Goal: Information Seeking & Learning: Check status

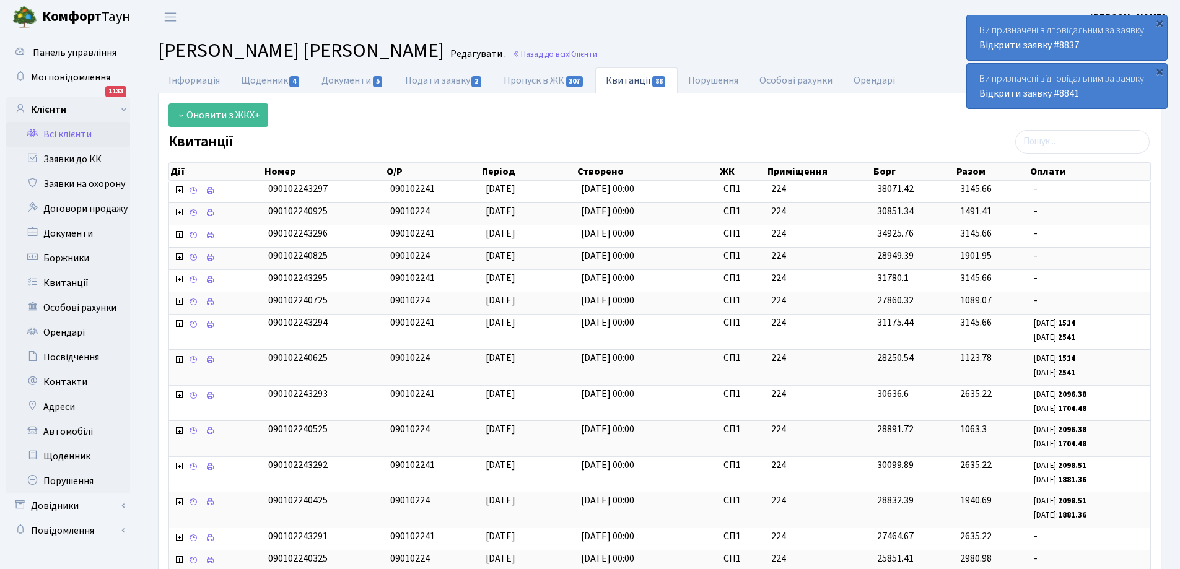
select select "25"
click at [71, 159] on link "Заявки до КК" at bounding box center [68, 159] width 124 height 25
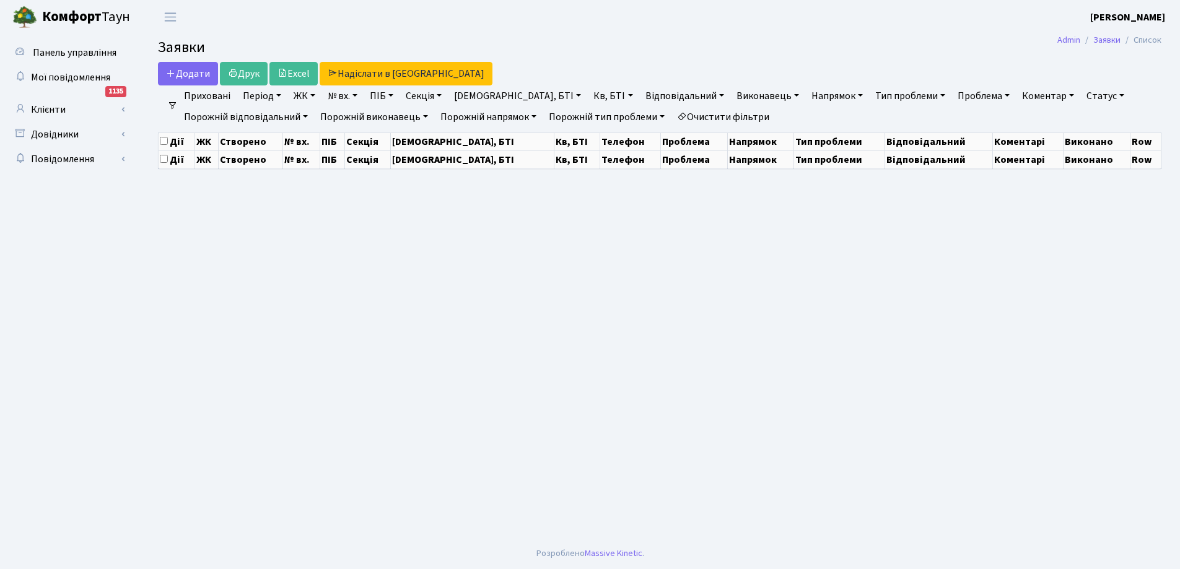
select select "25"
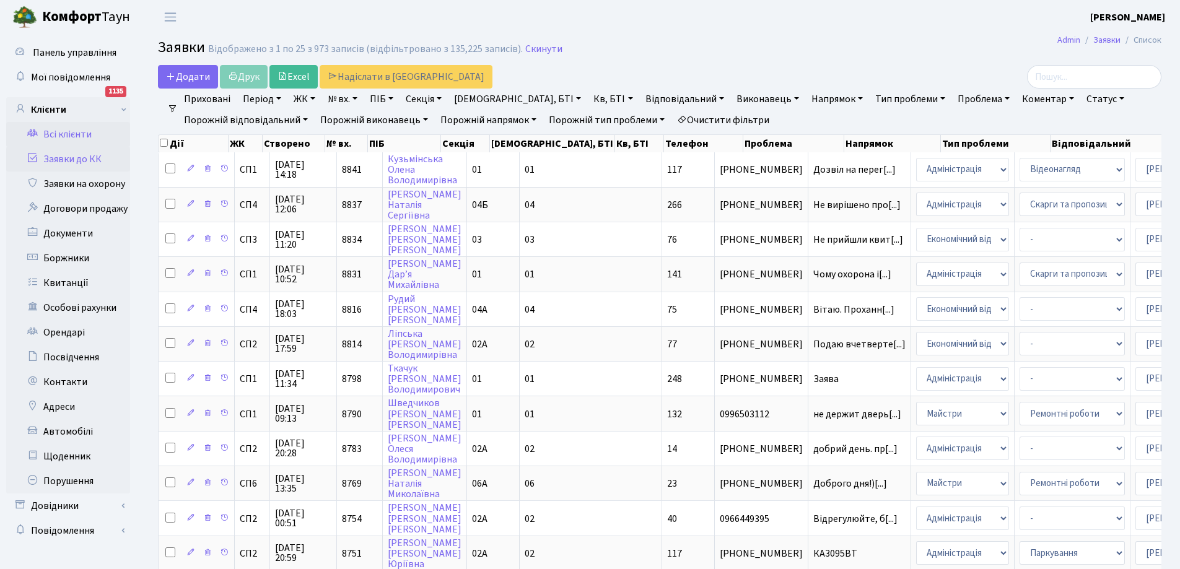
click at [60, 129] on link "Всі клієнти" at bounding box center [68, 134] width 124 height 25
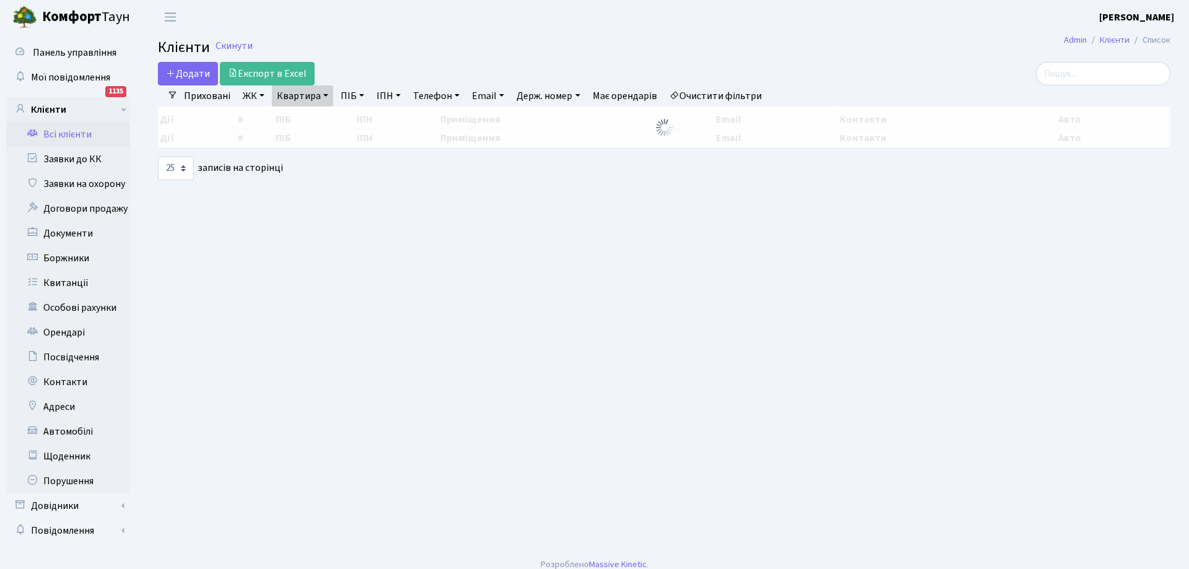
select select "25"
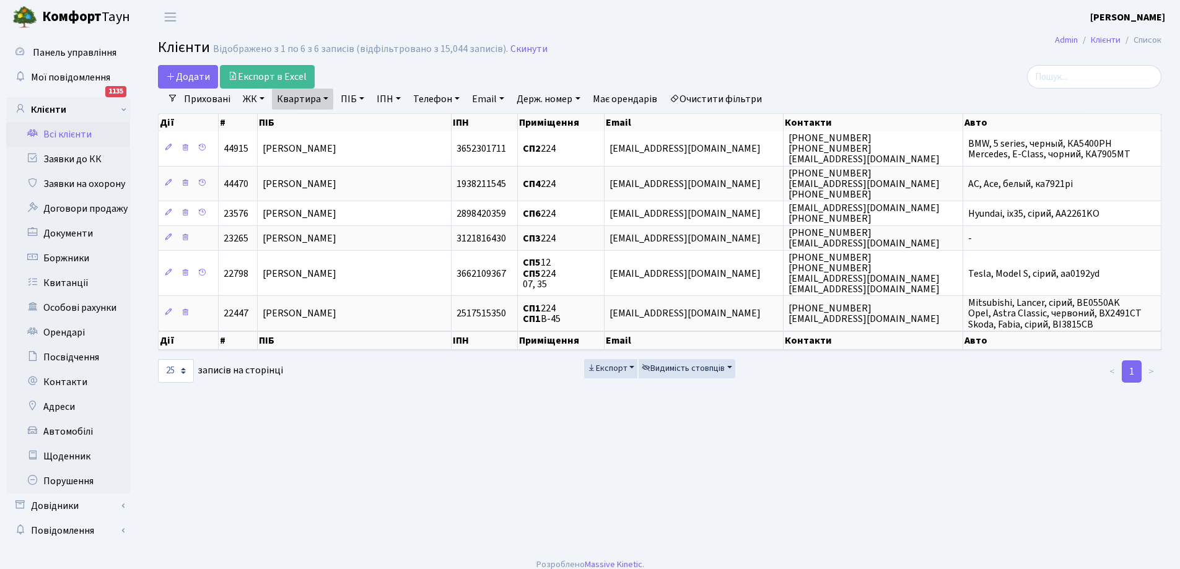
click at [315, 104] on link "Квартира" at bounding box center [302, 99] width 61 height 21
type input "4"
type input "16"
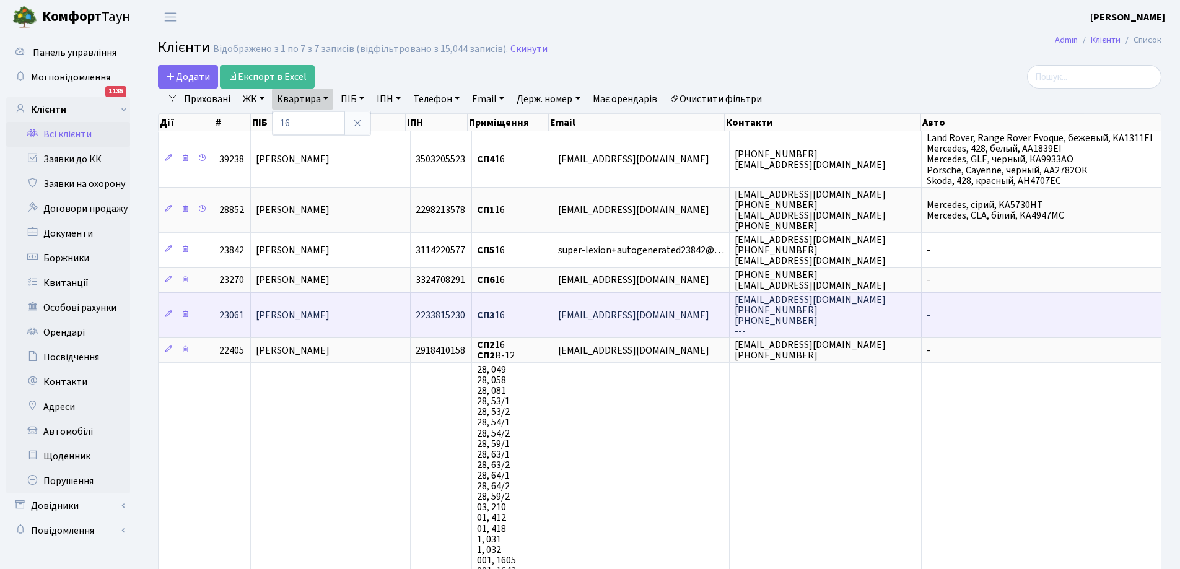
click at [329, 317] on span "Назаренко Олег Юрійович" at bounding box center [293, 315] width 74 height 14
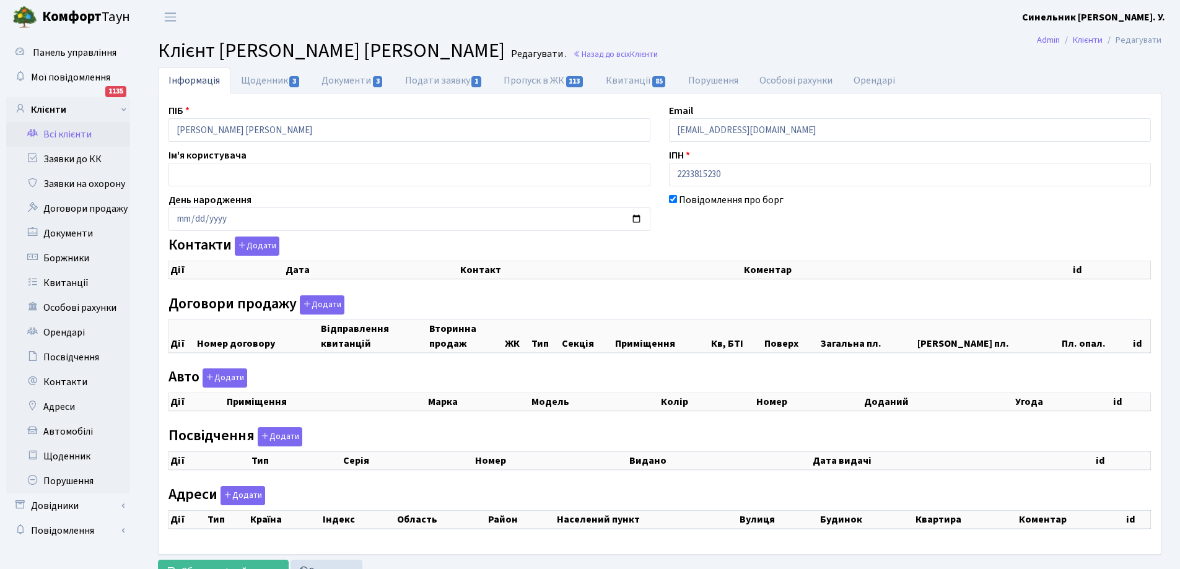
checkbox input "true"
select select "25"
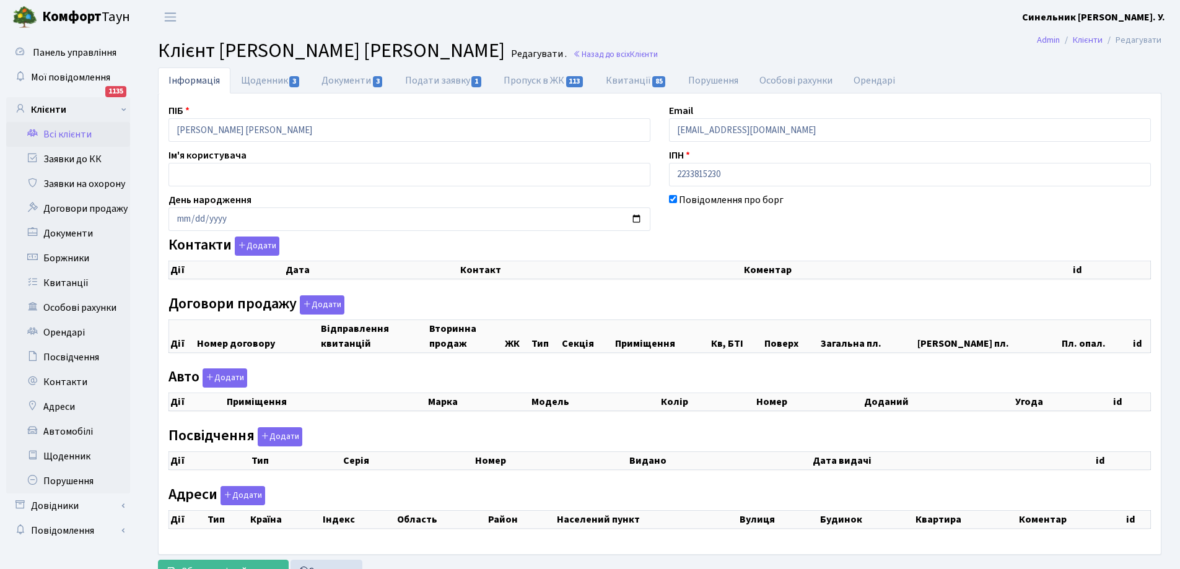
select select "25"
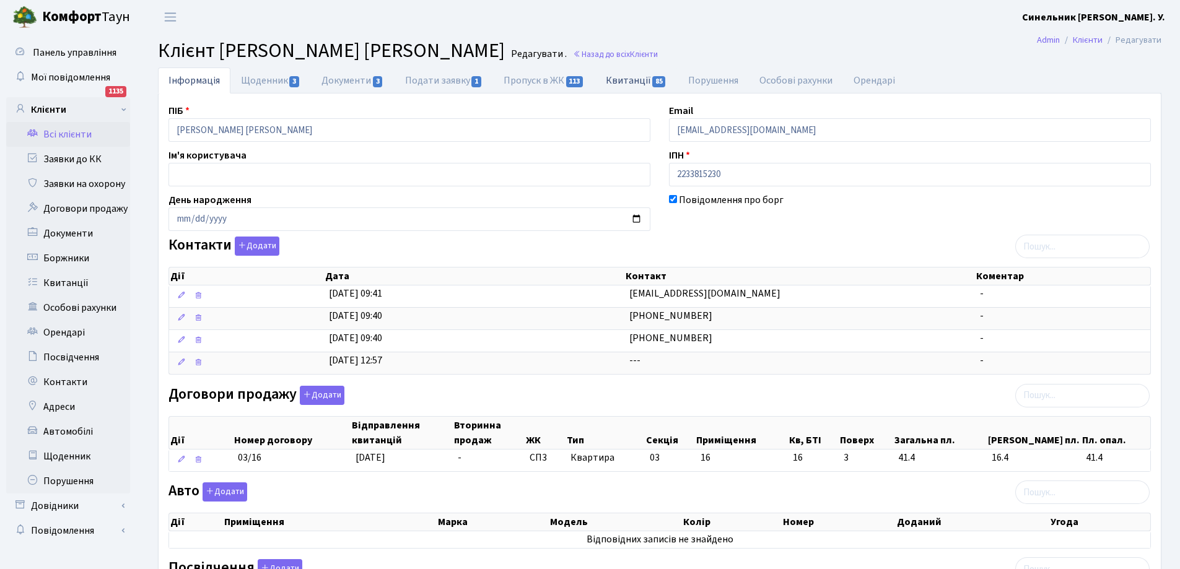
click at [624, 84] on link "Квитанції 85" at bounding box center [636, 80] width 82 height 25
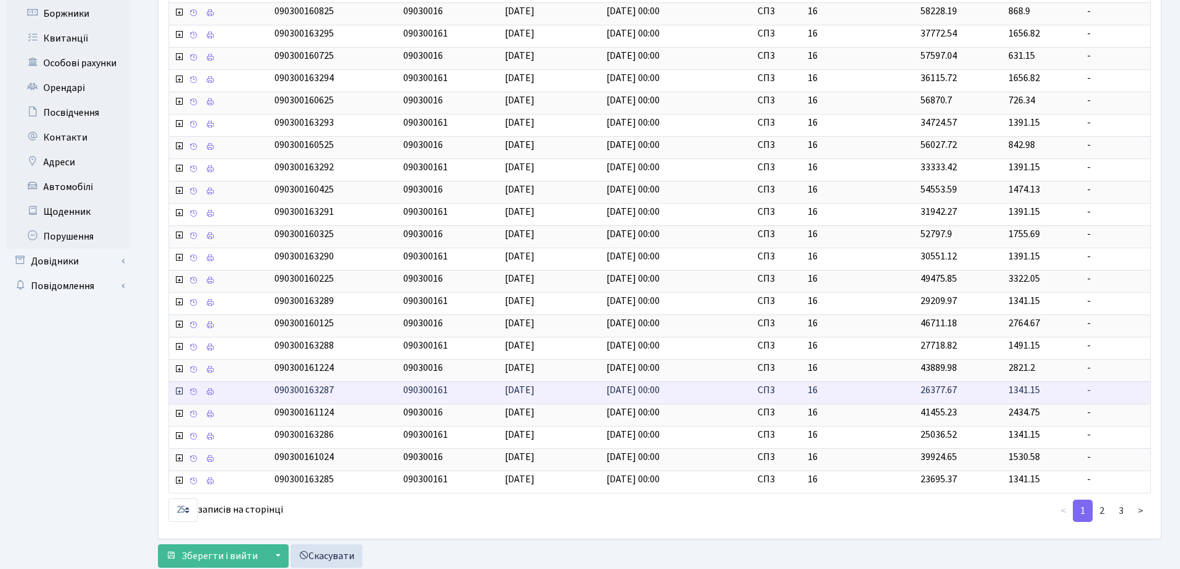
scroll to position [281, 0]
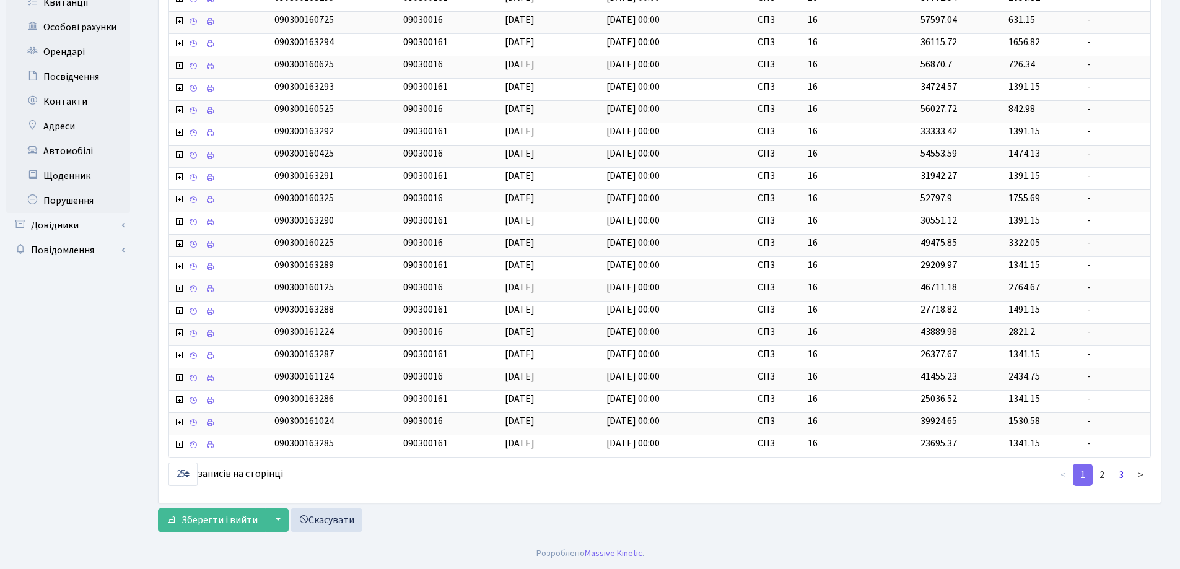
click at [1120, 474] on link "3" at bounding box center [1121, 475] width 20 height 22
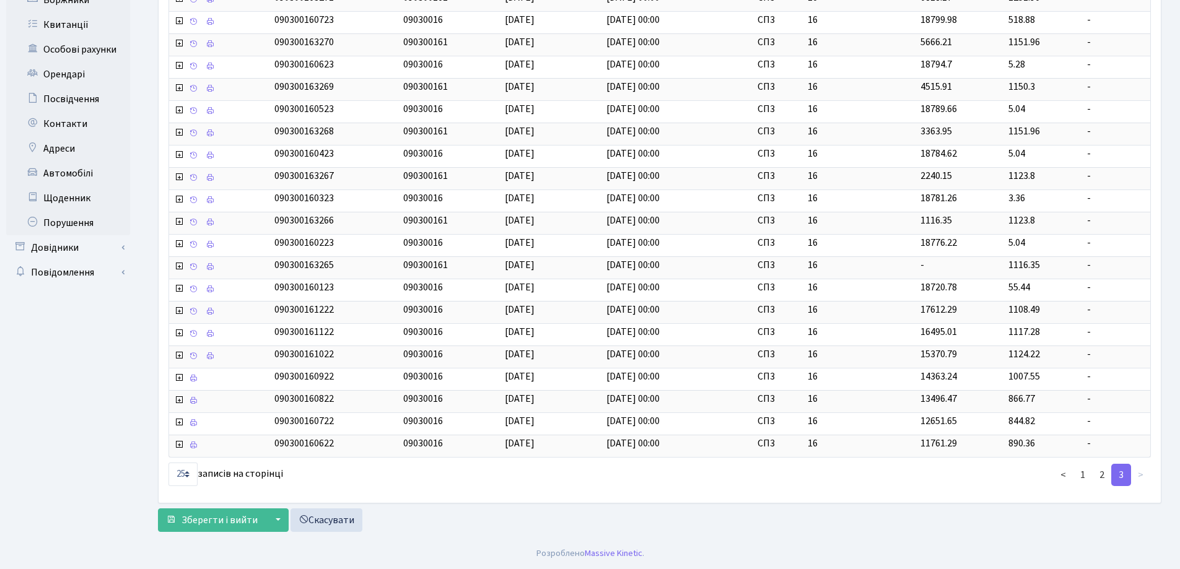
scroll to position [258, 0]
click at [193, 447] on icon at bounding box center [193, 445] width 9 height 9
click at [1138, 475] on li ">" at bounding box center [1141, 475] width 20 height 22
click at [1136, 475] on li ">" at bounding box center [1141, 475] width 20 height 22
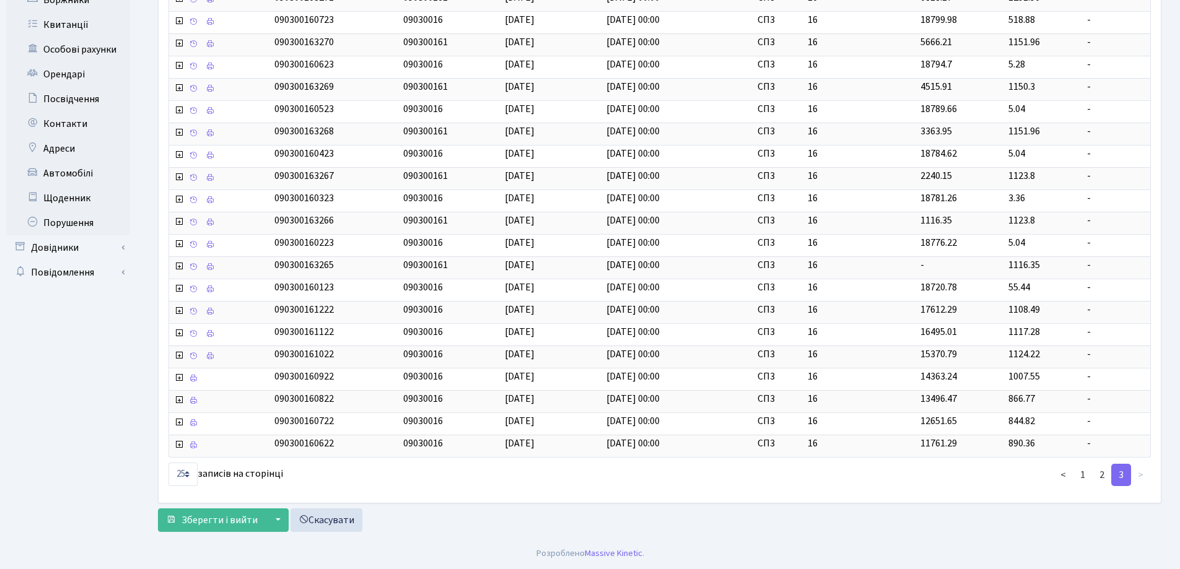
click at [1136, 475] on li ">" at bounding box center [1141, 475] width 20 height 22
click at [190, 476] on select "10 25 50 100" at bounding box center [182, 475] width 29 height 24
select select "50"
click at [168, 463] on select "10 25 50 100" at bounding box center [182, 475] width 29 height 24
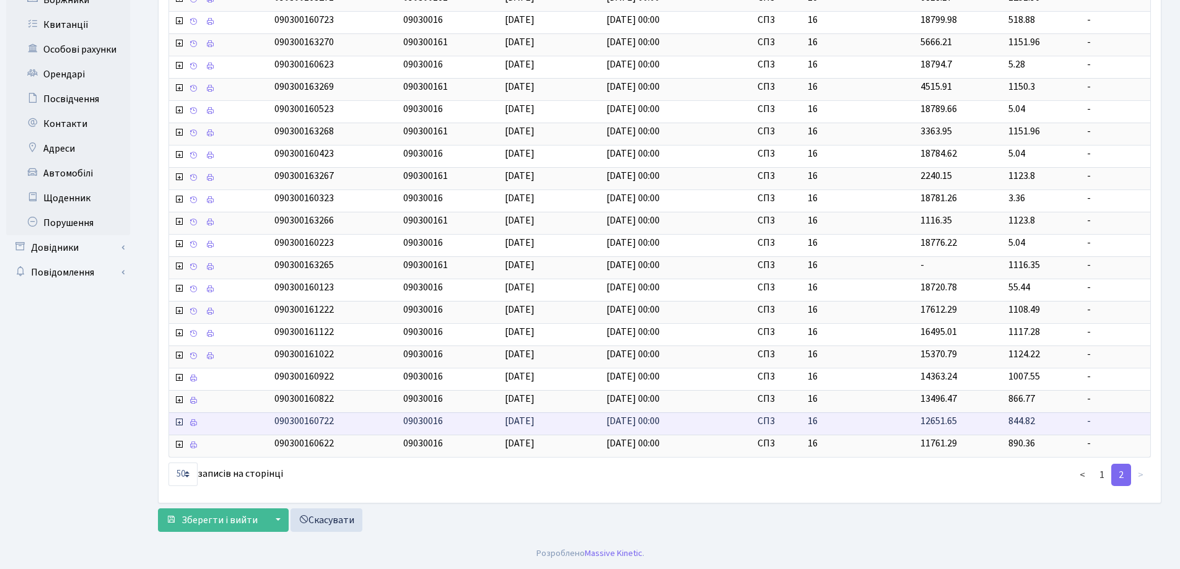
click at [534, 421] on span "01.07.2022" at bounding box center [520, 421] width 30 height 14
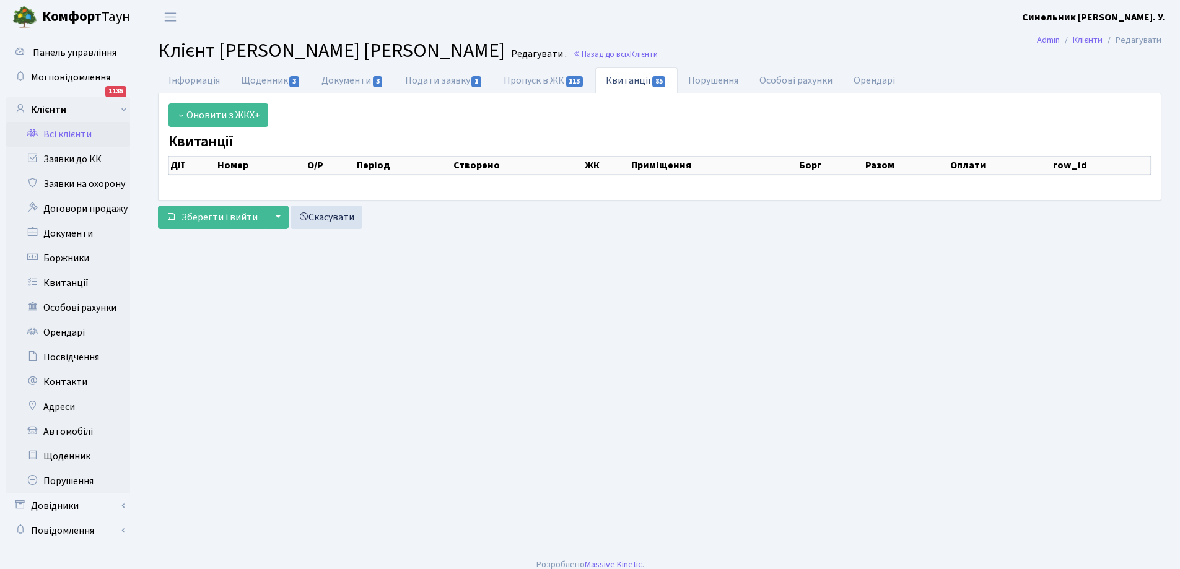
scroll to position [11, 0]
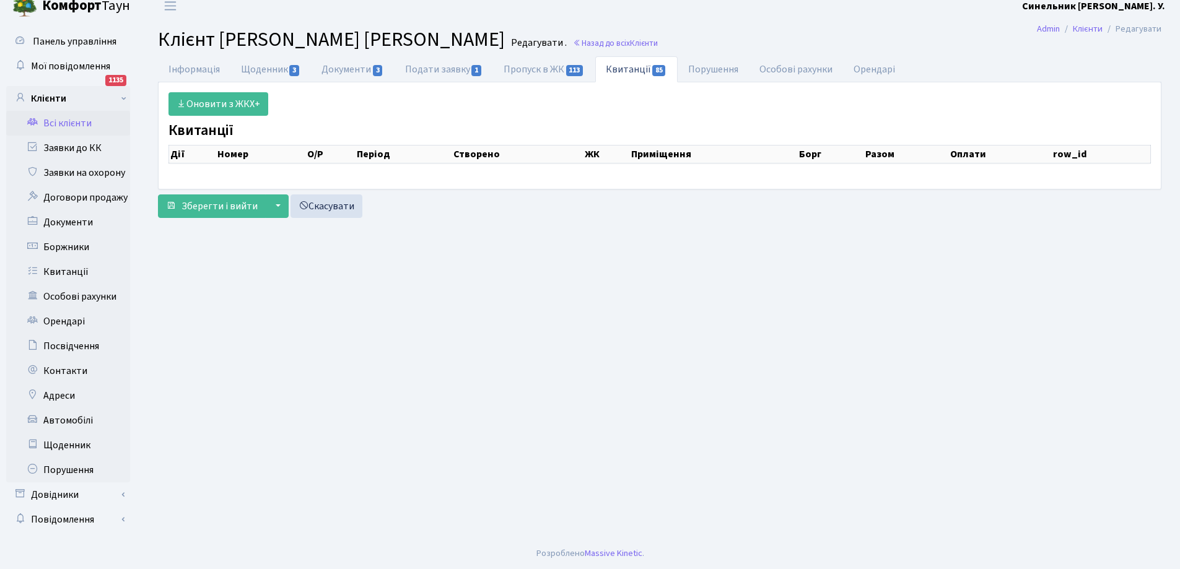
select select "50"
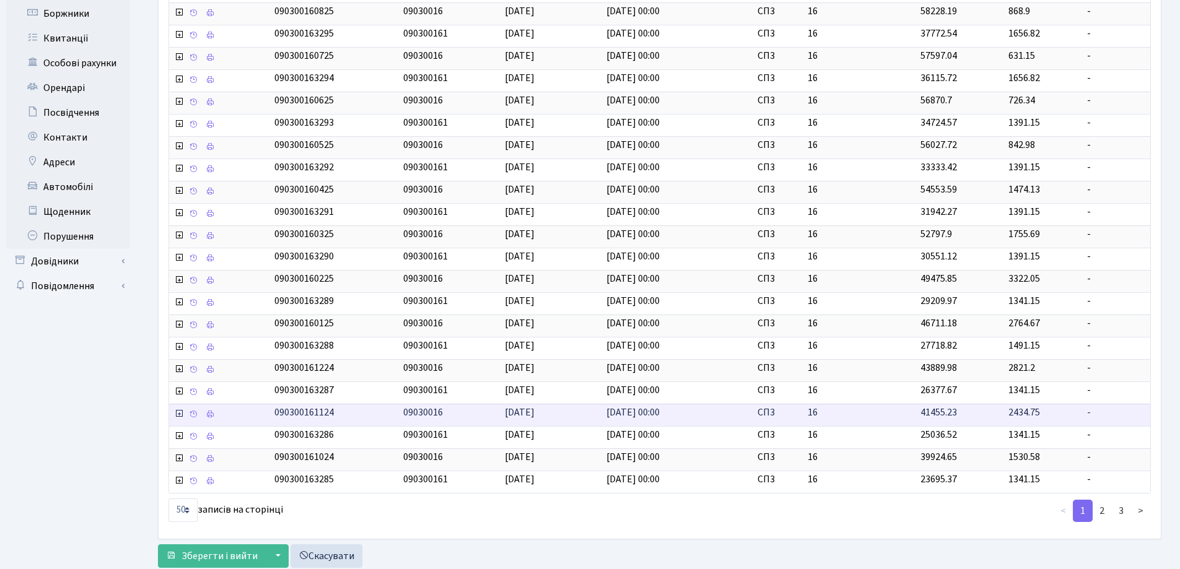
scroll to position [281, 0]
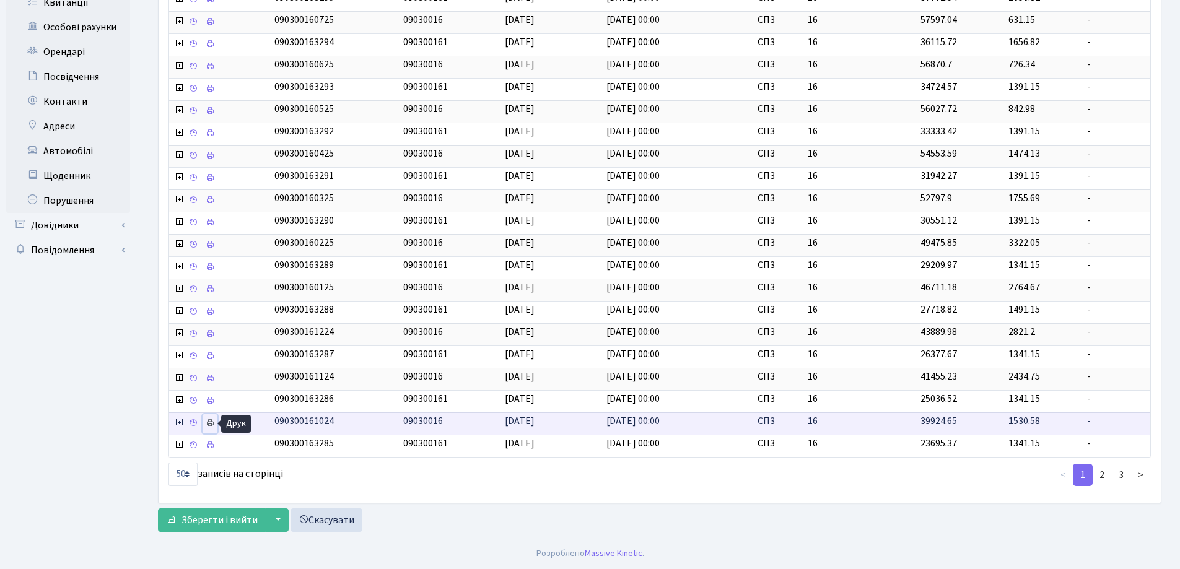
click at [213, 425] on icon at bounding box center [210, 423] width 9 height 9
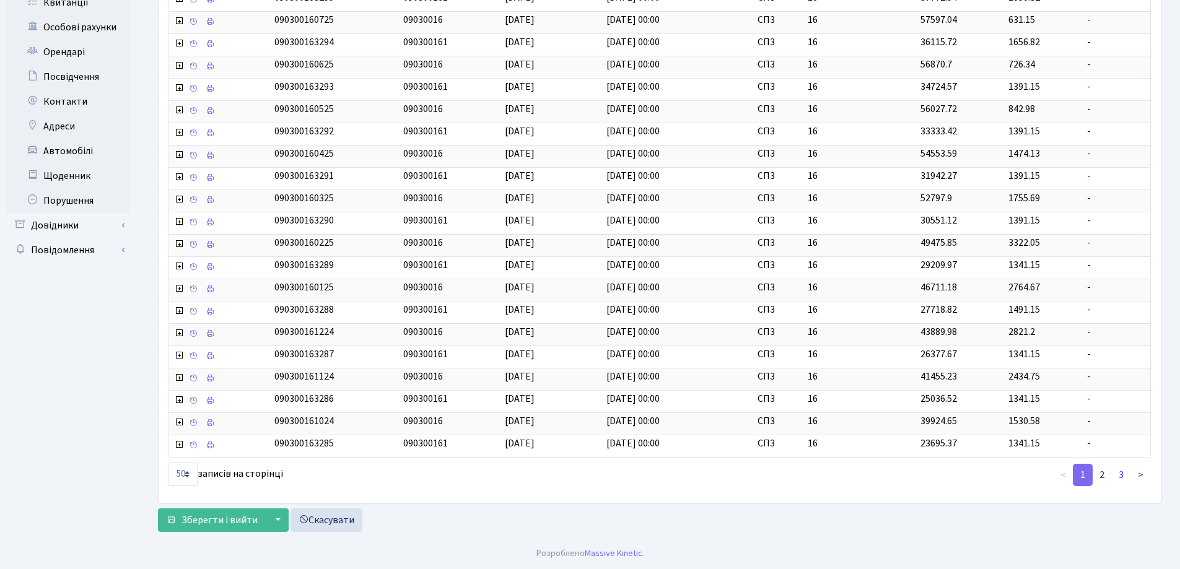
click at [1125, 476] on link "3" at bounding box center [1121, 475] width 20 height 22
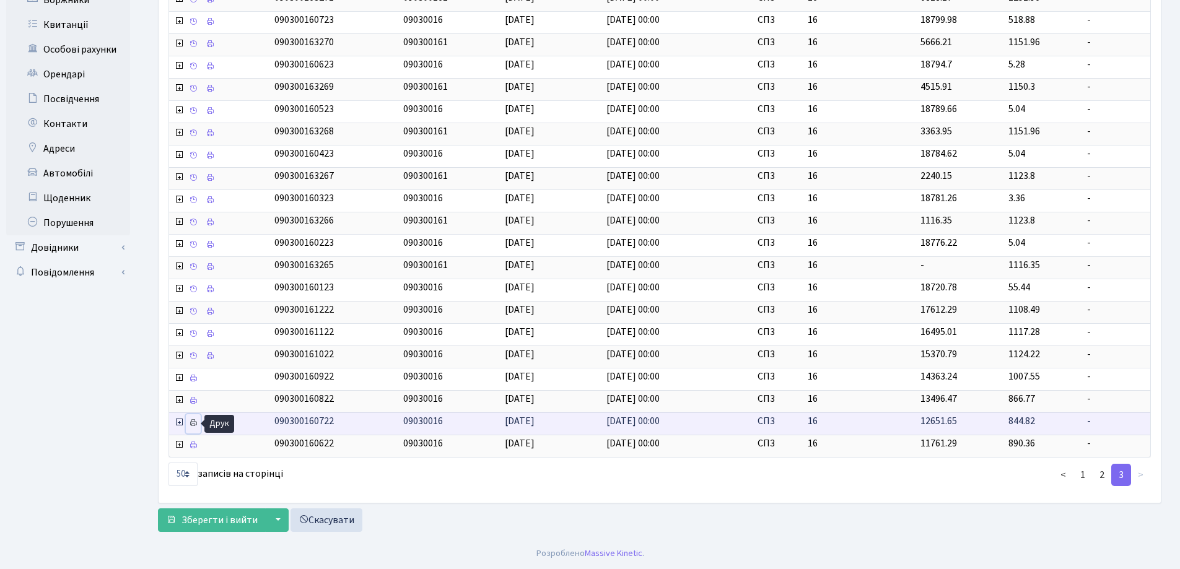
click at [194, 423] on icon at bounding box center [193, 423] width 9 height 9
click at [197, 422] on icon at bounding box center [193, 423] width 9 height 9
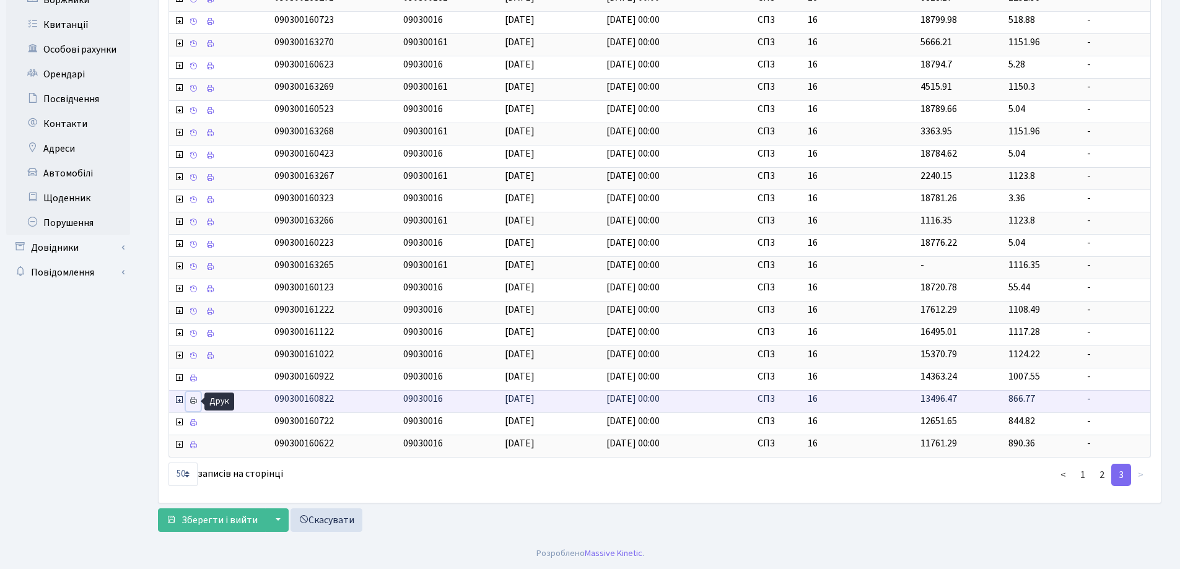
click at [193, 400] on icon at bounding box center [193, 400] width 9 height 9
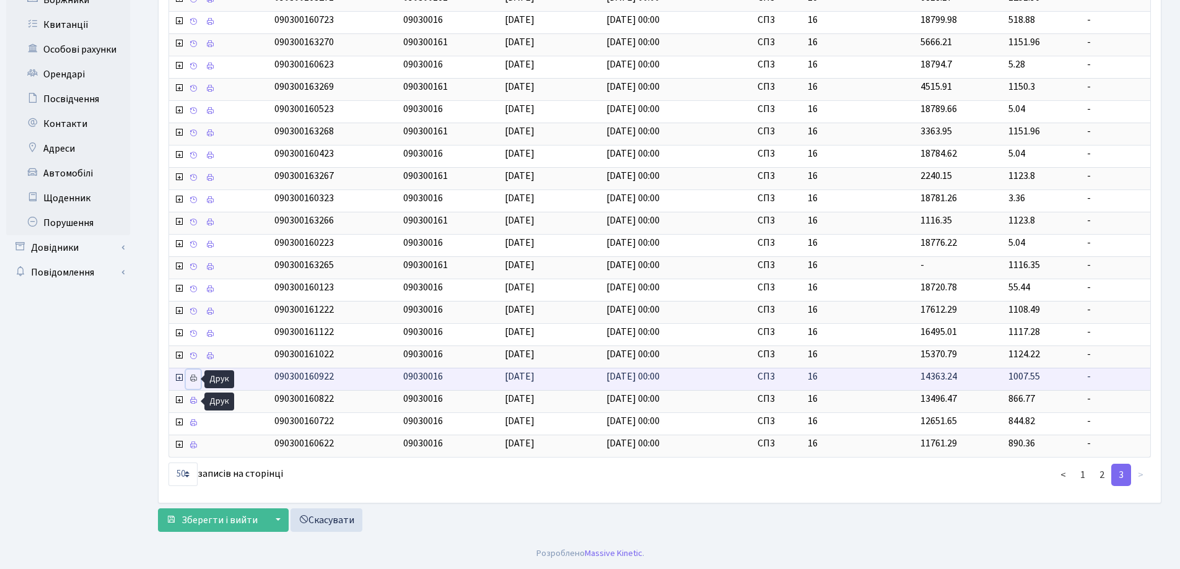
click at [191, 378] on icon at bounding box center [193, 378] width 9 height 9
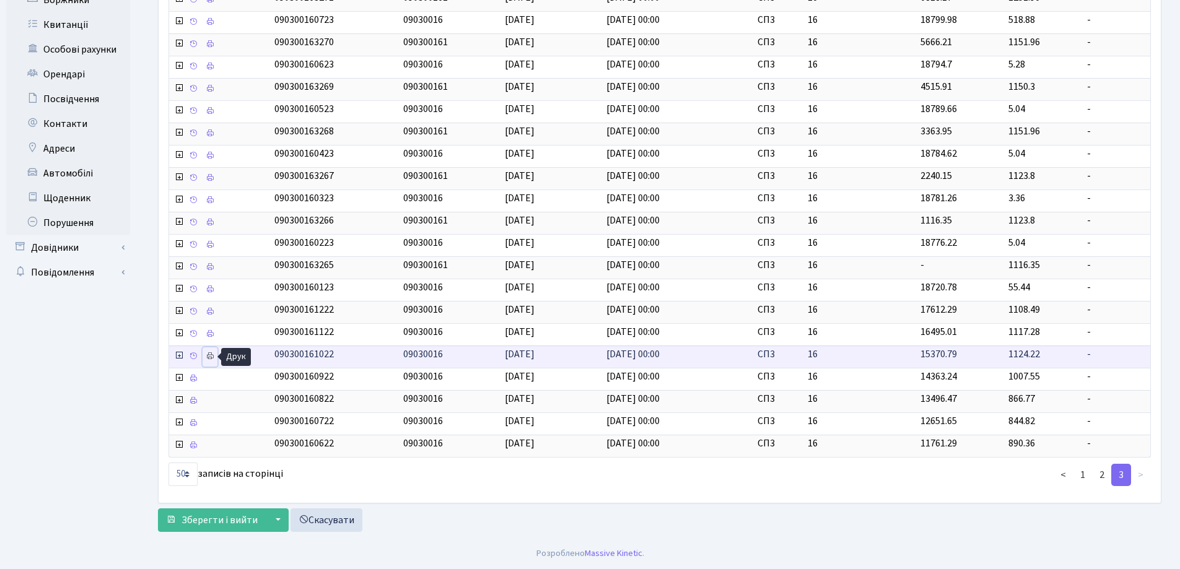
click at [207, 355] on icon at bounding box center [210, 356] width 9 height 9
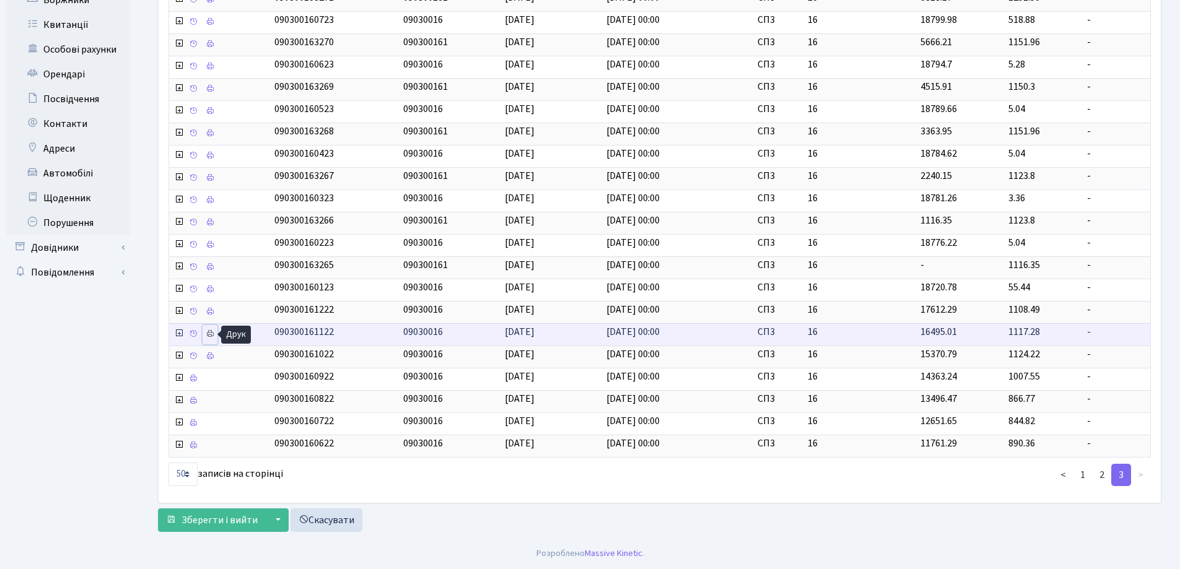
click at [208, 331] on icon at bounding box center [210, 333] width 9 height 9
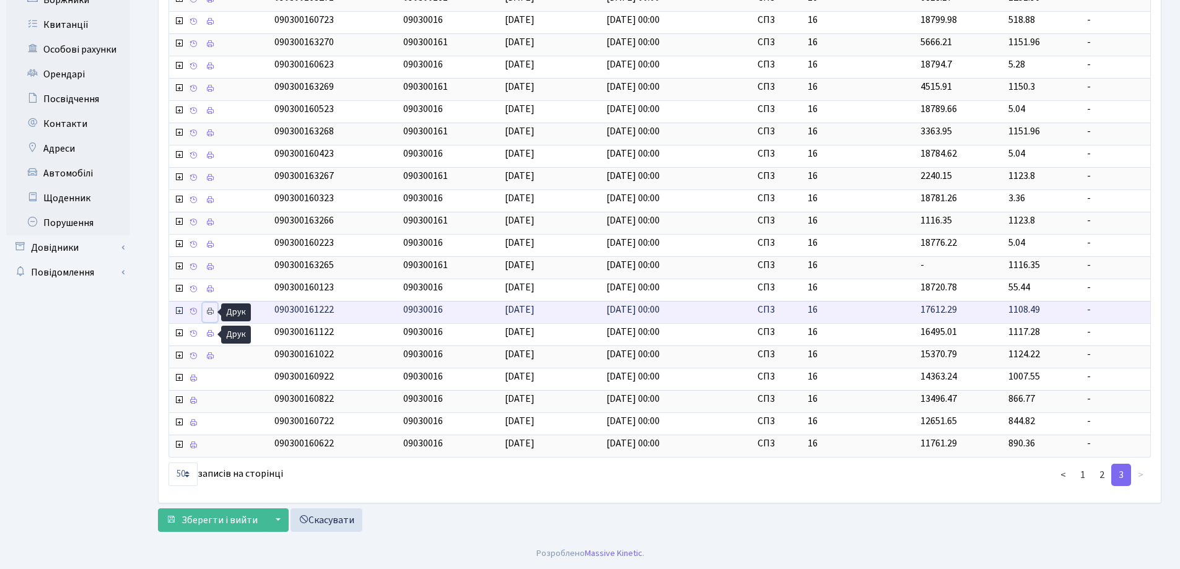
click at [209, 312] on icon at bounding box center [210, 311] width 9 height 9
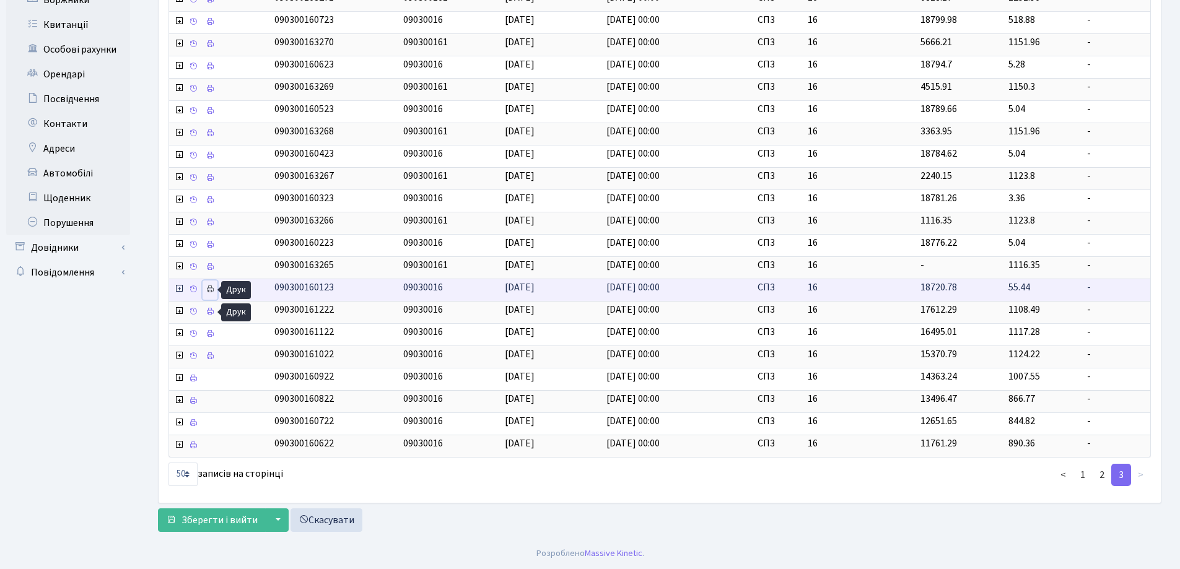
click at [209, 288] on icon at bounding box center [210, 289] width 9 height 9
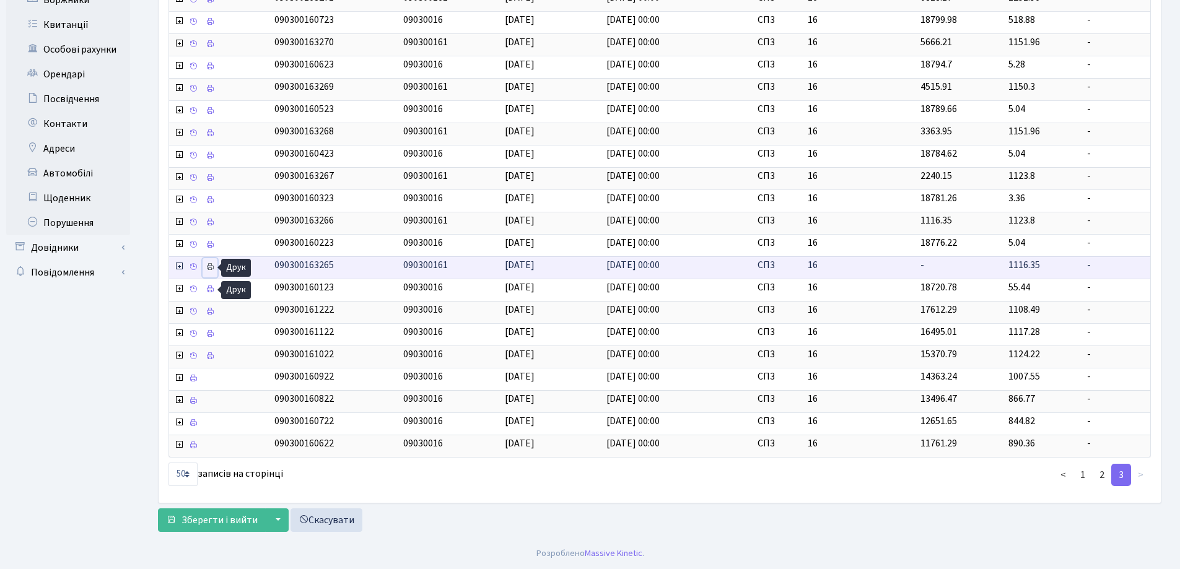
click at [209, 266] on icon at bounding box center [210, 267] width 9 height 9
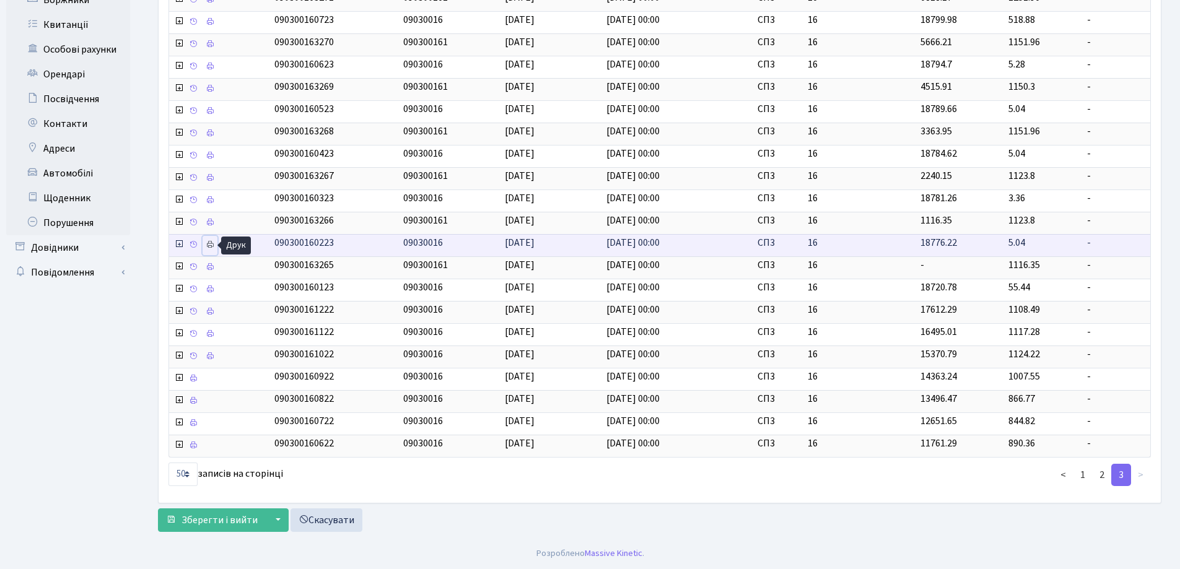
click at [209, 242] on icon at bounding box center [210, 244] width 9 height 9
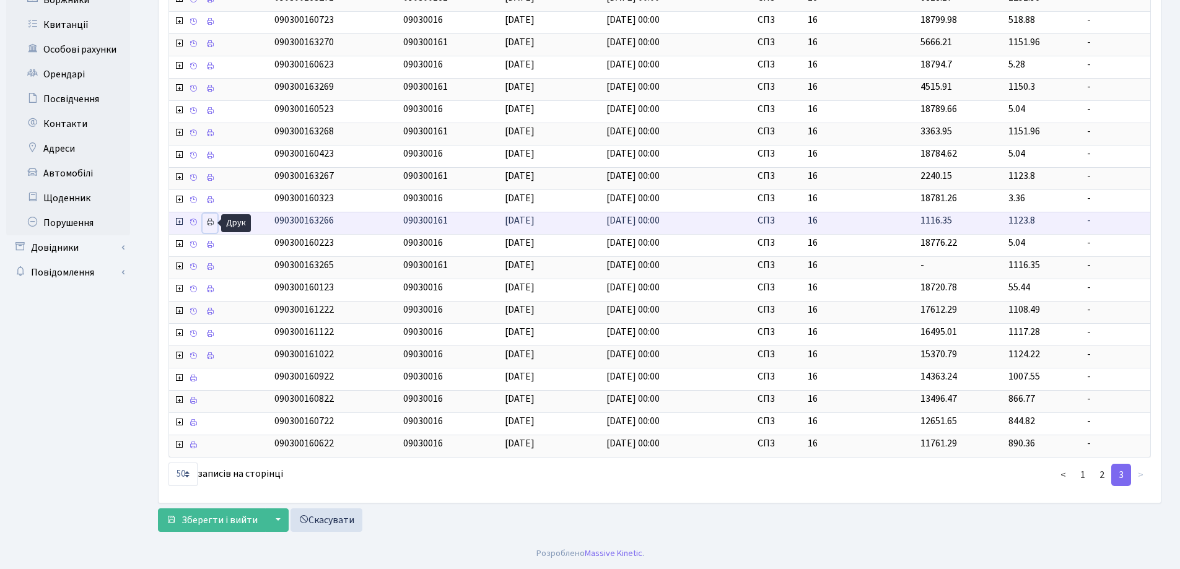
click at [211, 219] on icon at bounding box center [210, 222] width 9 height 9
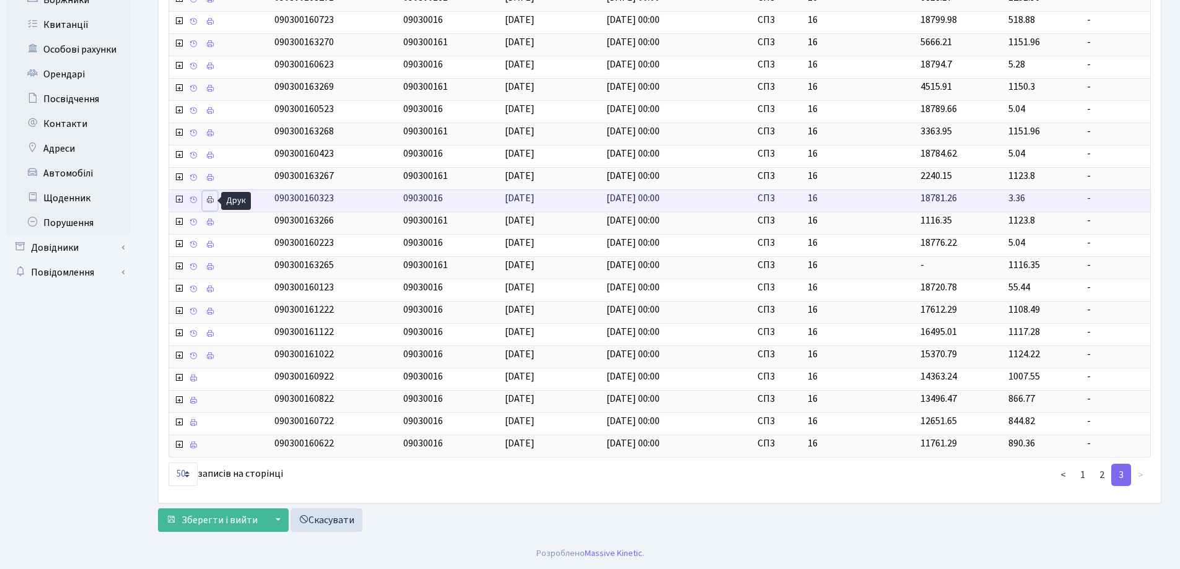
click at [211, 200] on icon at bounding box center [210, 200] width 9 height 9
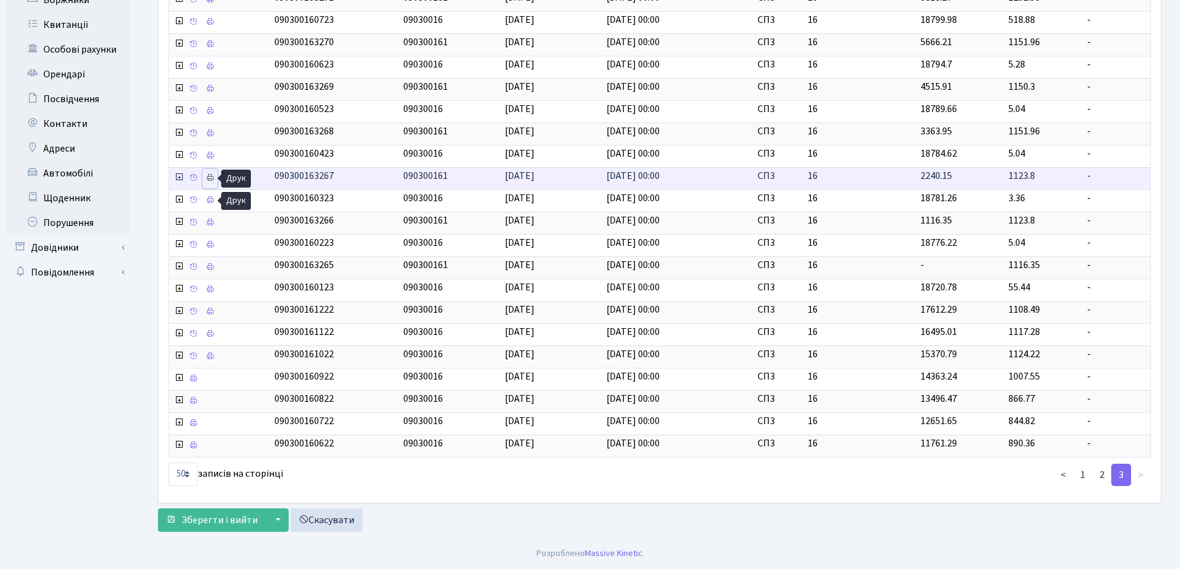
click at [212, 177] on icon at bounding box center [210, 177] width 9 height 9
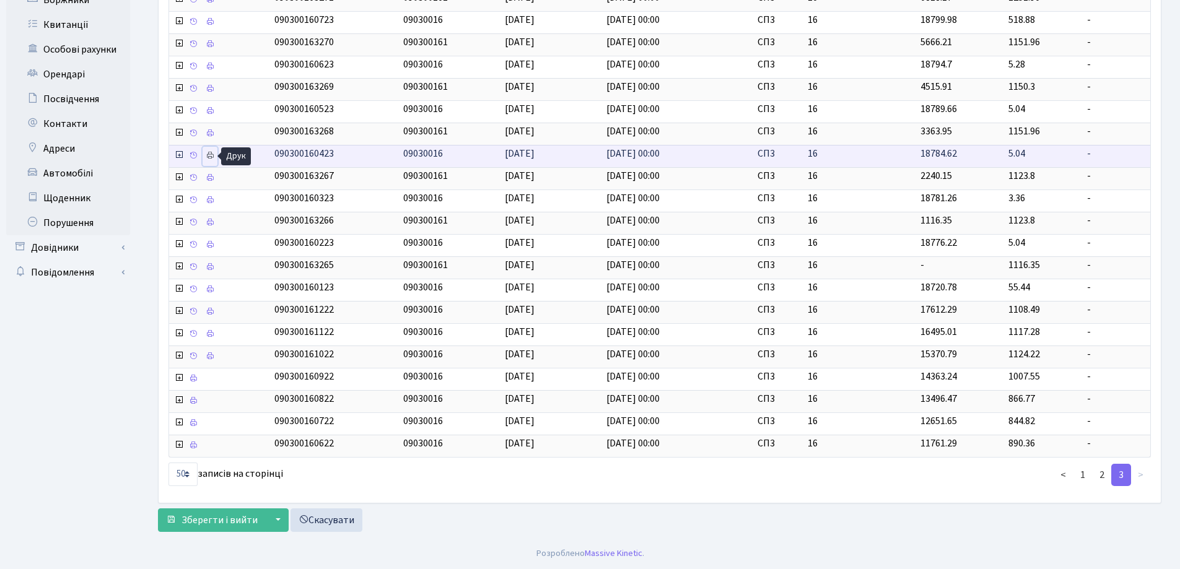
click at [211, 152] on icon at bounding box center [210, 155] width 9 height 9
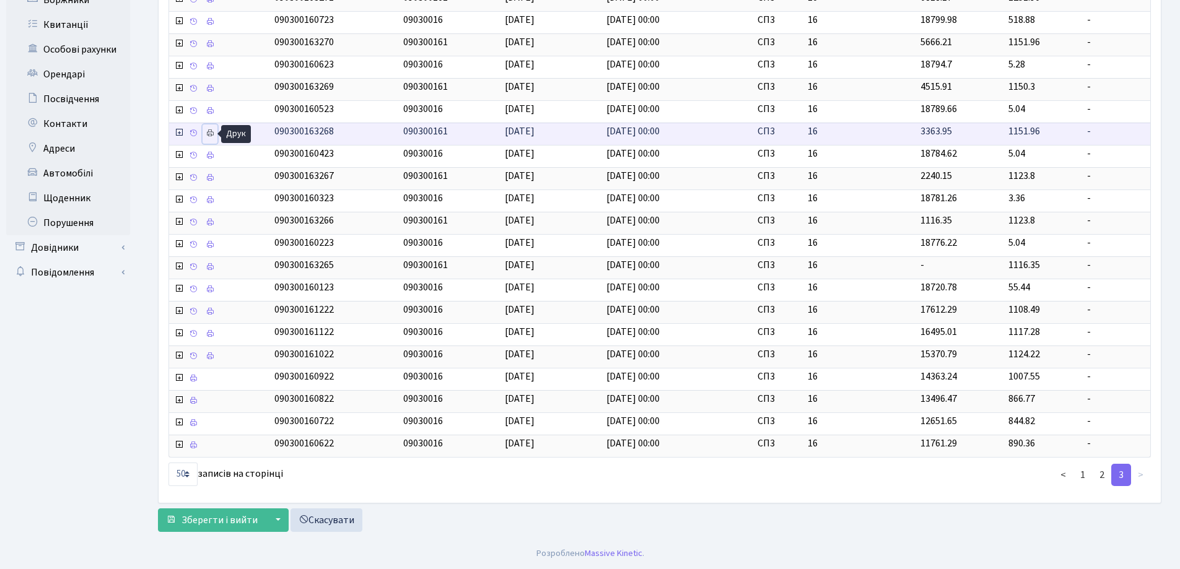
click at [207, 133] on icon at bounding box center [210, 133] width 9 height 9
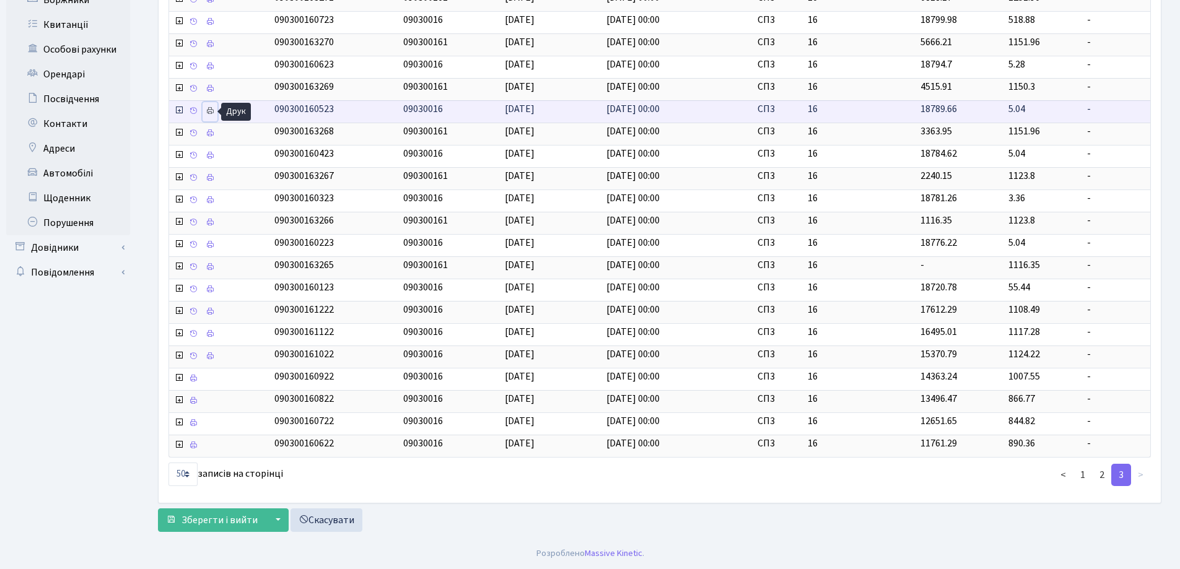
click at [208, 110] on icon at bounding box center [210, 111] width 9 height 9
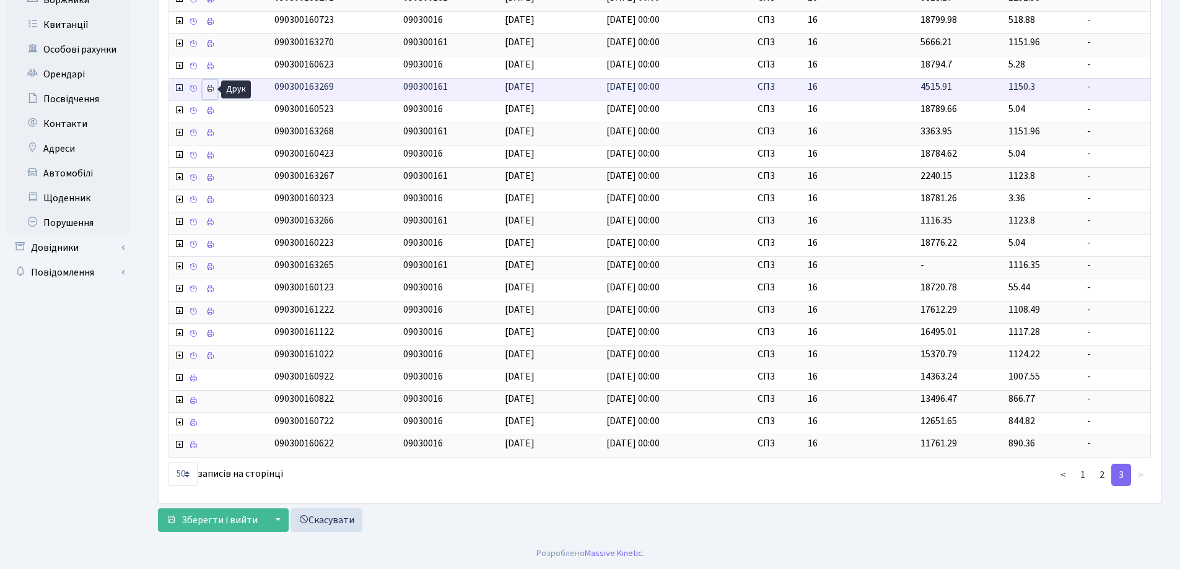
click at [209, 87] on icon at bounding box center [210, 88] width 9 height 9
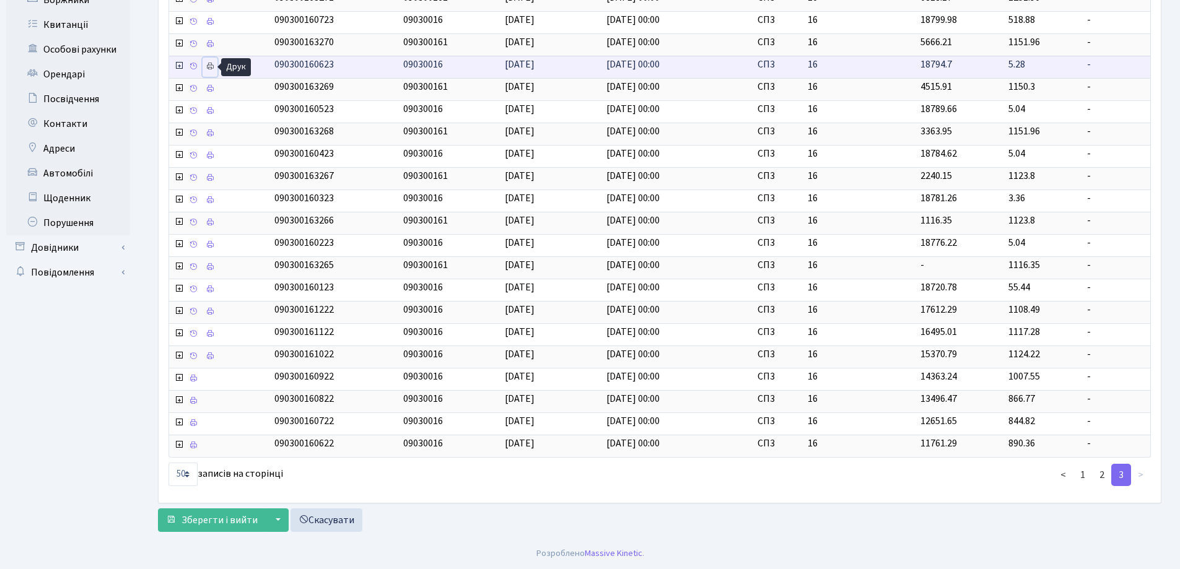
click at [211, 66] on icon at bounding box center [210, 66] width 9 height 9
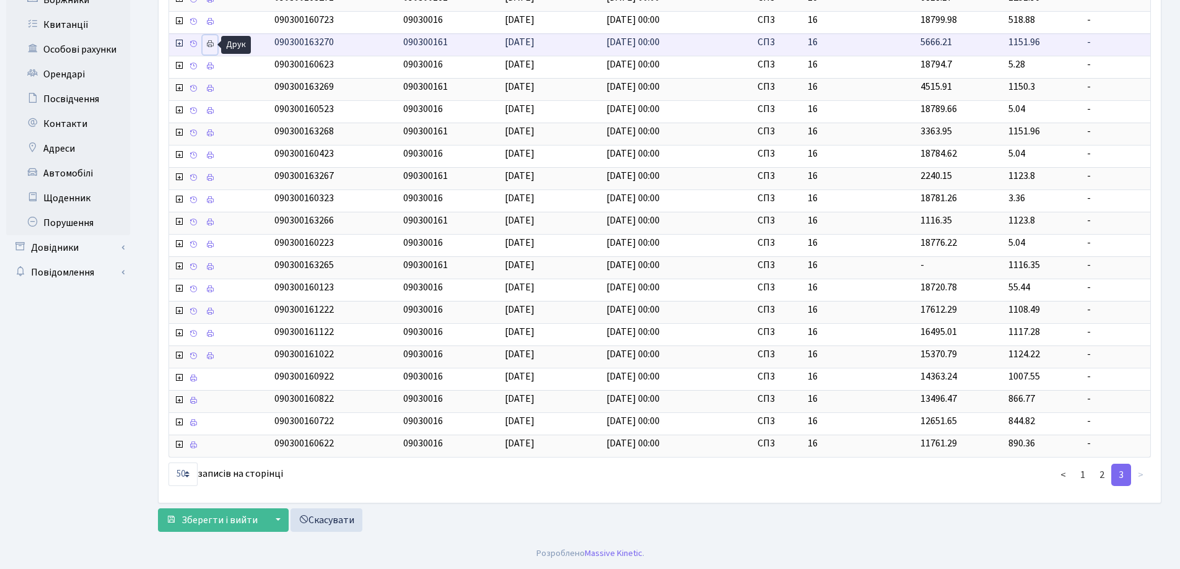
click at [211, 41] on icon at bounding box center [210, 44] width 9 height 9
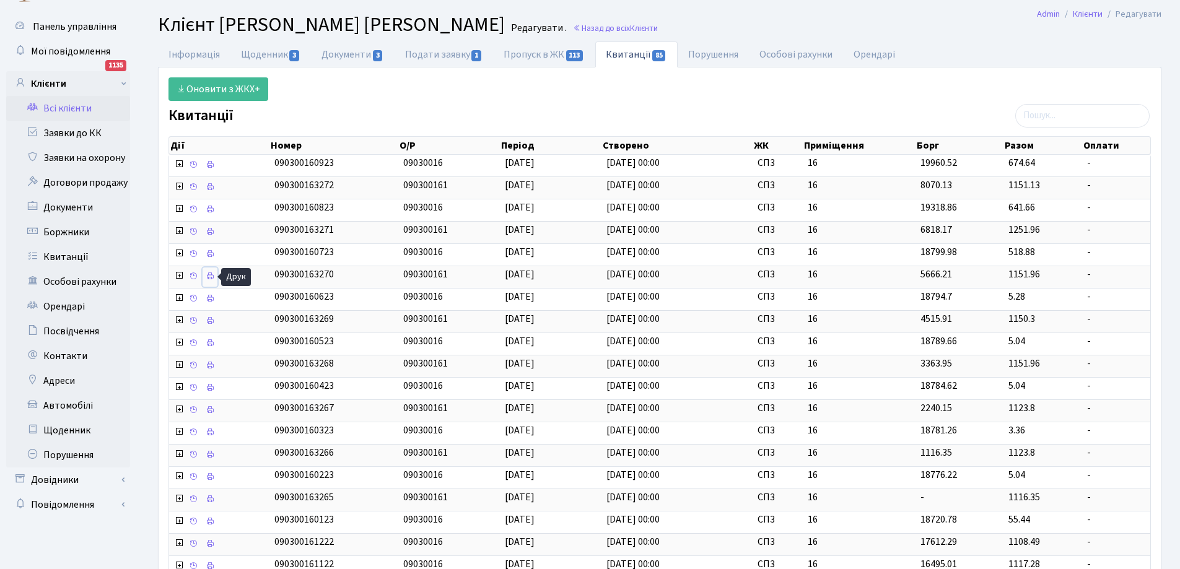
scroll to position [11, 0]
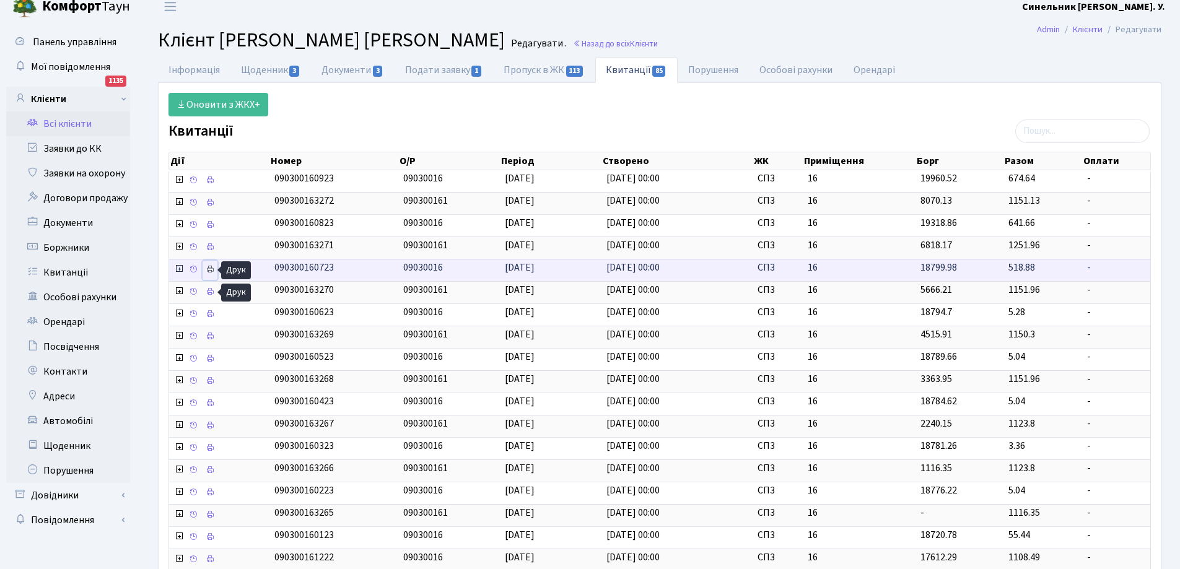
click at [210, 269] on icon at bounding box center [210, 269] width 9 height 9
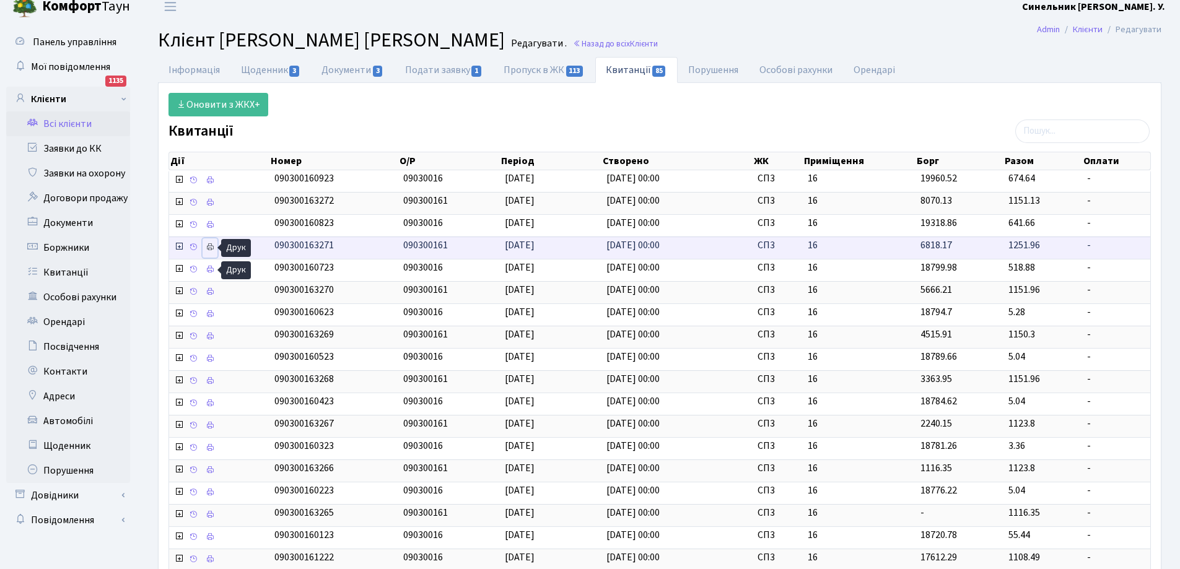
click at [209, 248] on icon at bounding box center [210, 247] width 9 height 9
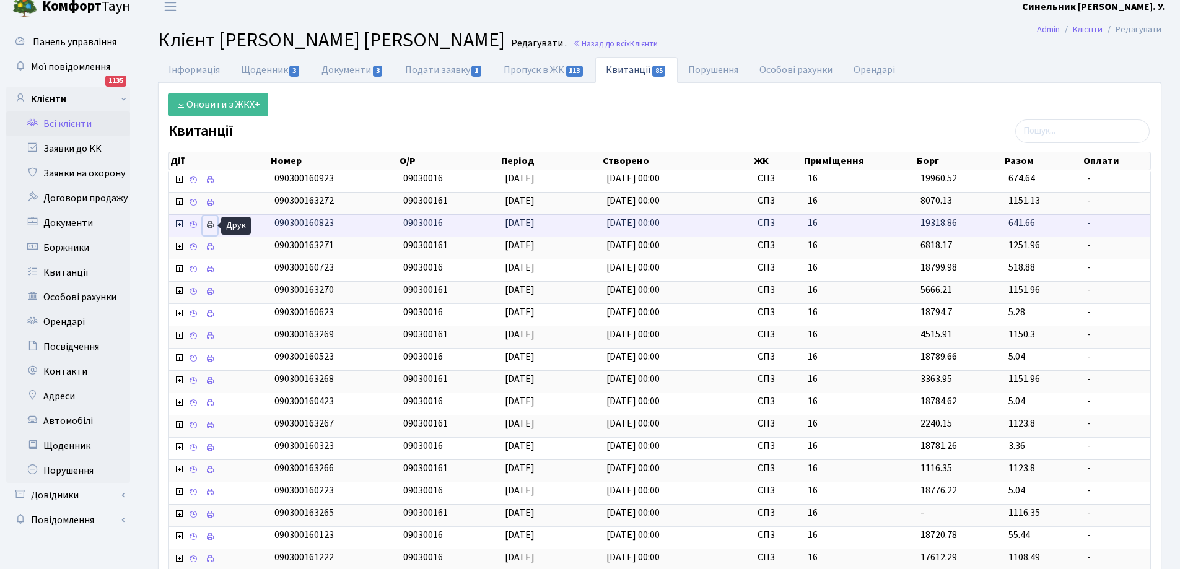
click at [212, 224] on icon at bounding box center [210, 224] width 9 height 9
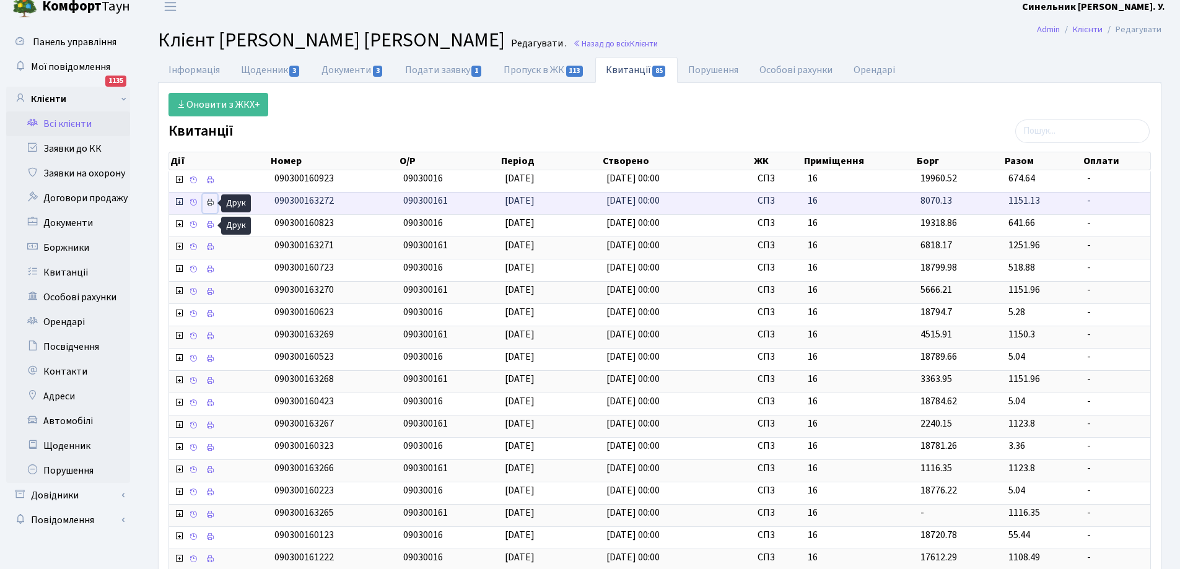
click at [211, 202] on icon at bounding box center [210, 202] width 9 height 9
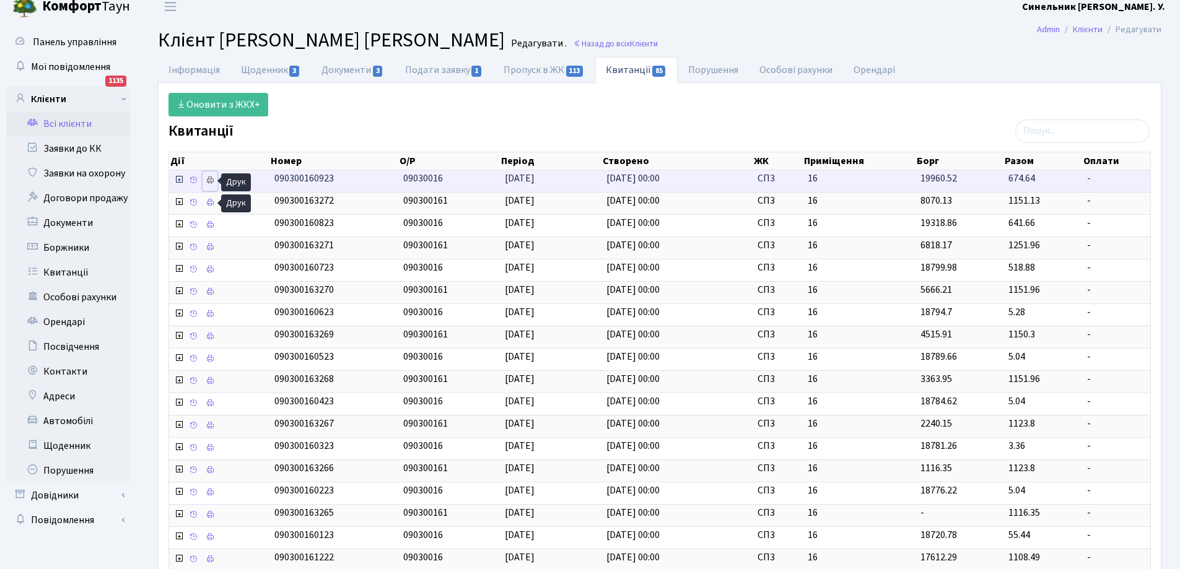
click at [208, 180] on icon at bounding box center [210, 180] width 9 height 9
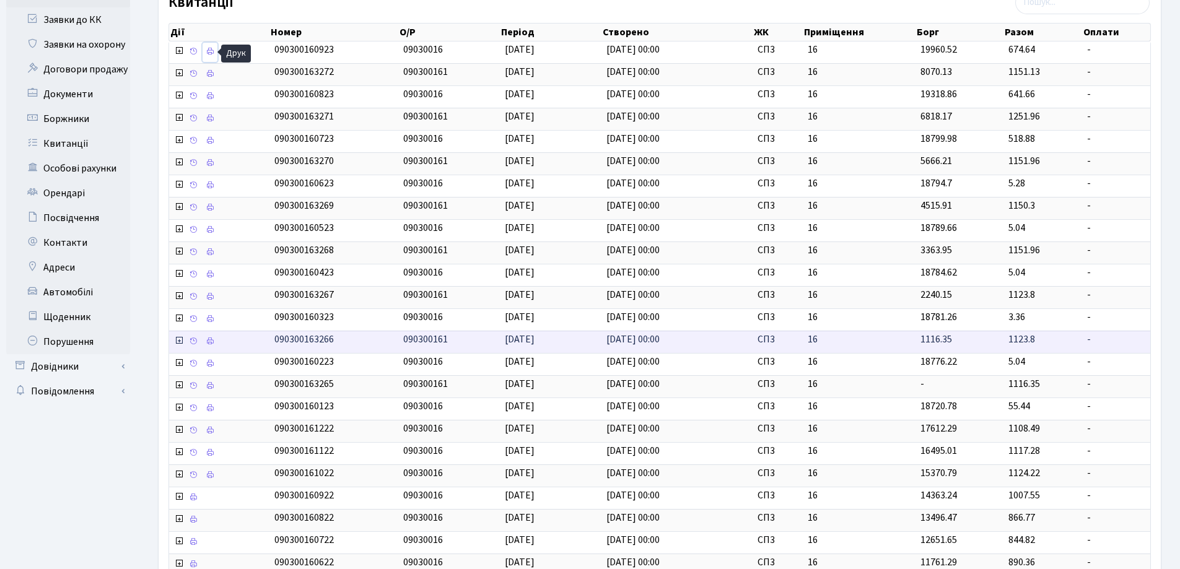
scroll to position [258, 0]
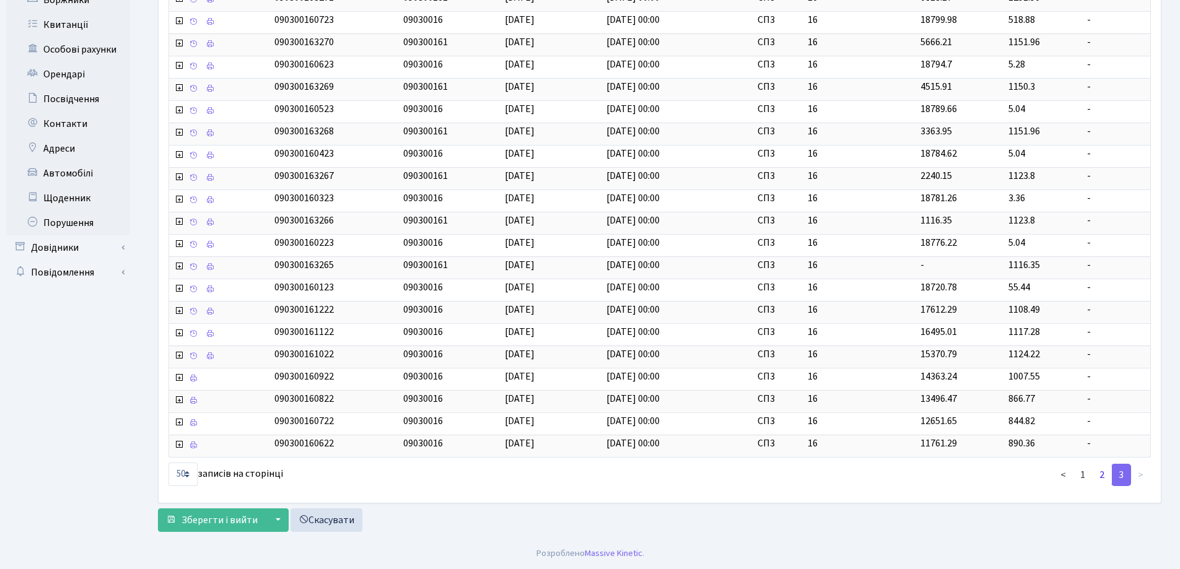
click at [1101, 473] on link "2" at bounding box center [1102, 475] width 20 height 22
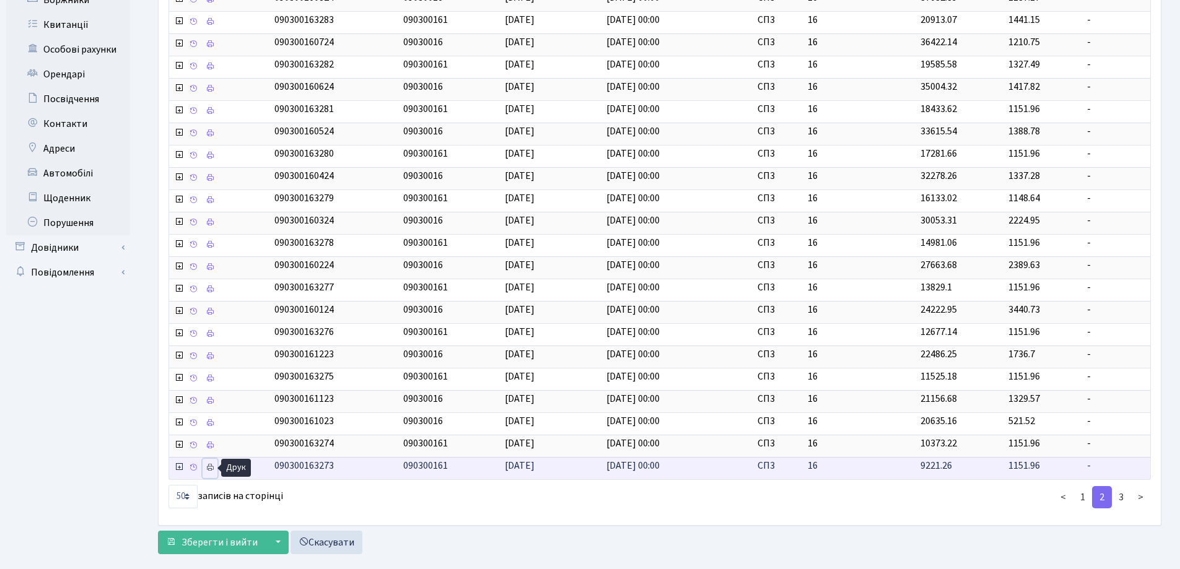
click at [208, 469] on icon at bounding box center [210, 467] width 9 height 9
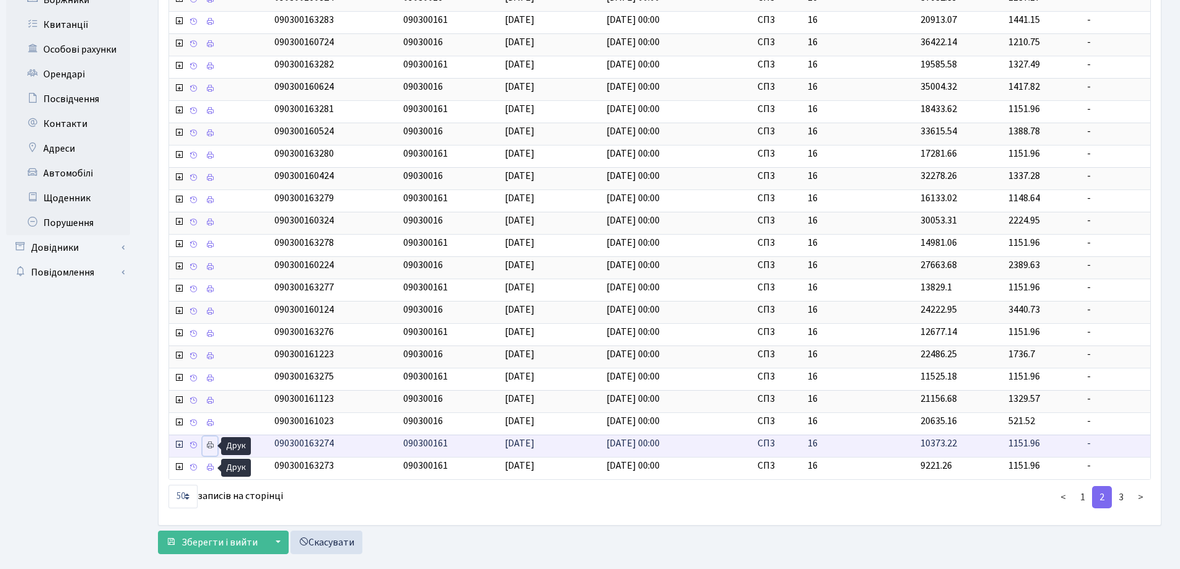
click at [208, 445] on icon at bounding box center [210, 445] width 9 height 9
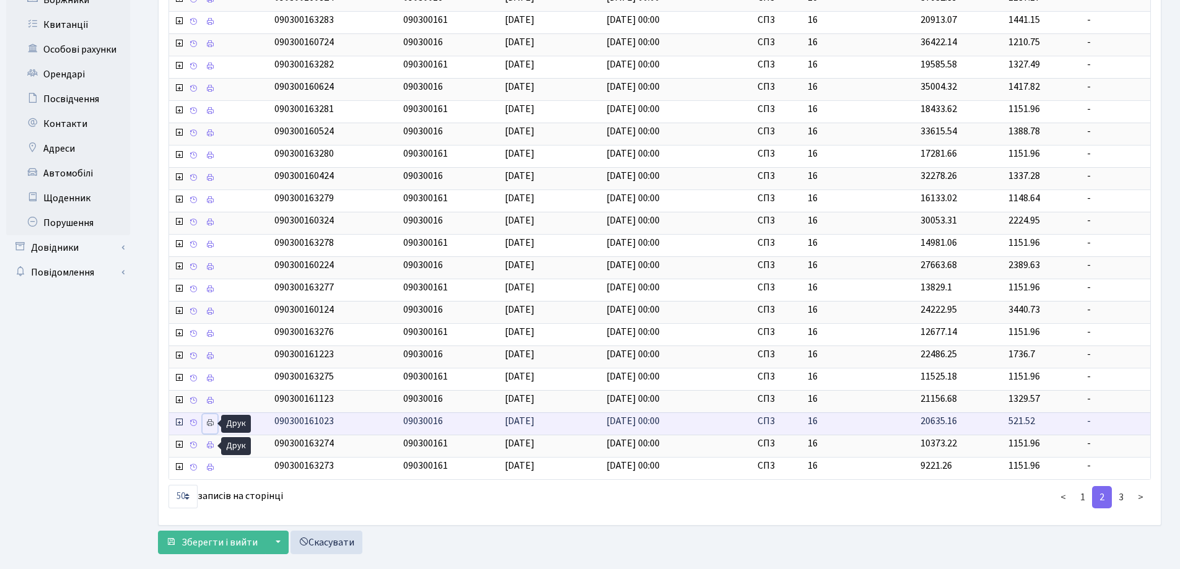
click at [207, 423] on icon at bounding box center [210, 423] width 9 height 9
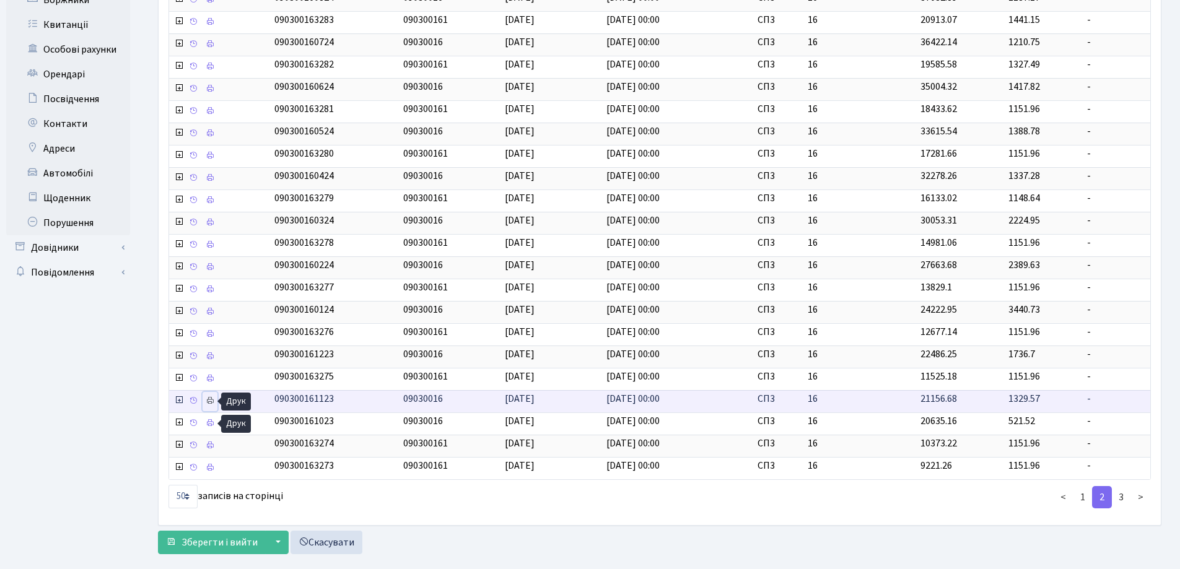
click at [211, 400] on icon at bounding box center [210, 400] width 9 height 9
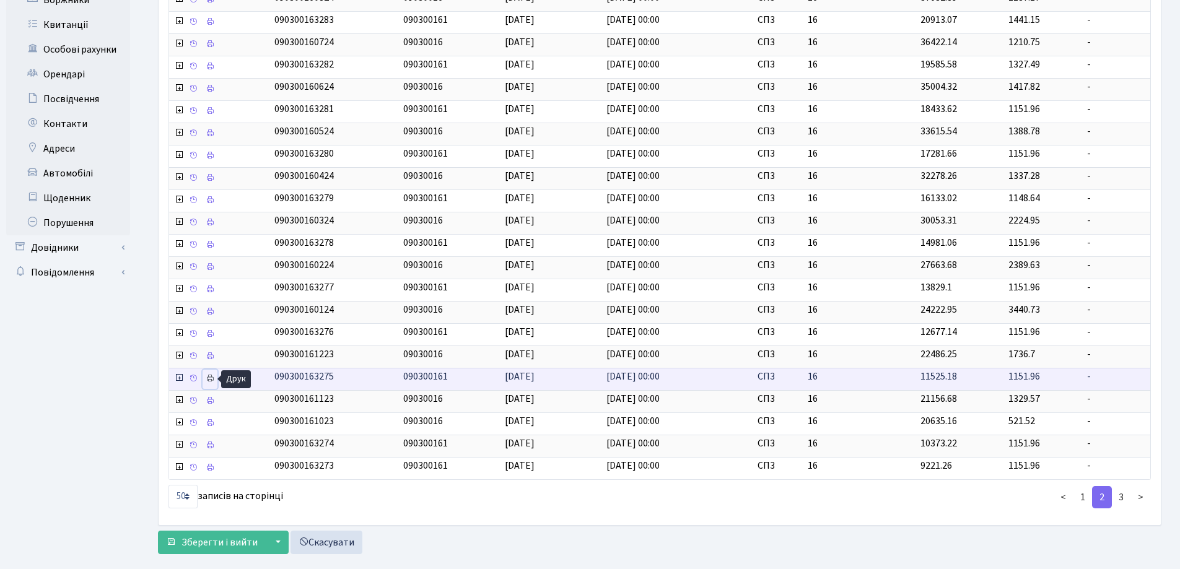
click at [210, 378] on icon at bounding box center [210, 378] width 9 height 9
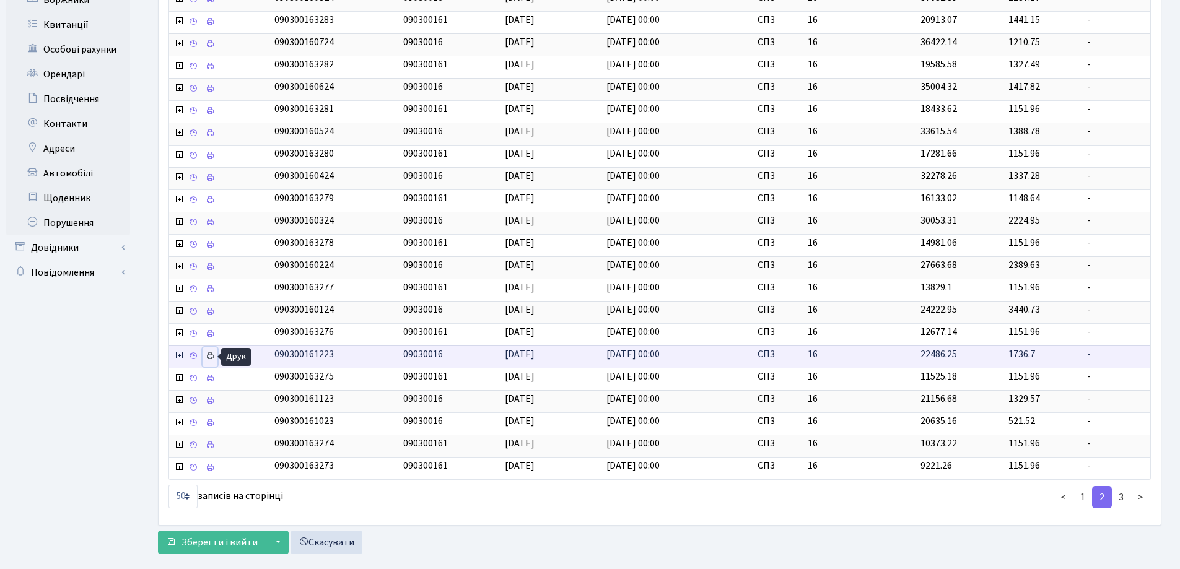
click at [211, 354] on icon at bounding box center [210, 356] width 9 height 9
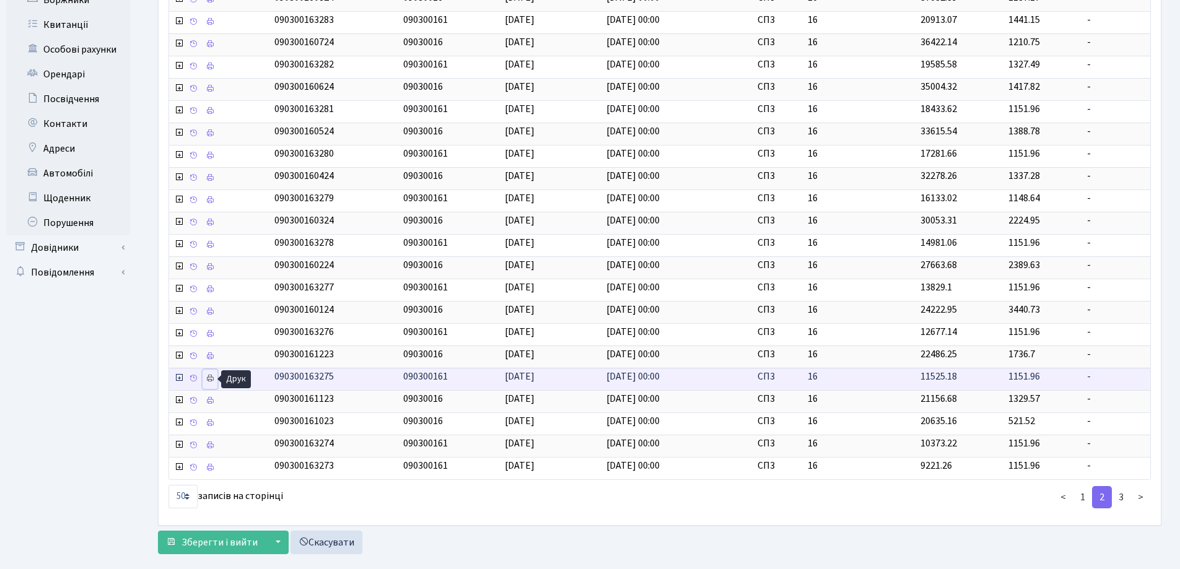
click at [212, 378] on icon at bounding box center [210, 378] width 9 height 9
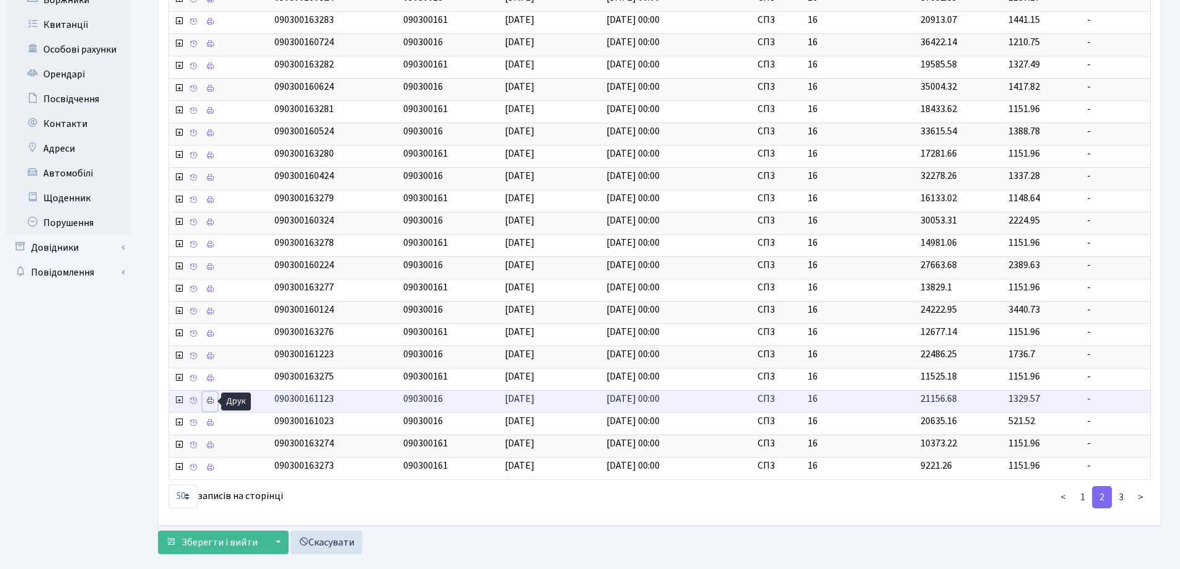
click at [209, 401] on icon at bounding box center [210, 400] width 9 height 9
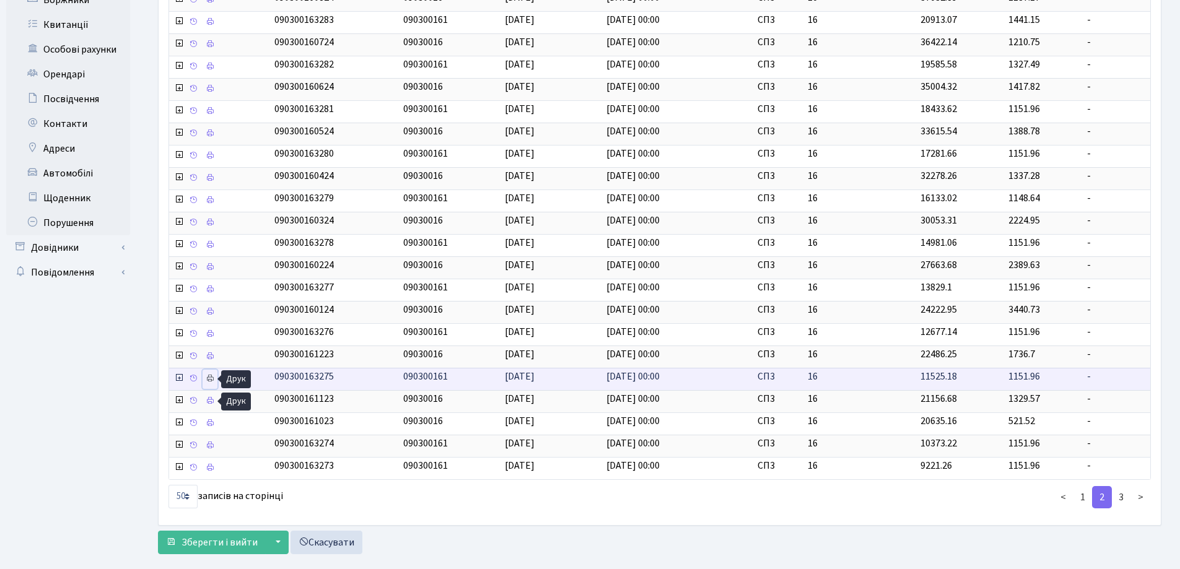
click at [211, 377] on icon at bounding box center [210, 378] width 9 height 9
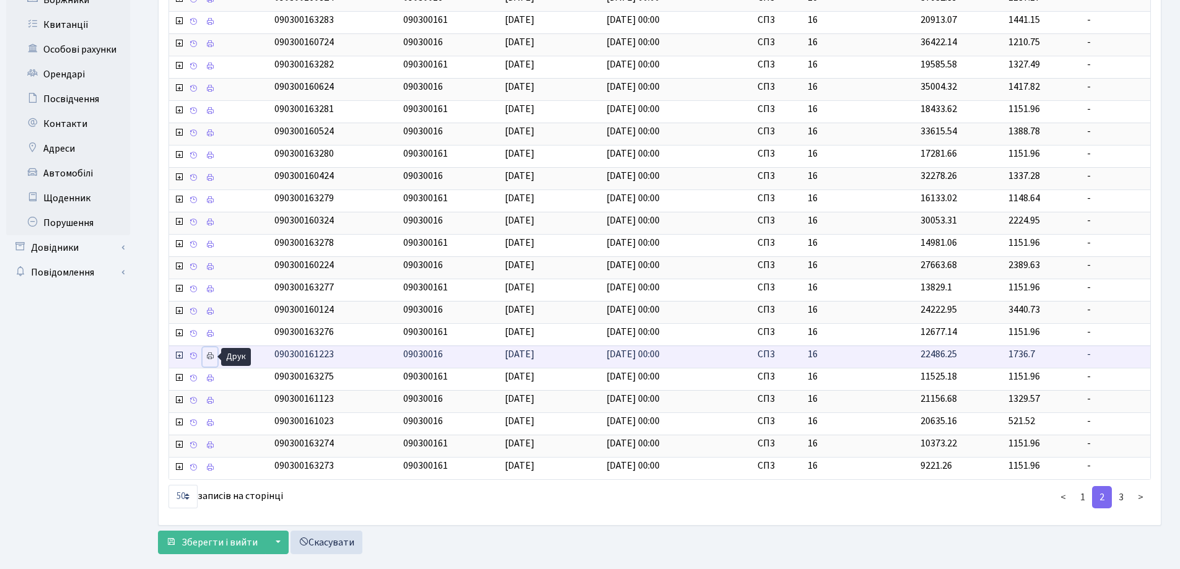
click at [211, 357] on icon at bounding box center [210, 356] width 9 height 9
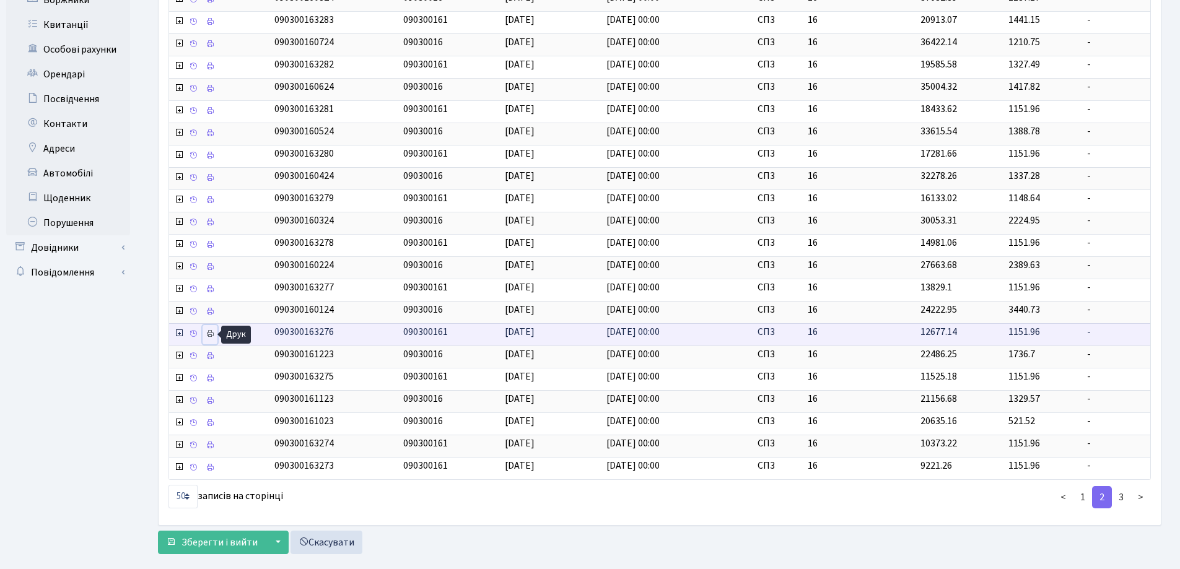
click at [211, 333] on icon at bounding box center [210, 333] width 9 height 9
click at [207, 333] on icon at bounding box center [210, 333] width 9 height 9
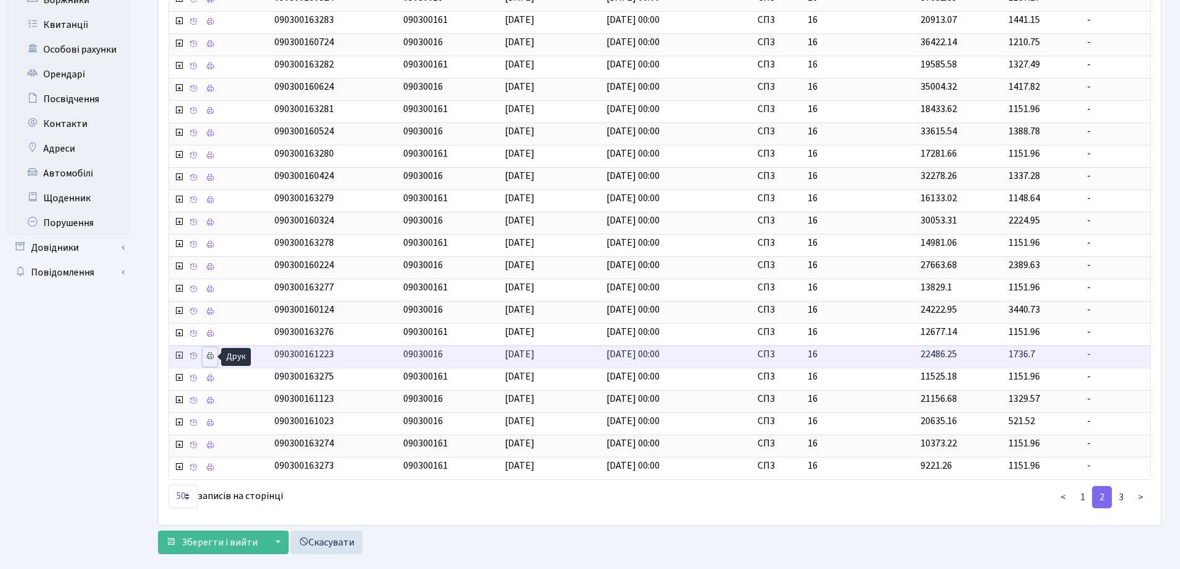
click at [212, 356] on icon at bounding box center [210, 356] width 9 height 9
click at [209, 357] on icon at bounding box center [210, 356] width 9 height 9
click at [1123, 498] on link "3" at bounding box center [1121, 497] width 20 height 22
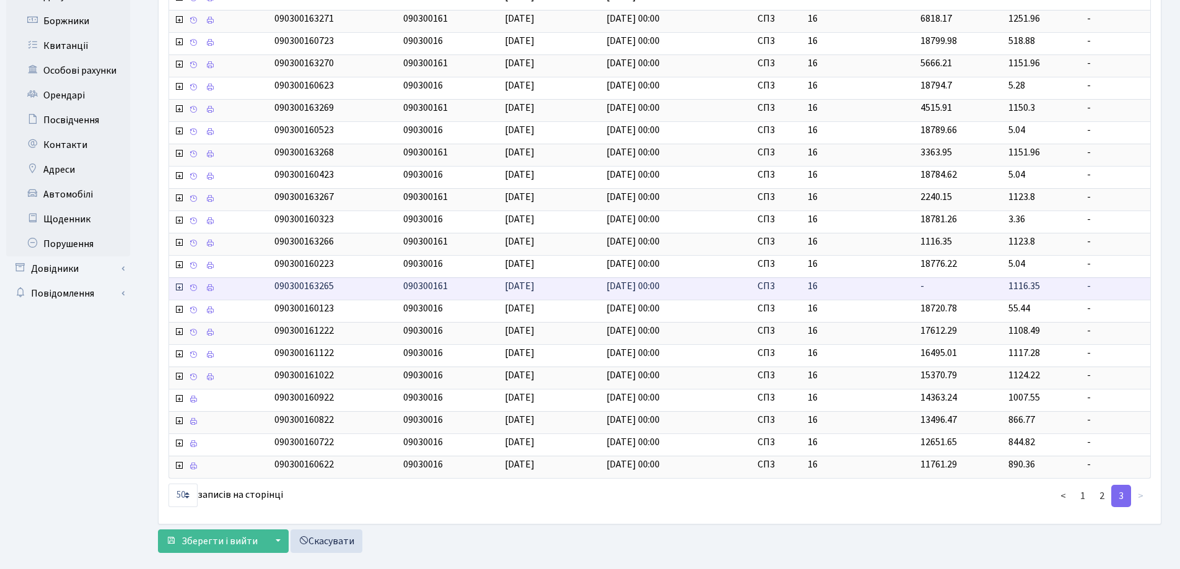
scroll to position [248, 0]
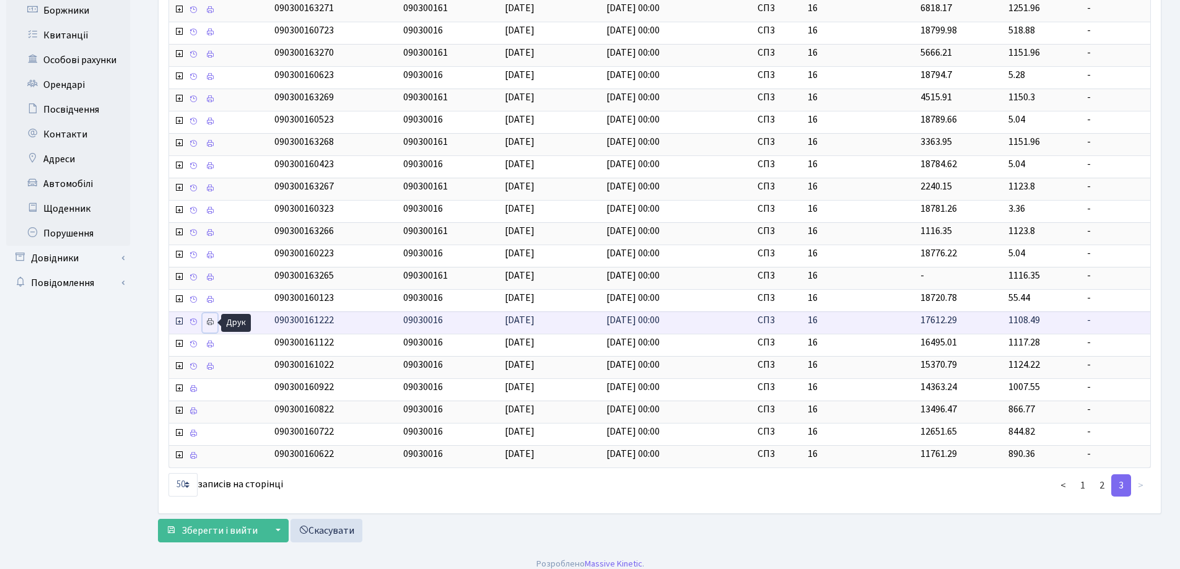
click at [212, 320] on icon at bounding box center [210, 322] width 9 height 9
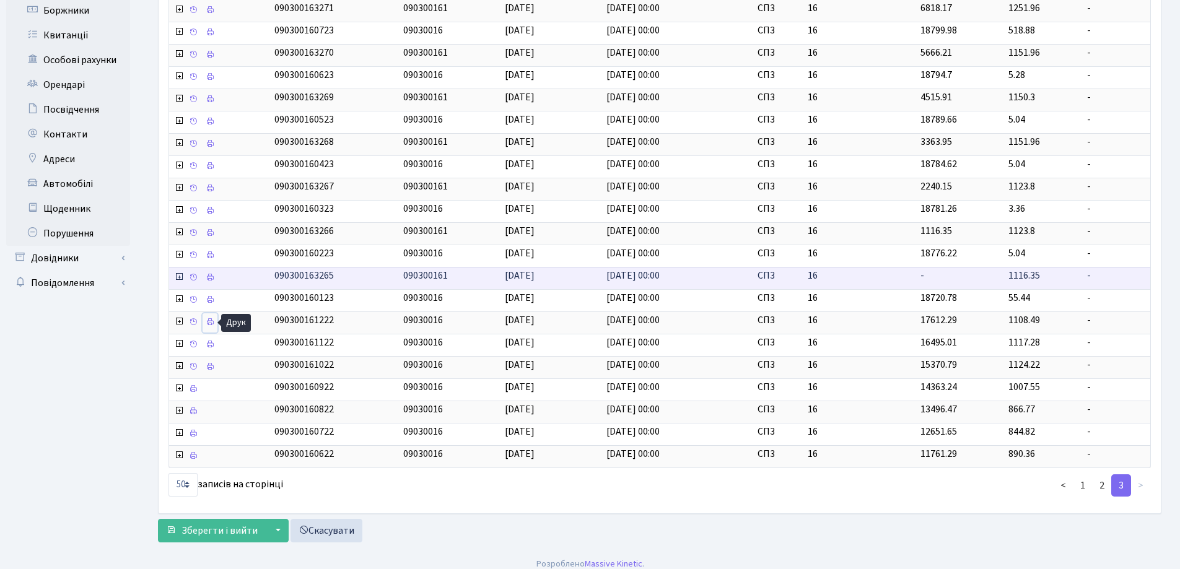
scroll to position [258, 0]
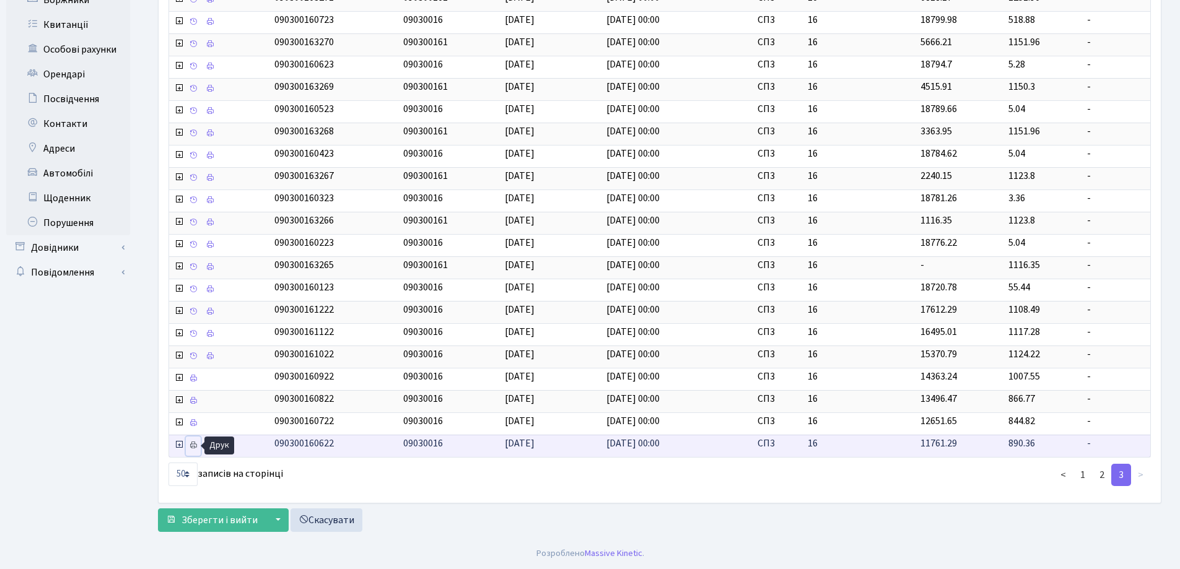
click at [188, 445] on link at bounding box center [193, 446] width 15 height 19
click at [1103, 477] on link "2" at bounding box center [1102, 475] width 20 height 22
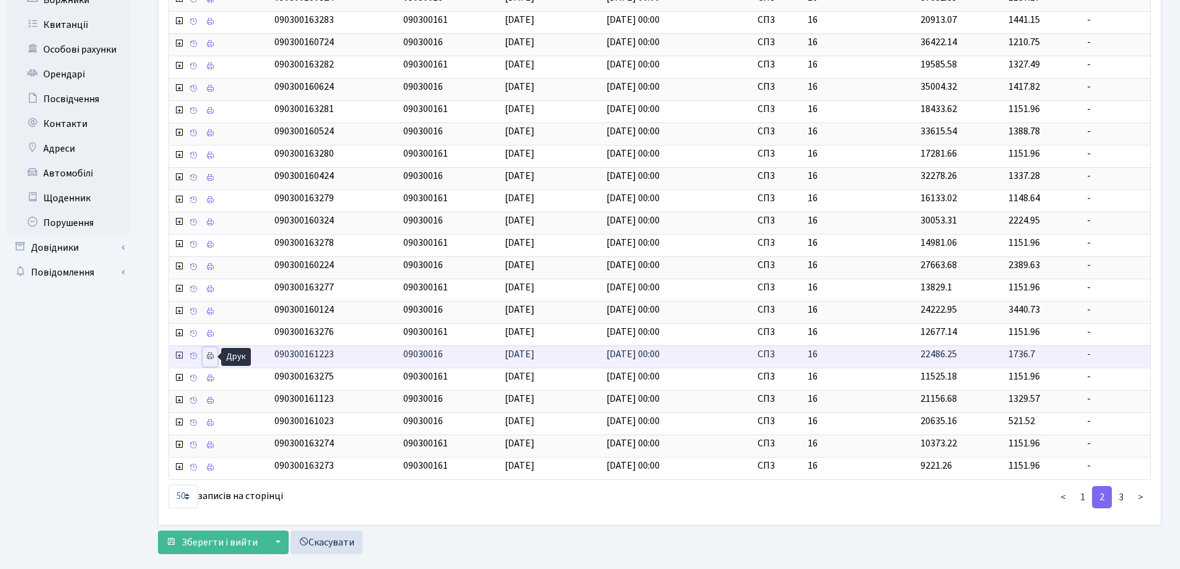
click at [211, 357] on icon at bounding box center [210, 356] width 9 height 9
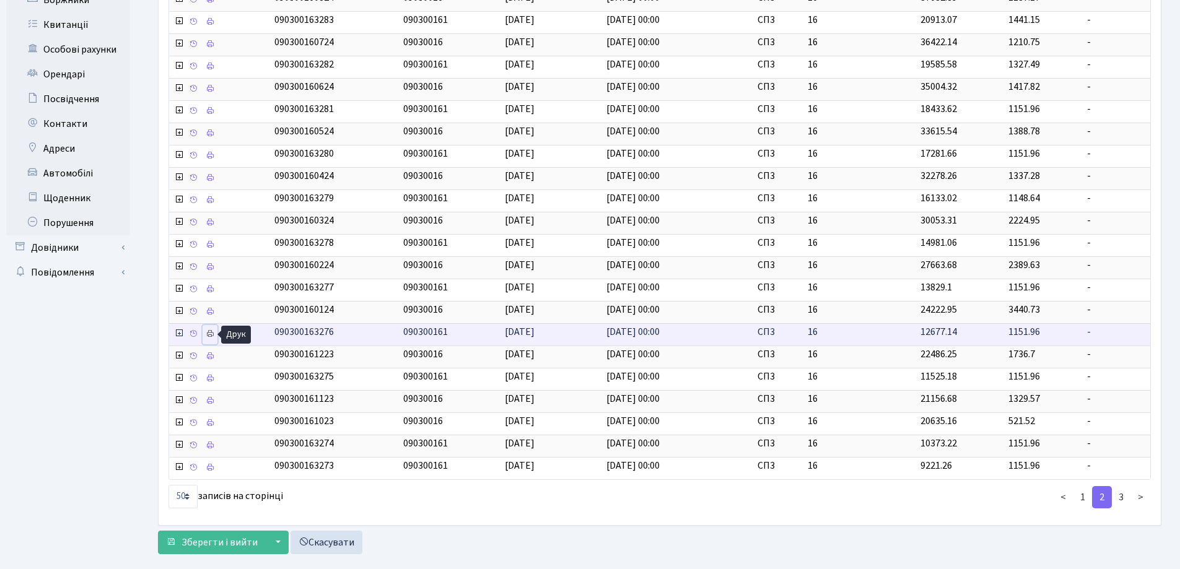
click at [209, 333] on icon at bounding box center [210, 333] width 9 height 9
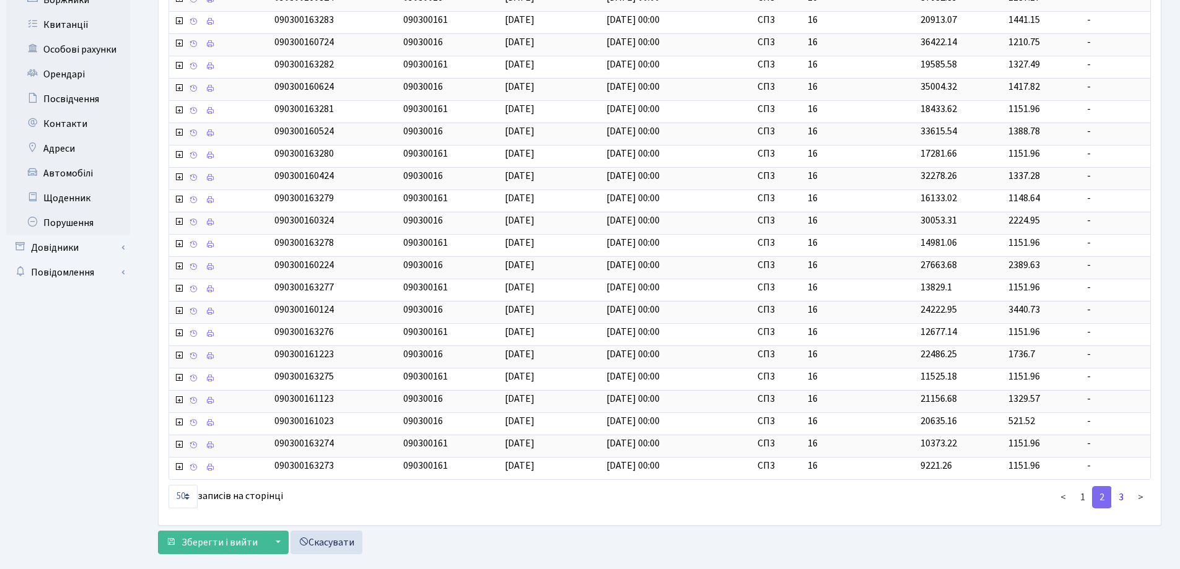
click at [1119, 500] on link "3" at bounding box center [1121, 497] width 20 height 22
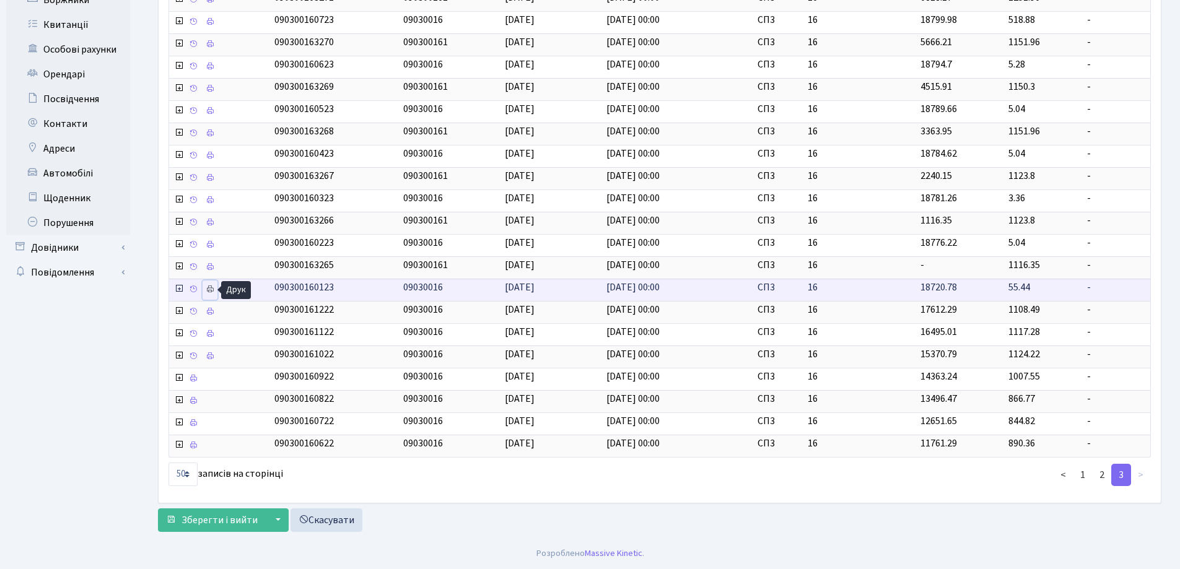
click at [210, 289] on icon at bounding box center [210, 289] width 9 height 9
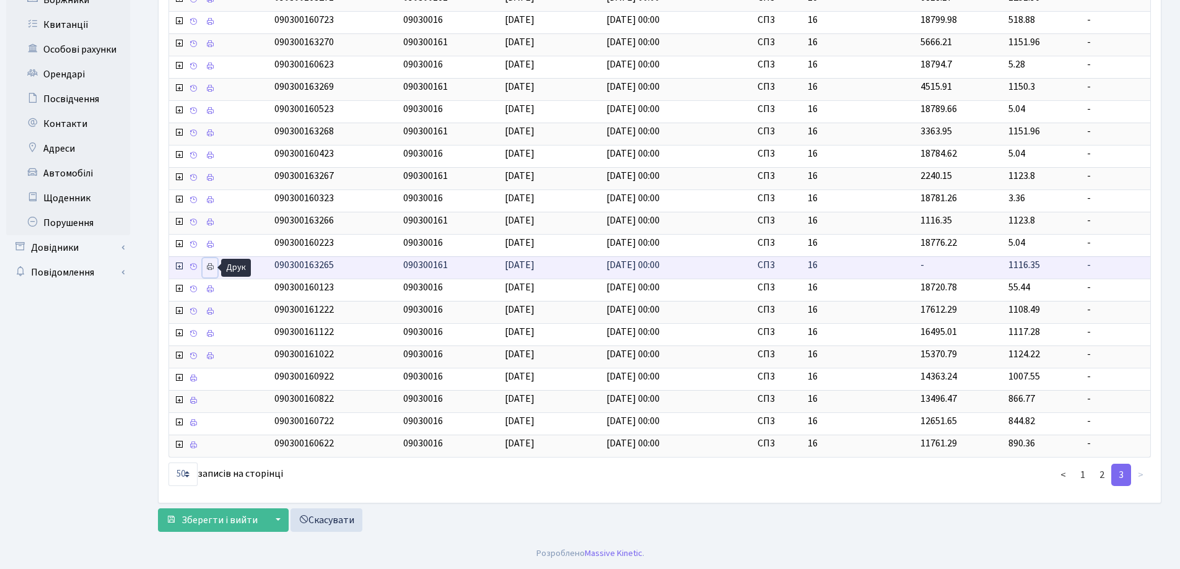
click at [211, 266] on icon at bounding box center [210, 267] width 9 height 9
click at [212, 266] on icon at bounding box center [210, 267] width 9 height 9
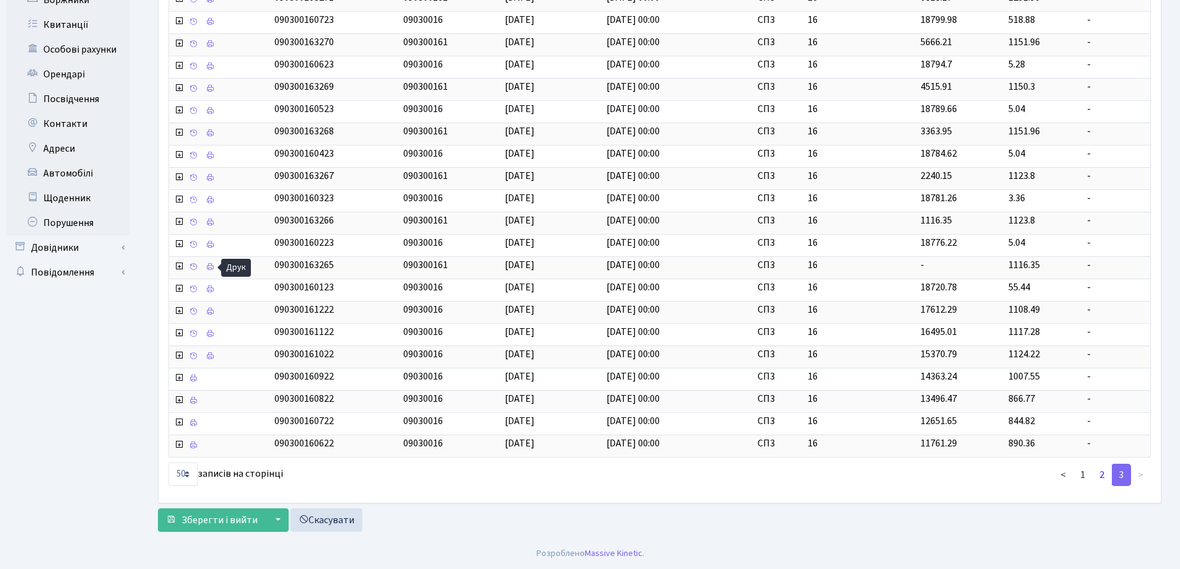
click at [1104, 478] on link "2" at bounding box center [1102, 475] width 20 height 22
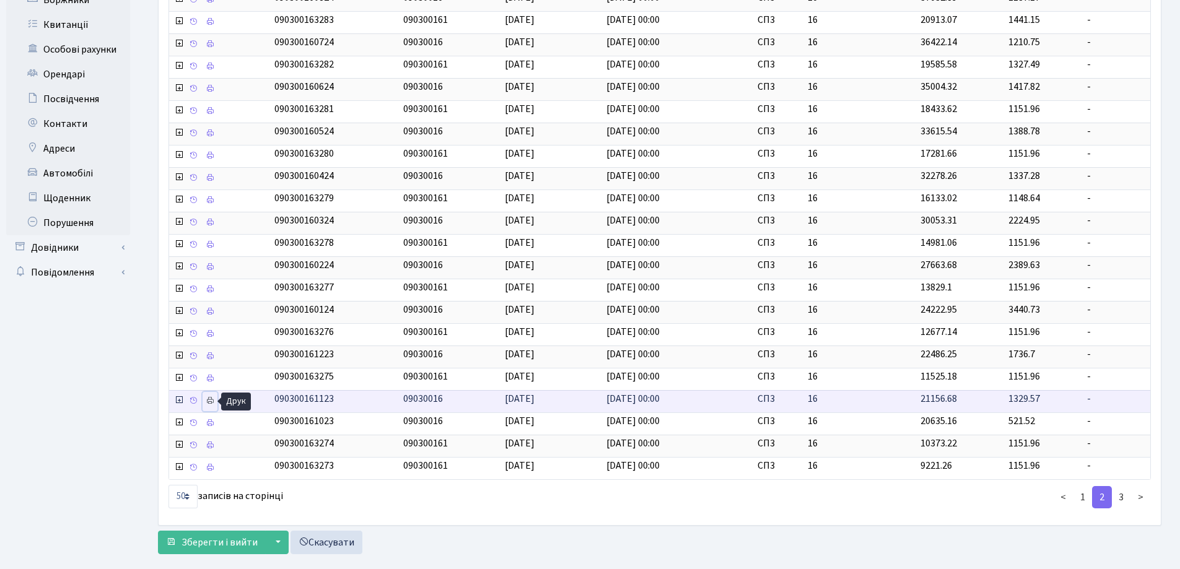
click at [211, 400] on icon at bounding box center [210, 400] width 9 height 9
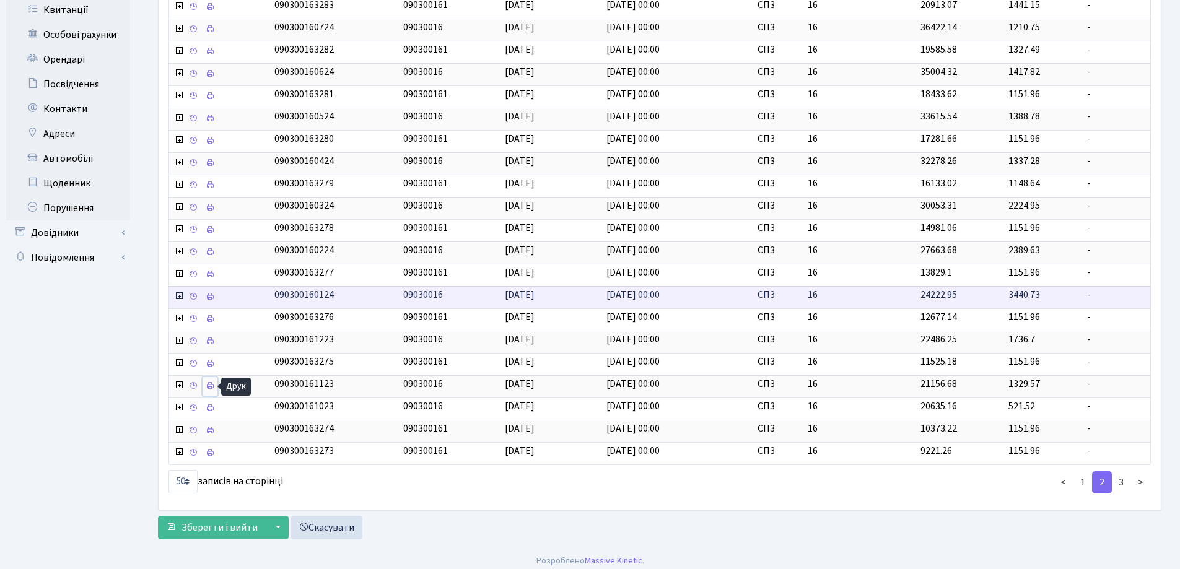
scroll to position [281, 0]
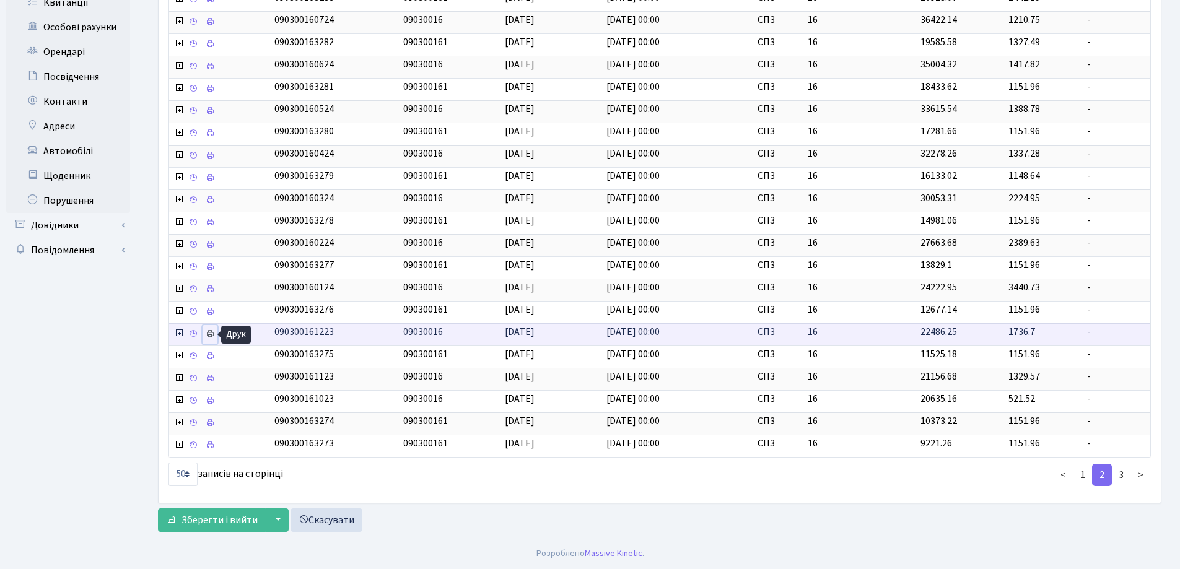
click at [210, 332] on icon at bounding box center [210, 333] width 9 height 9
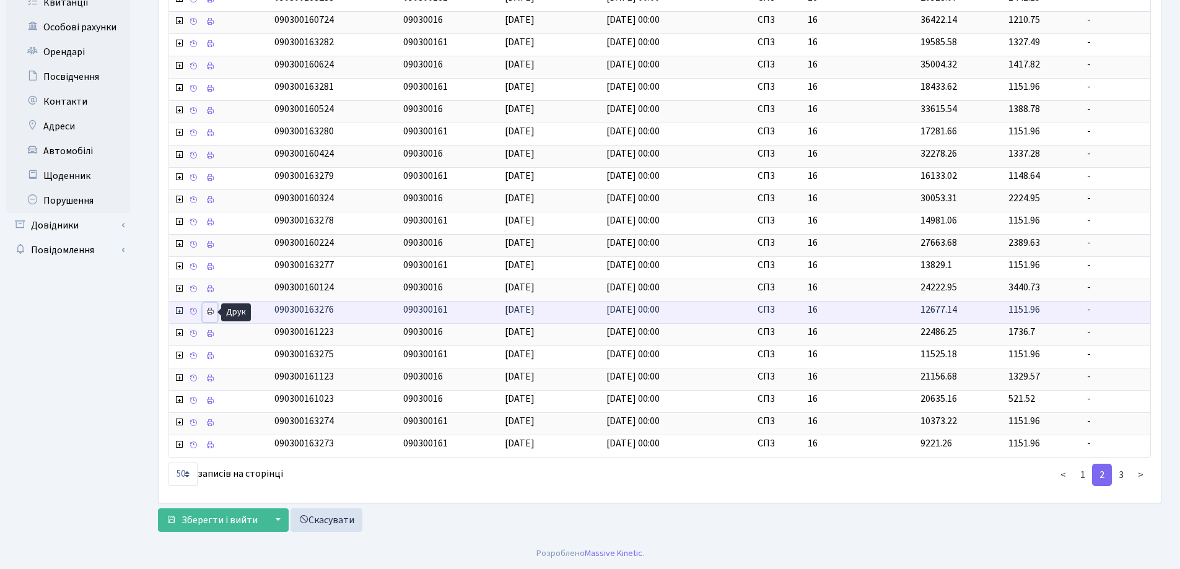
click at [209, 309] on icon at bounding box center [210, 311] width 9 height 9
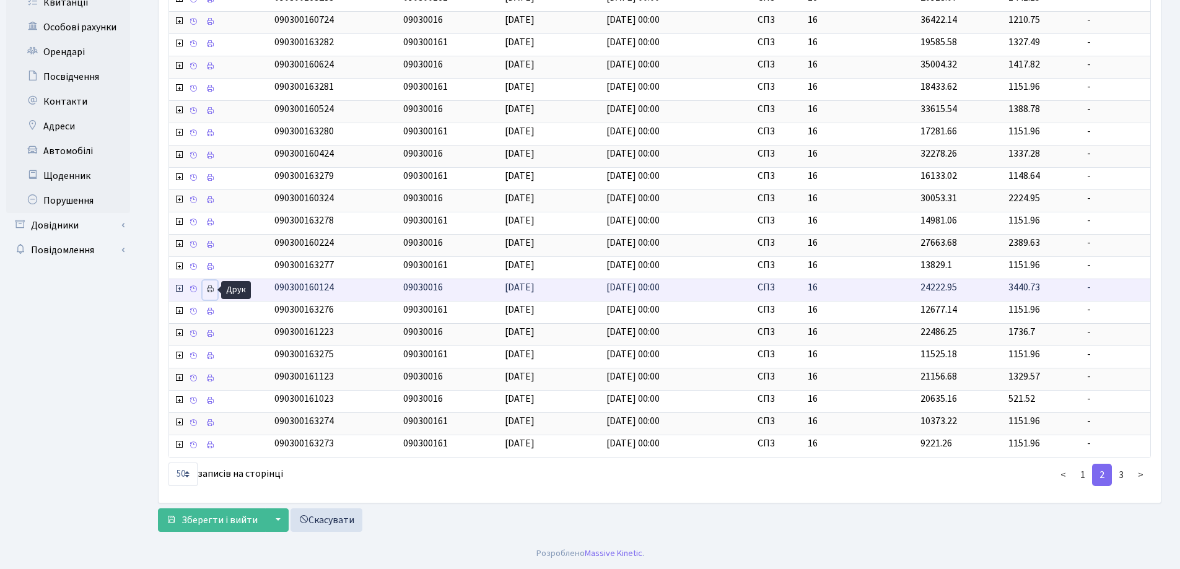
click at [210, 289] on icon at bounding box center [210, 289] width 9 height 9
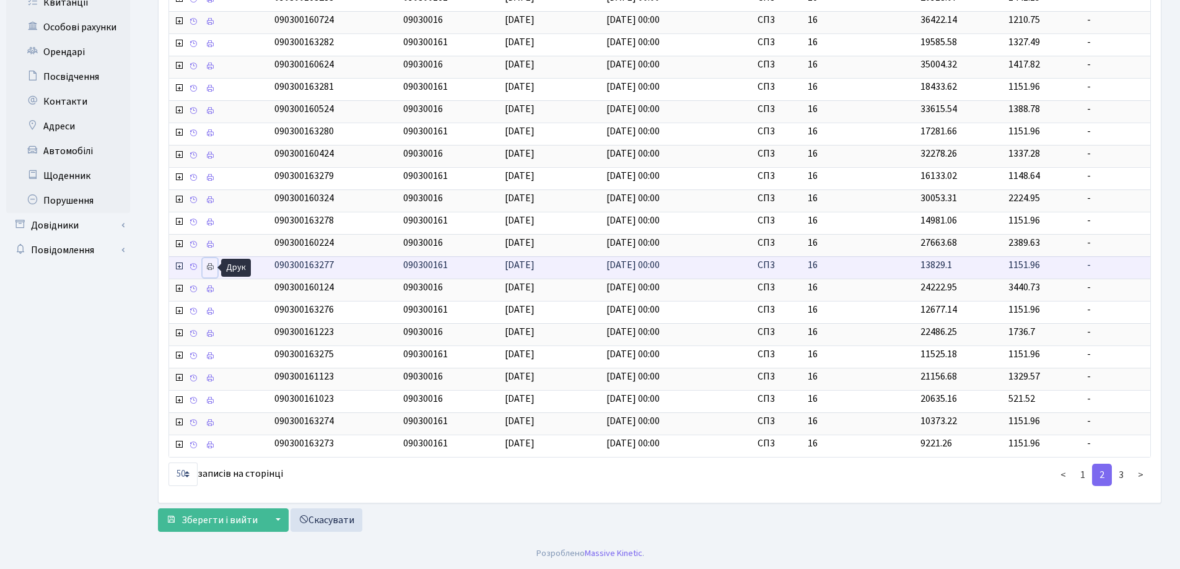
click at [209, 266] on icon at bounding box center [210, 267] width 9 height 9
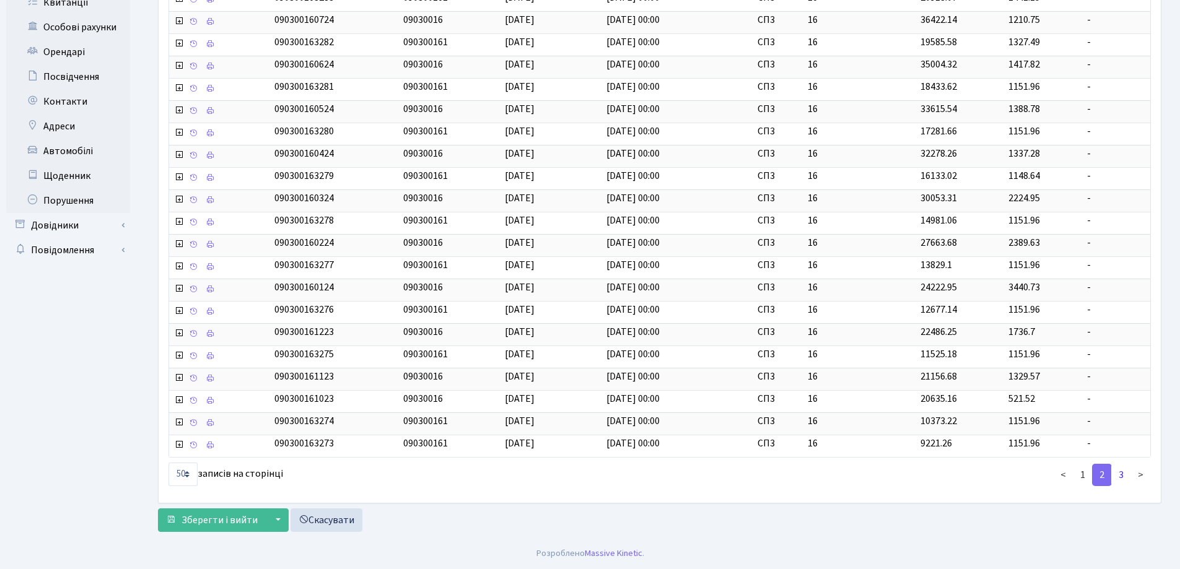
click at [1128, 474] on link "3" at bounding box center [1121, 475] width 20 height 22
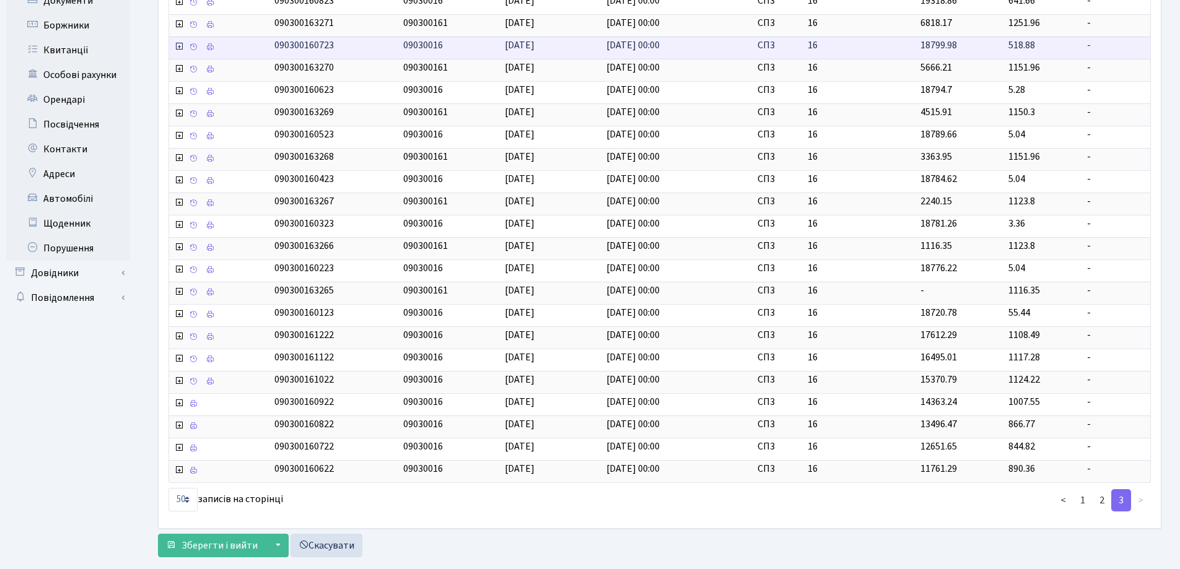
scroll to position [248, 0]
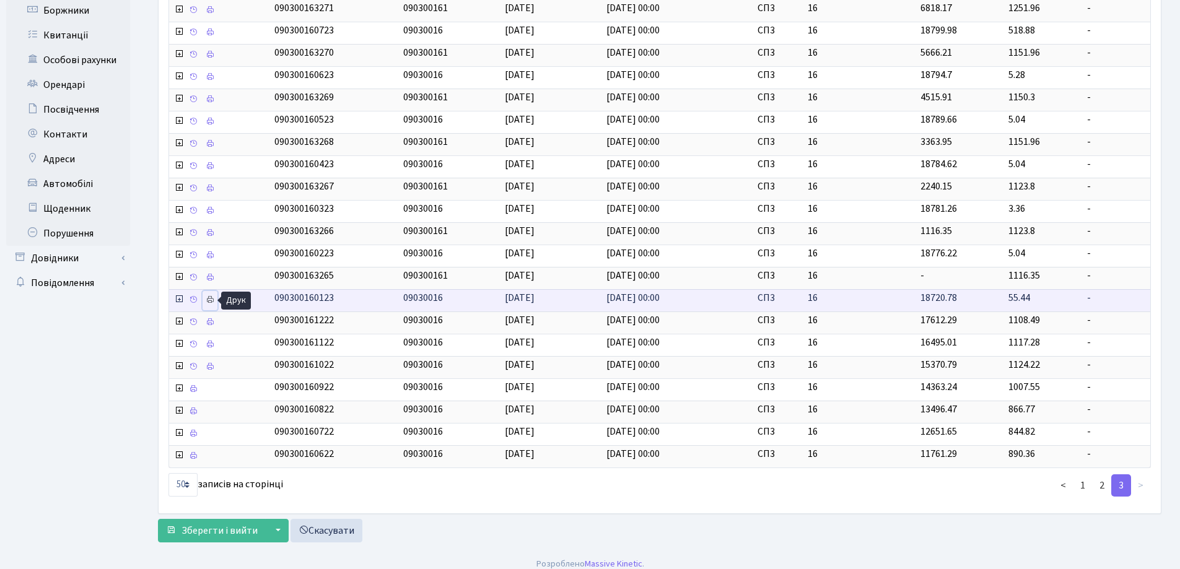
click at [212, 300] on icon at bounding box center [210, 299] width 9 height 9
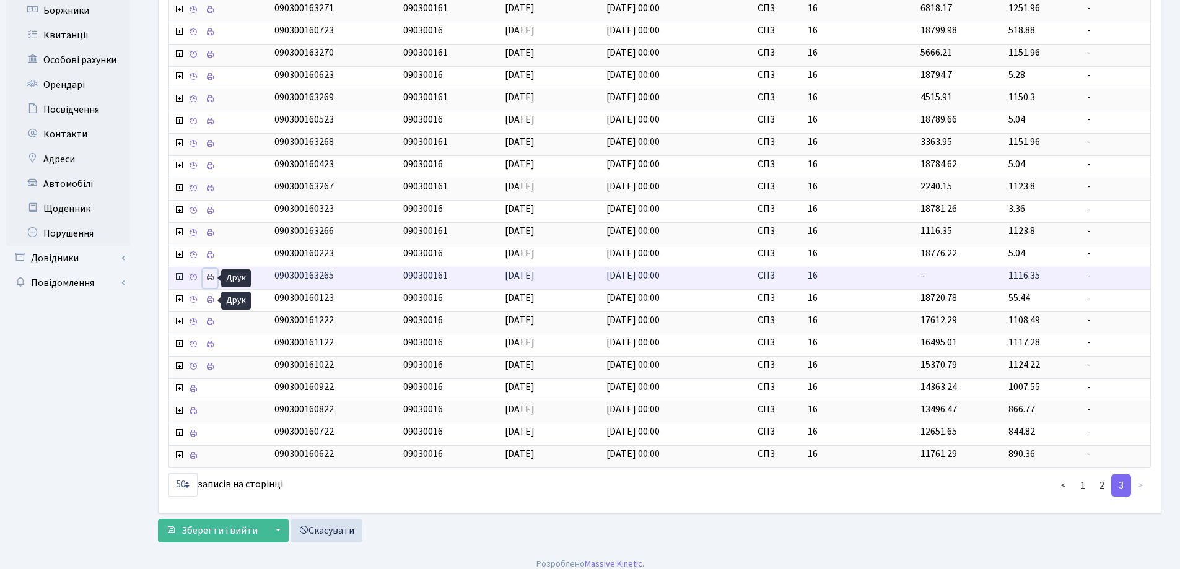
click at [210, 278] on icon at bounding box center [210, 277] width 9 height 9
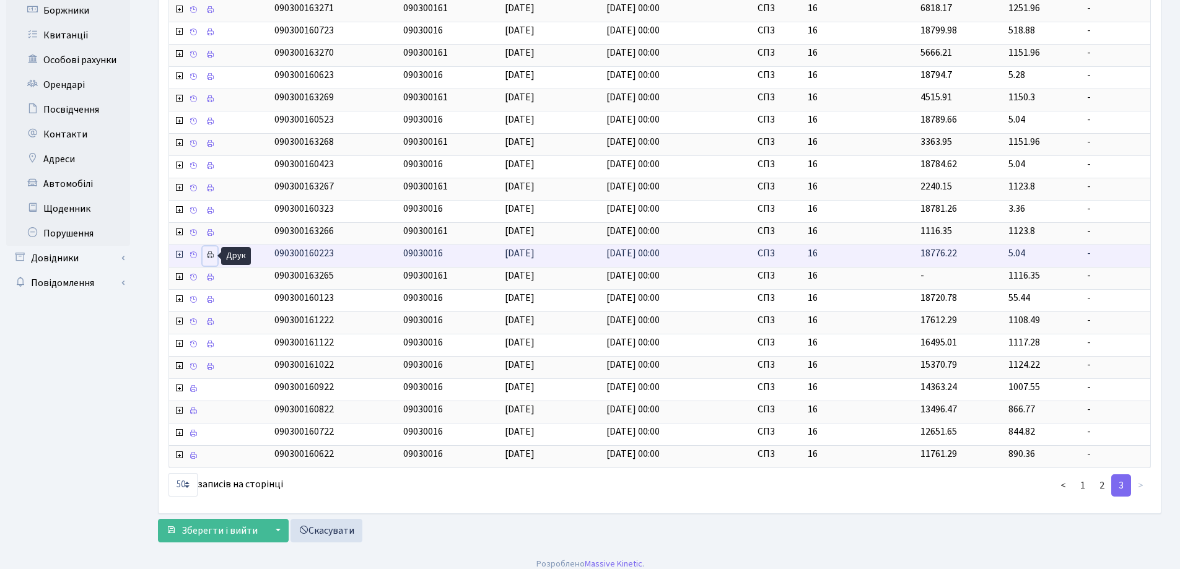
click at [209, 255] on icon at bounding box center [210, 255] width 9 height 9
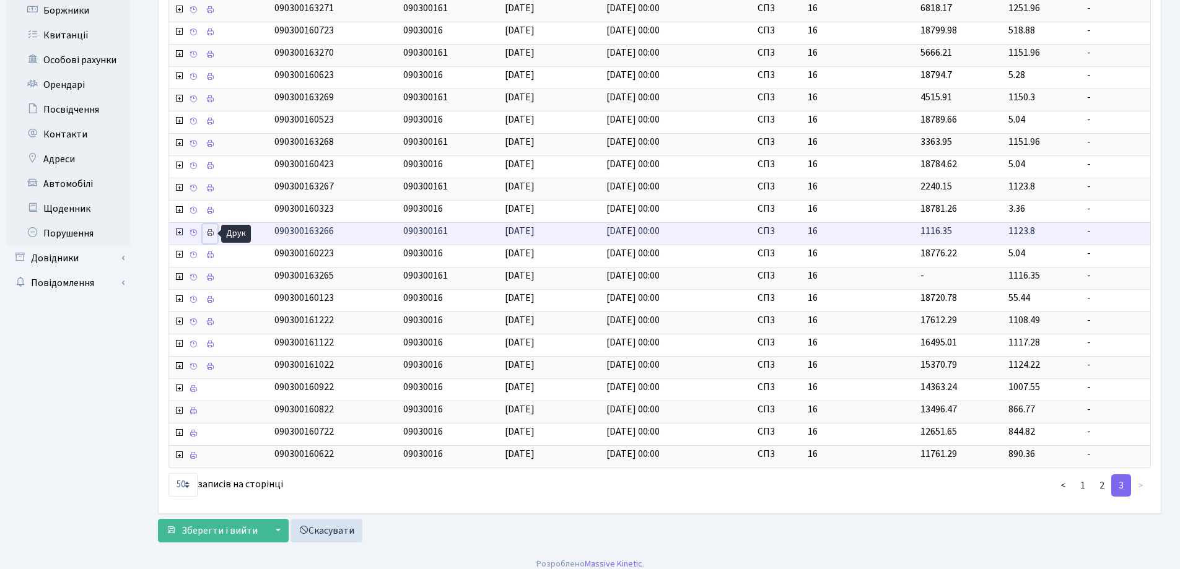
click at [211, 230] on icon at bounding box center [210, 233] width 9 height 9
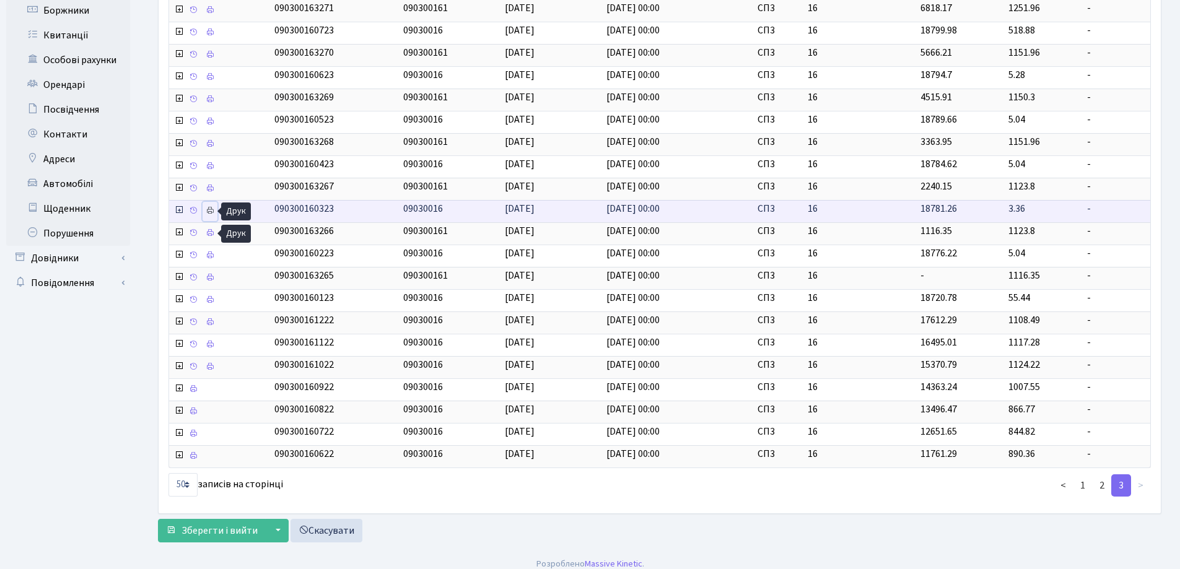
click at [211, 211] on icon at bounding box center [210, 210] width 9 height 9
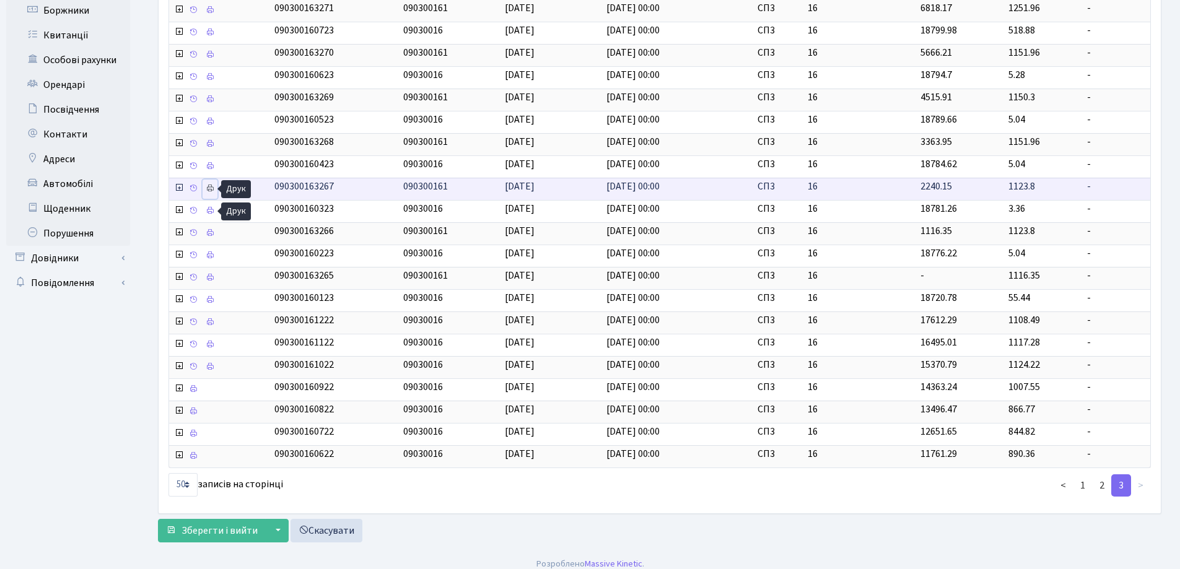
click at [208, 188] on icon at bounding box center [210, 188] width 9 height 9
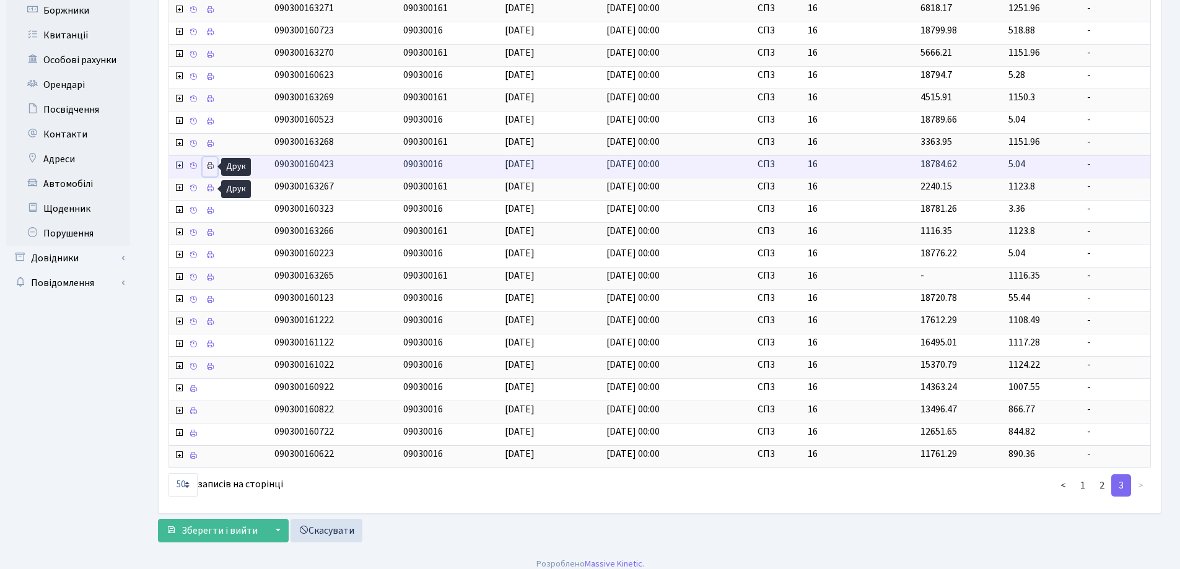
click at [212, 164] on icon at bounding box center [210, 166] width 9 height 9
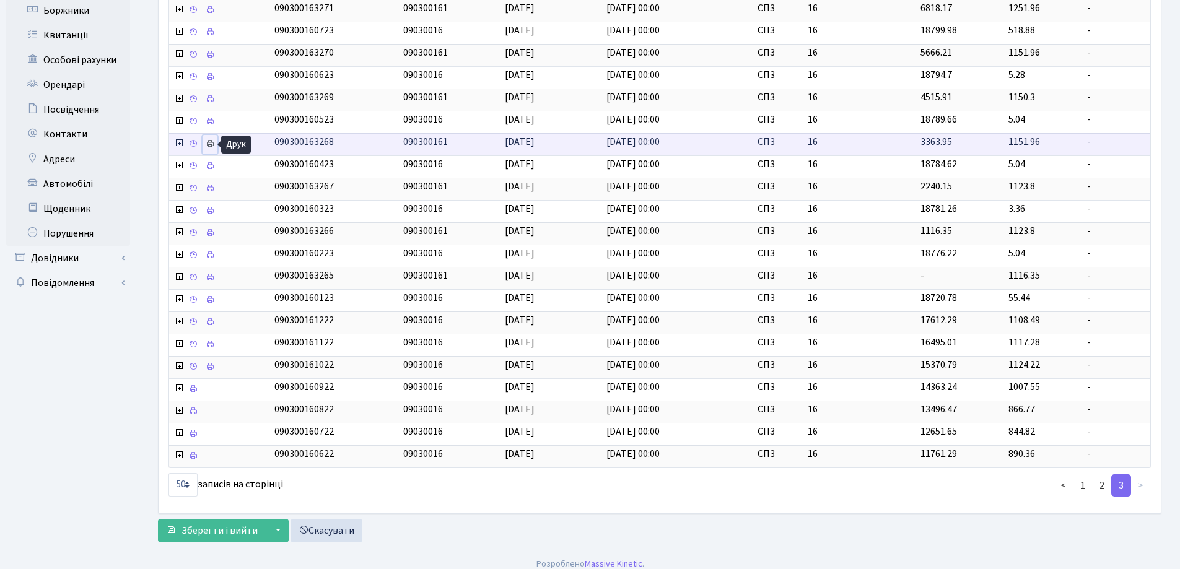
click at [209, 142] on icon at bounding box center [210, 143] width 9 height 9
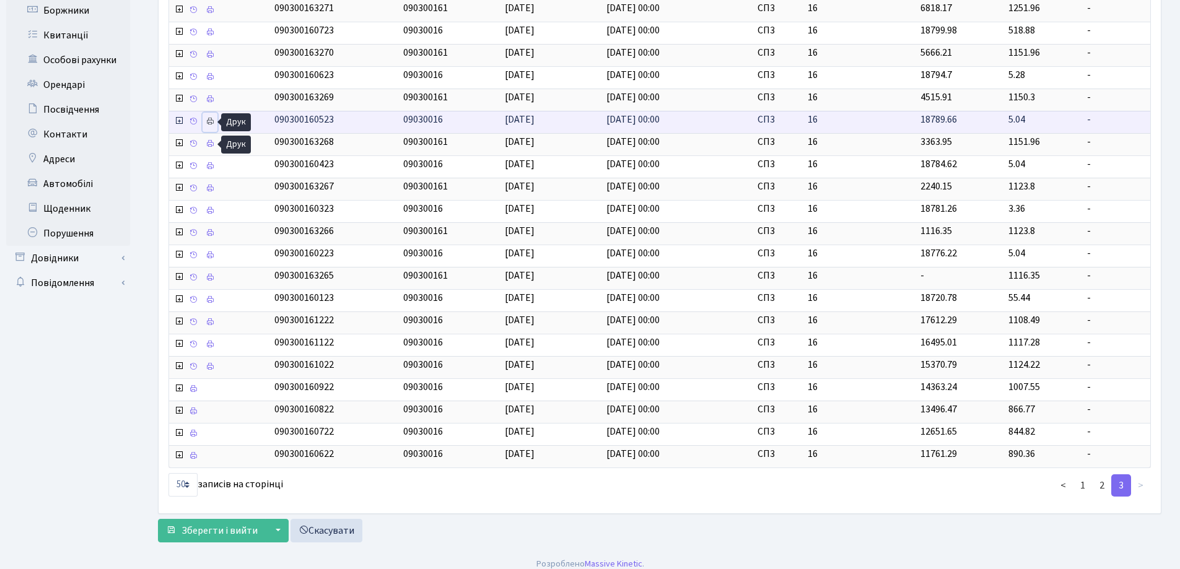
click at [210, 121] on icon at bounding box center [210, 121] width 9 height 9
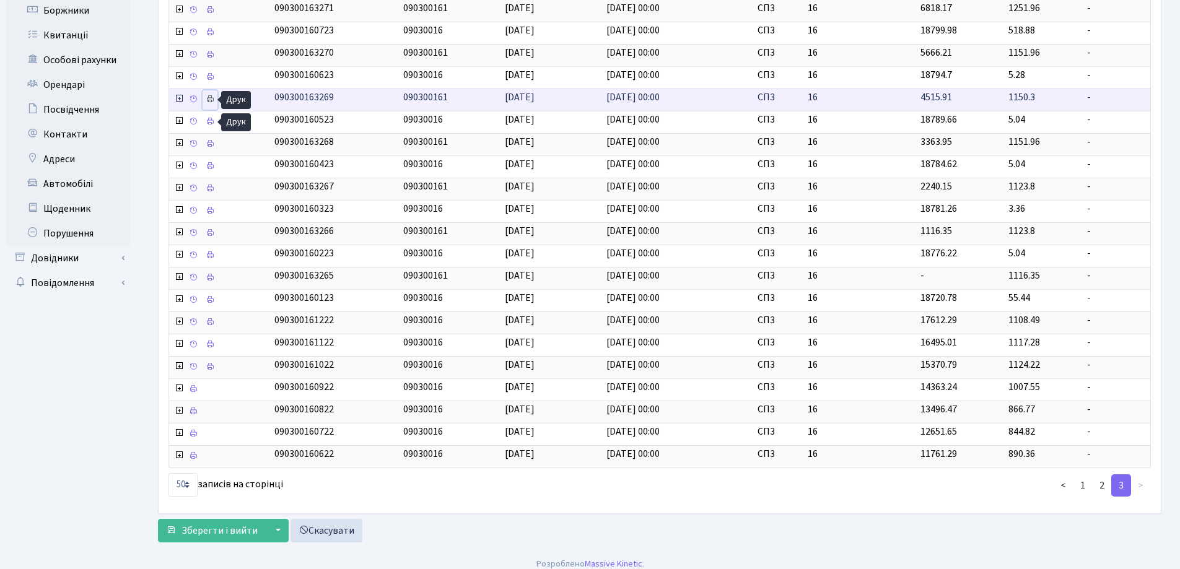
click at [209, 99] on icon at bounding box center [210, 99] width 9 height 9
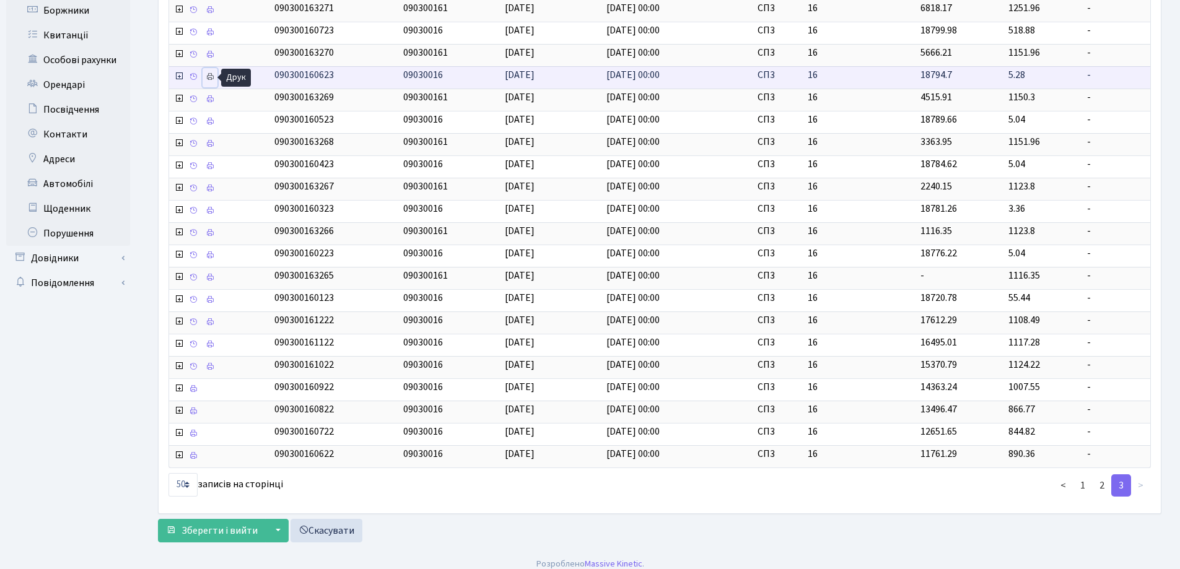
click at [212, 78] on icon at bounding box center [210, 76] width 9 height 9
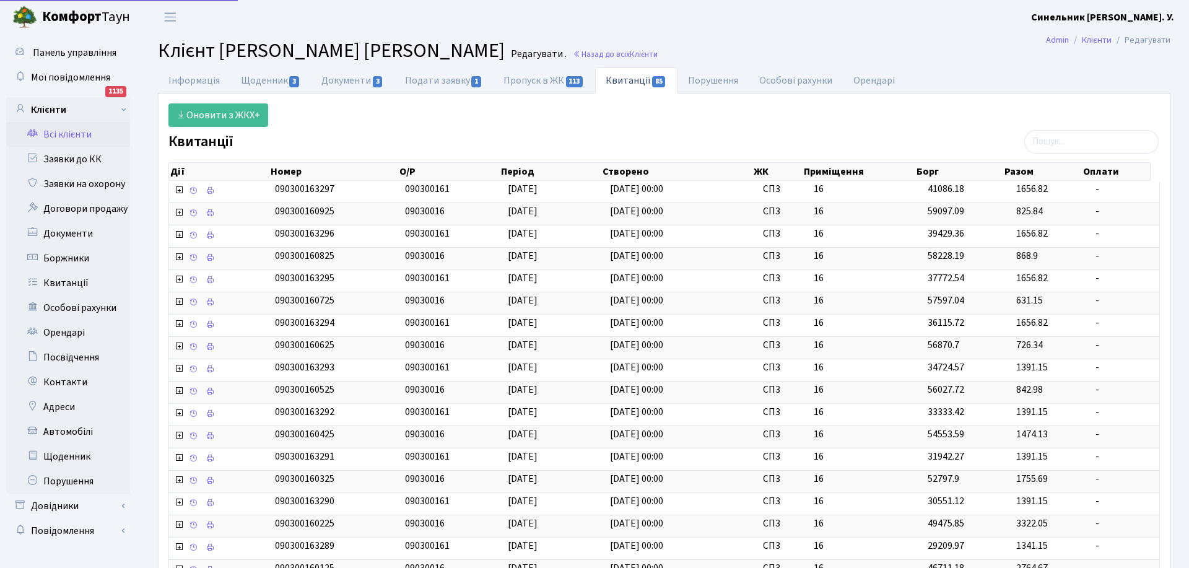
select select "50"
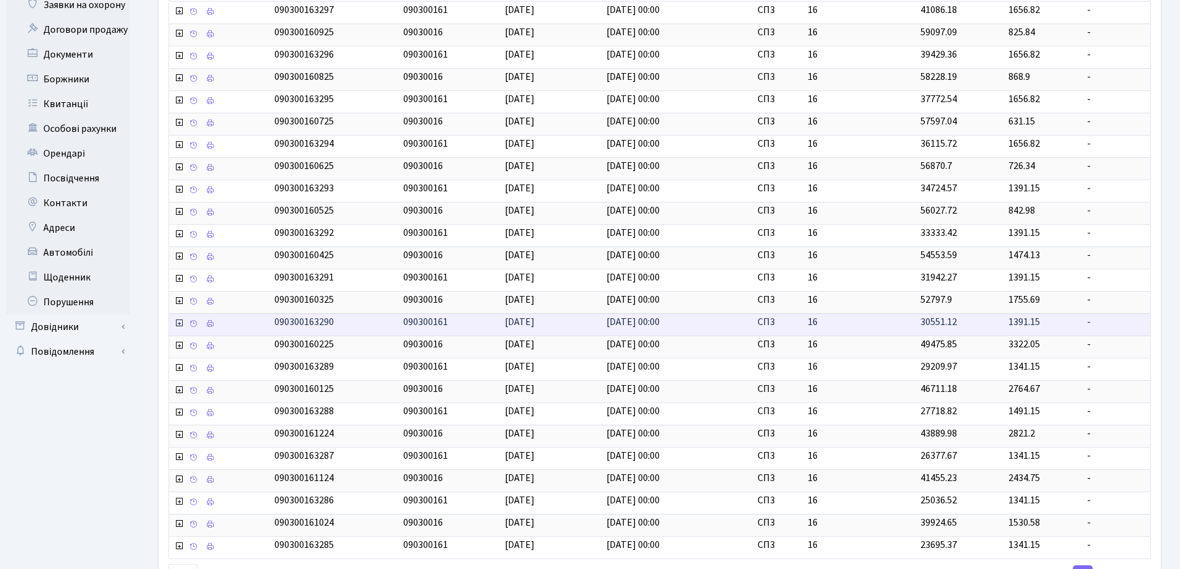
scroll to position [281, 0]
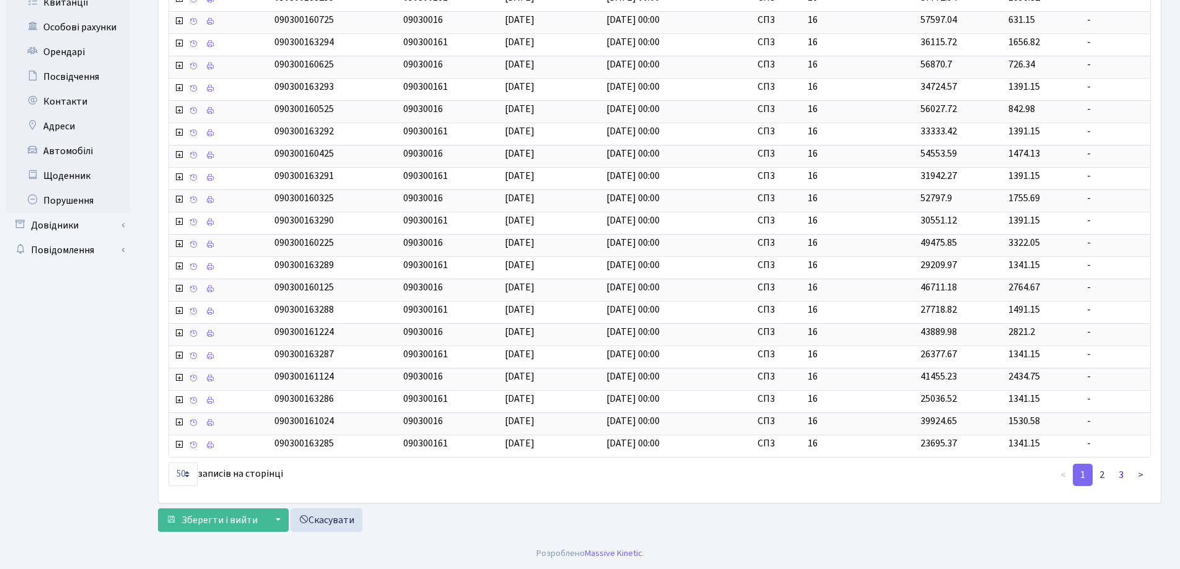
click at [1123, 474] on link "3" at bounding box center [1121, 475] width 20 height 22
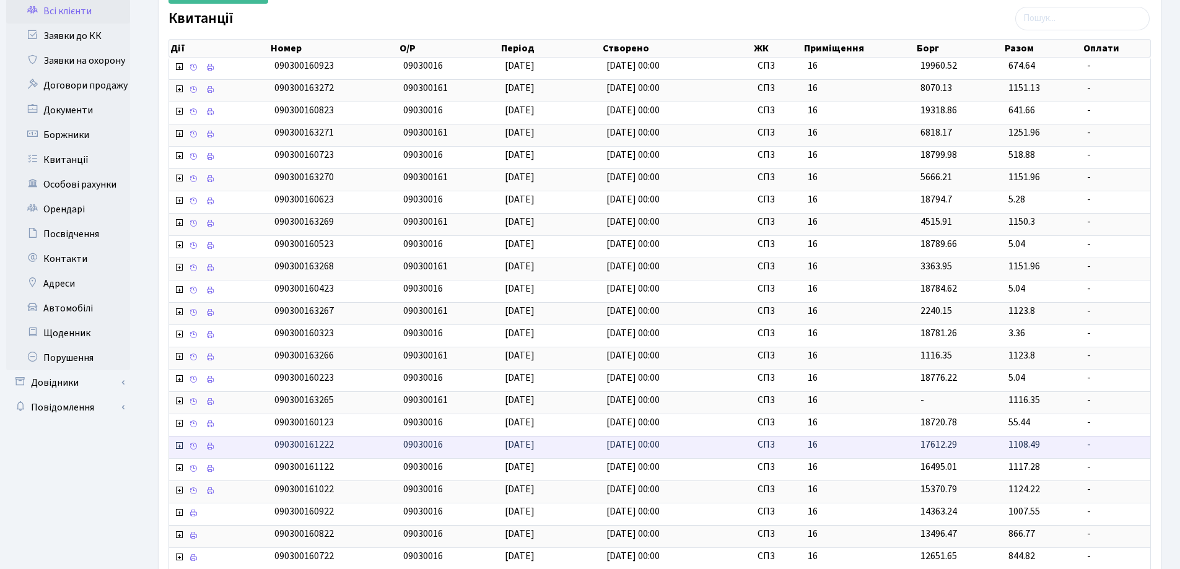
scroll to position [134, 0]
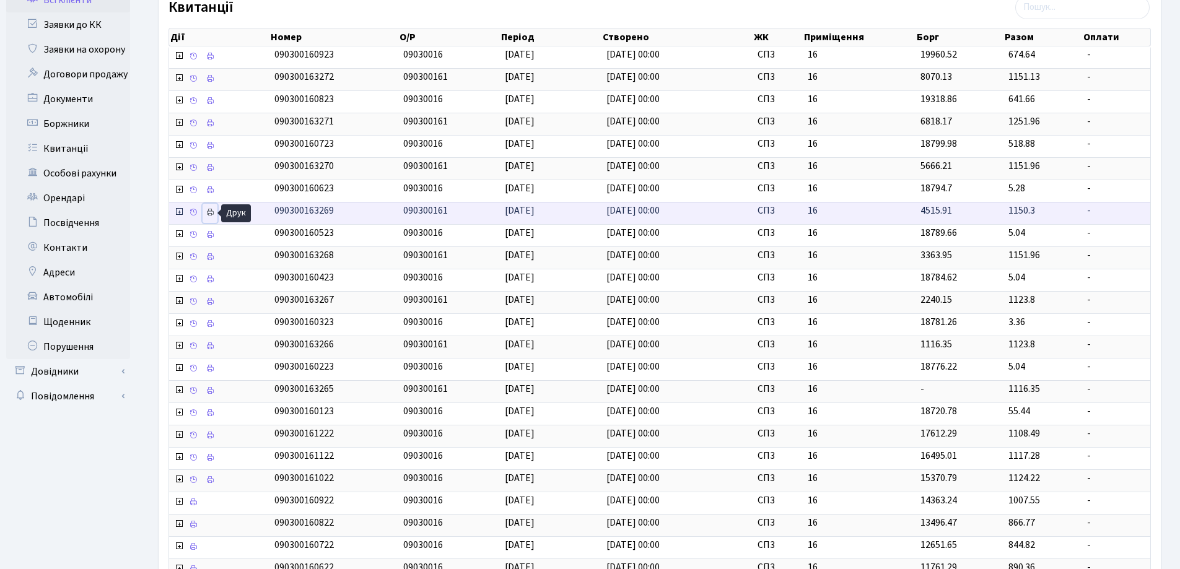
click at [208, 214] on icon at bounding box center [210, 212] width 9 height 9
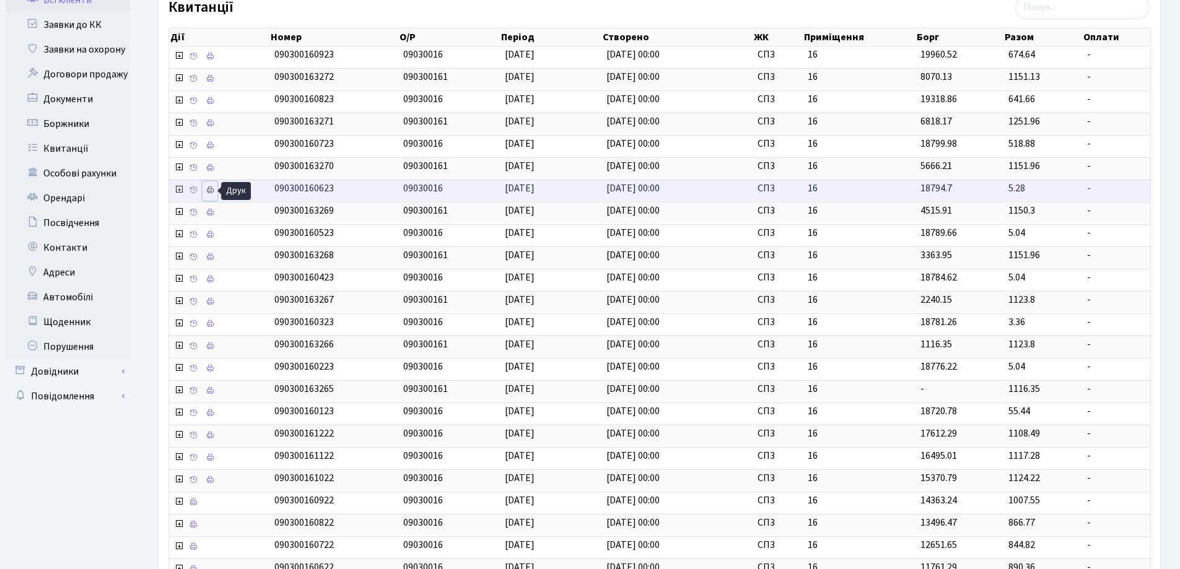
click at [207, 187] on icon at bounding box center [210, 190] width 9 height 9
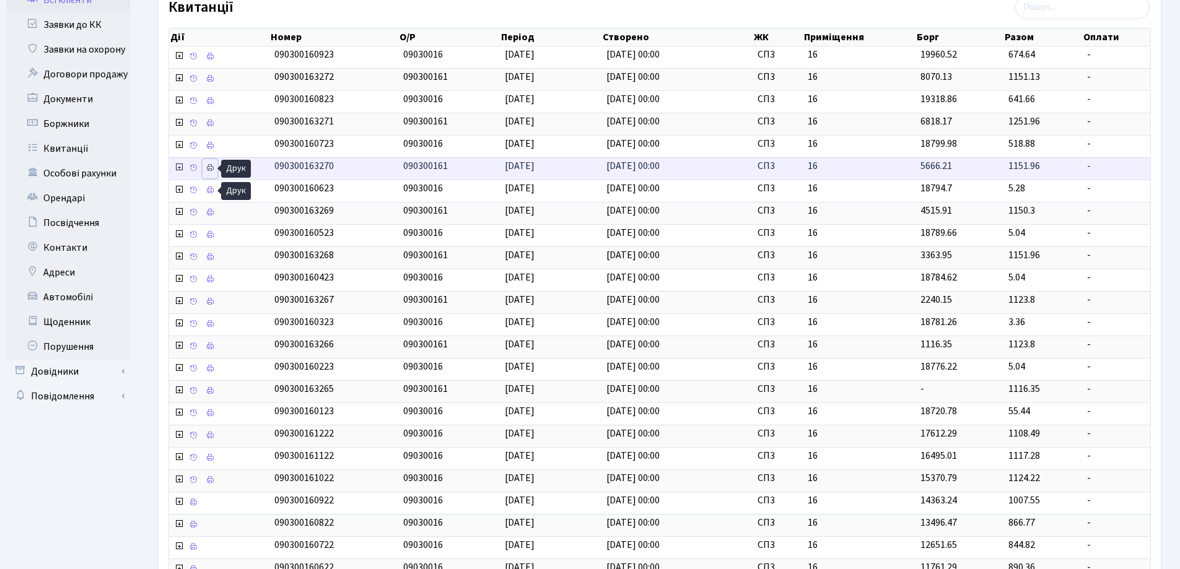
click at [211, 169] on icon at bounding box center [210, 168] width 9 height 9
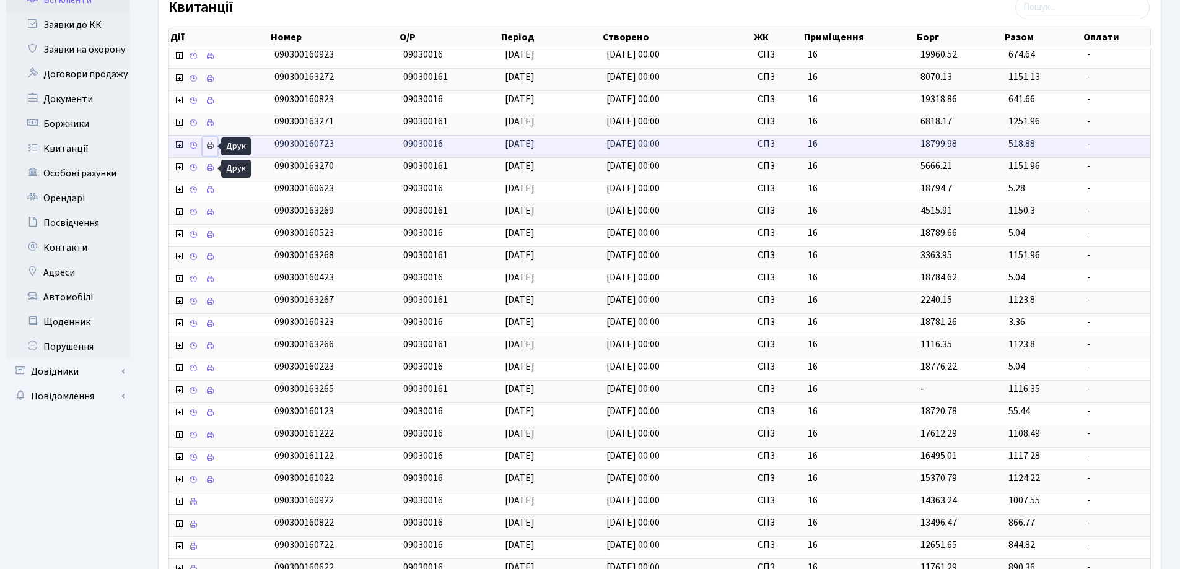
click at [211, 146] on icon at bounding box center [210, 145] width 9 height 9
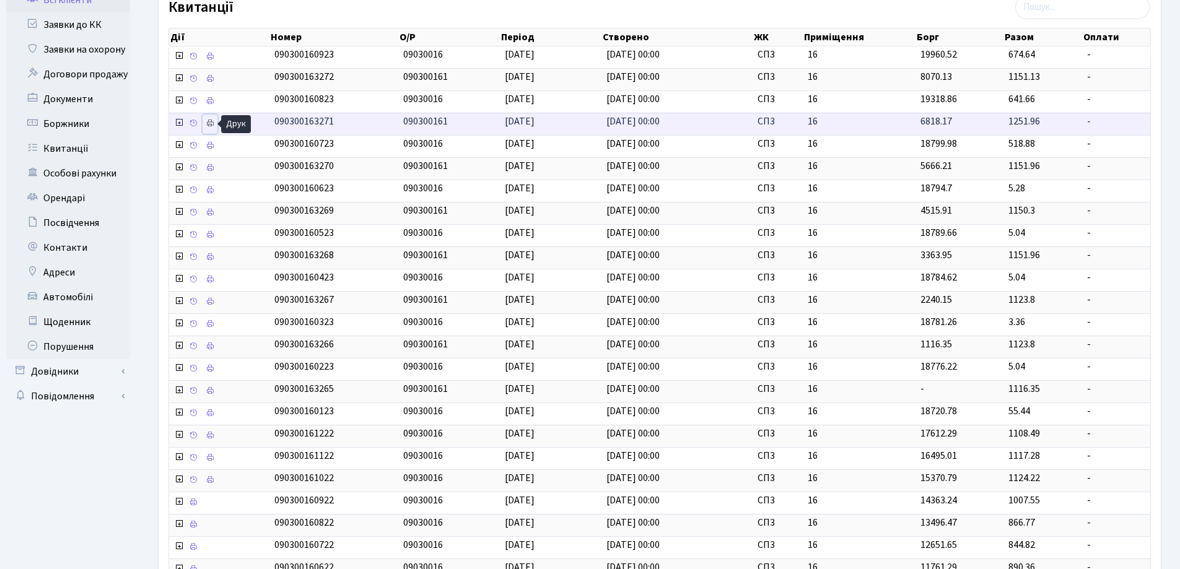
click at [212, 120] on icon at bounding box center [210, 123] width 9 height 9
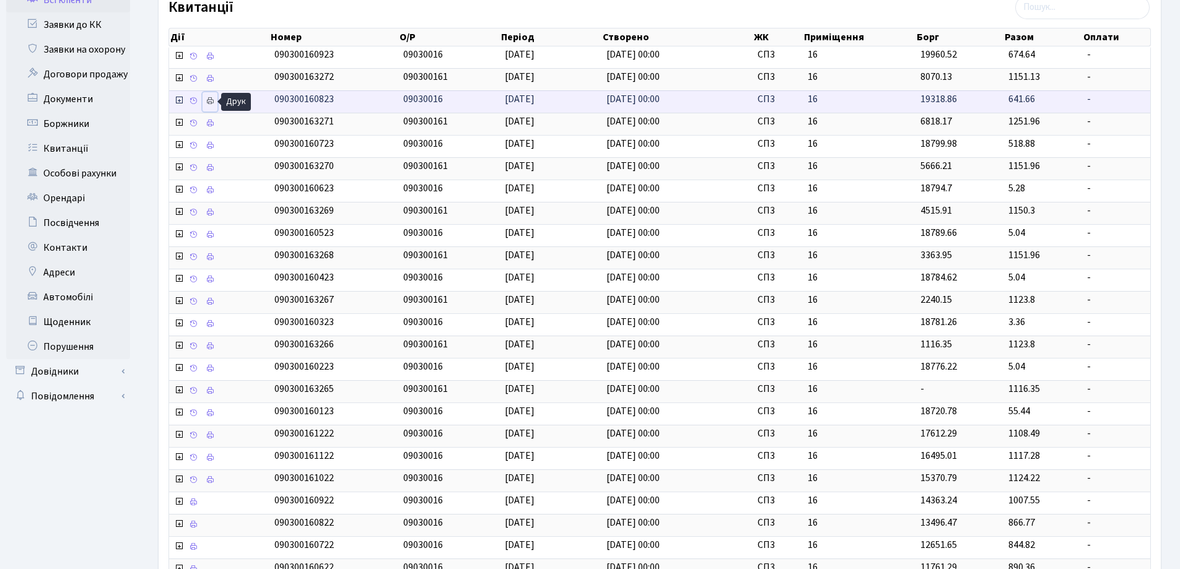
click at [208, 101] on icon at bounding box center [210, 101] width 9 height 9
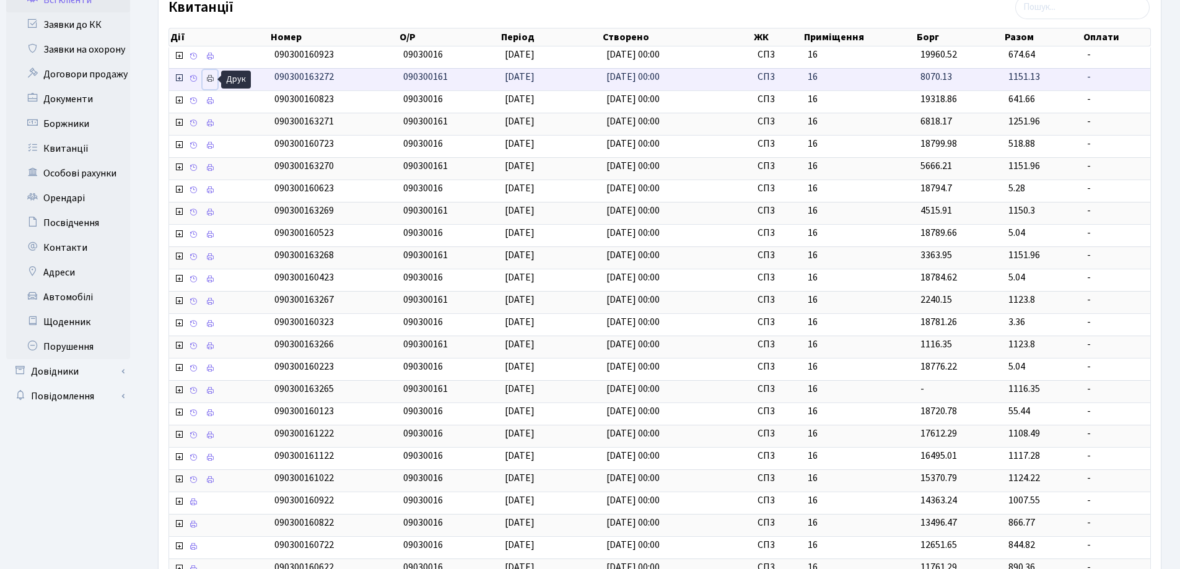
click at [207, 74] on icon at bounding box center [210, 78] width 9 height 9
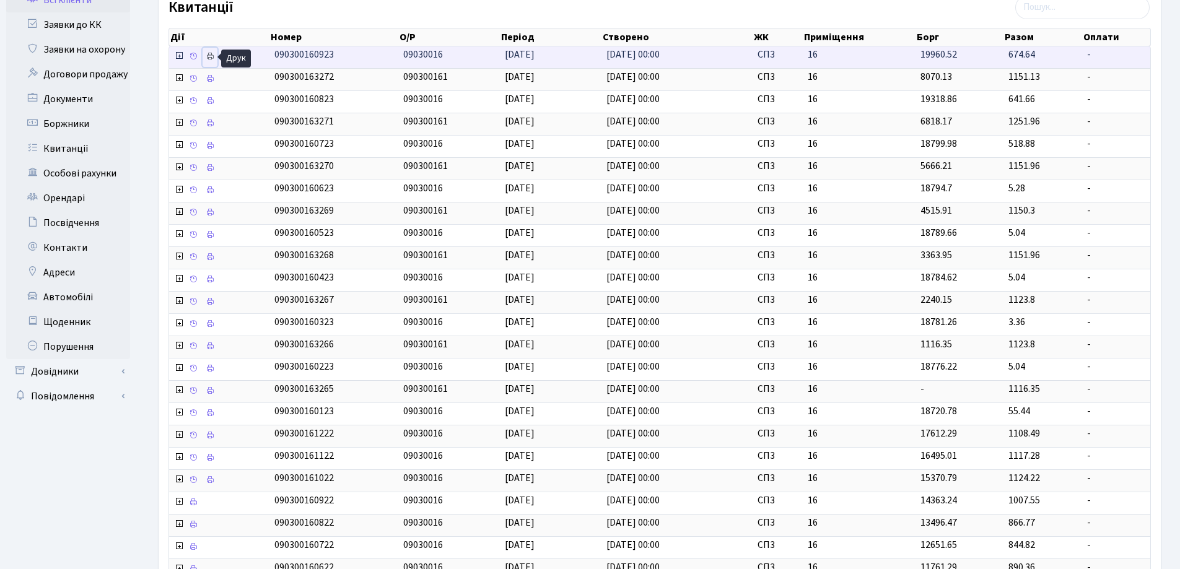
click at [212, 56] on icon at bounding box center [210, 56] width 9 height 9
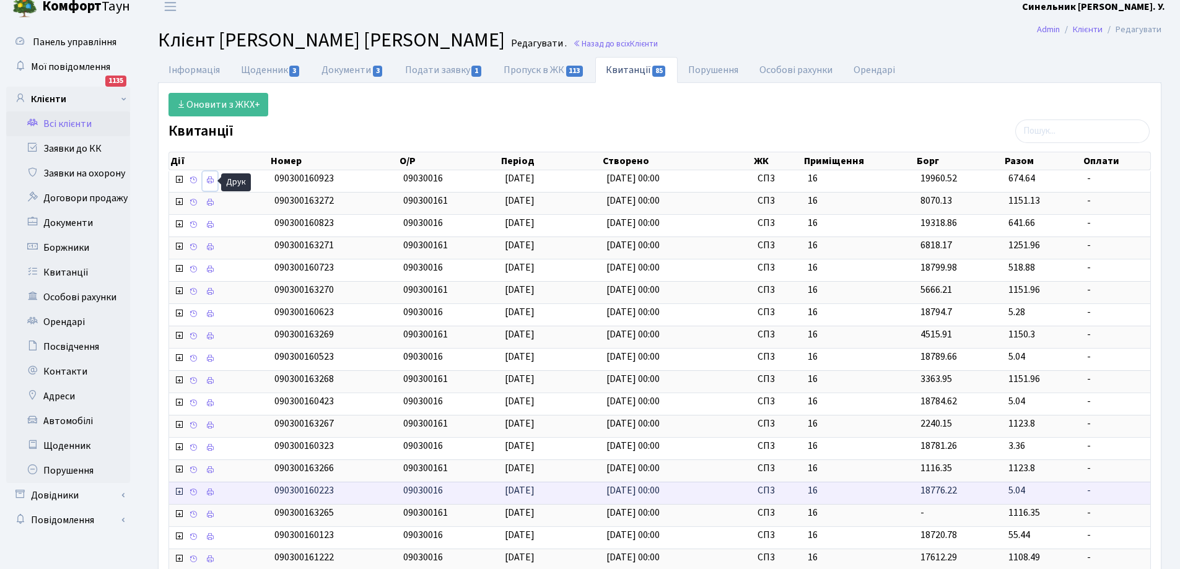
scroll to position [258, 0]
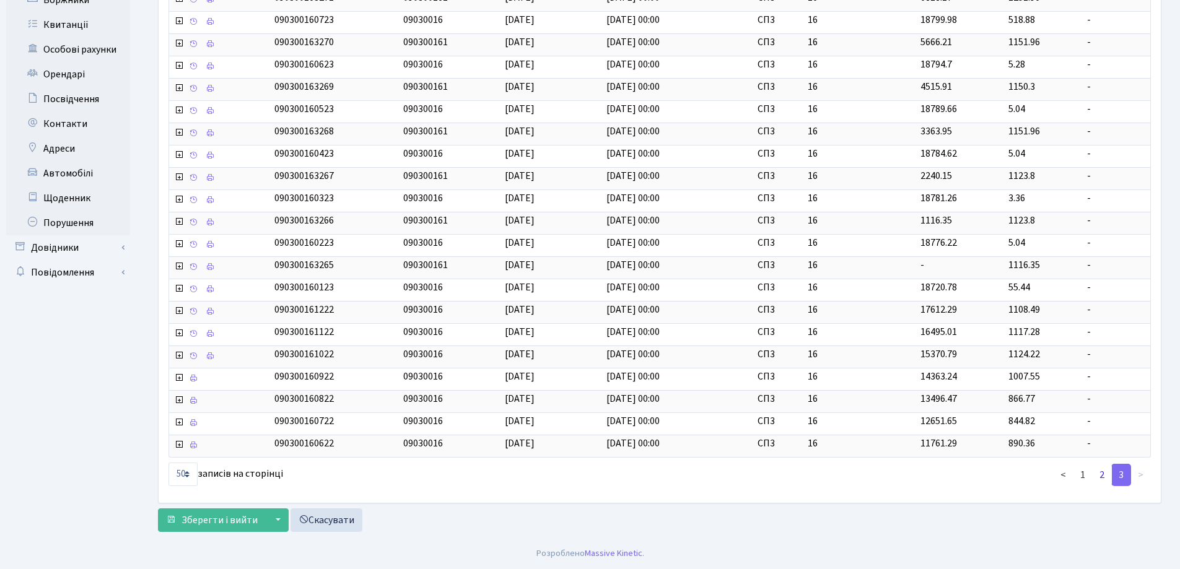
click at [1102, 478] on link "2" at bounding box center [1102, 475] width 20 height 22
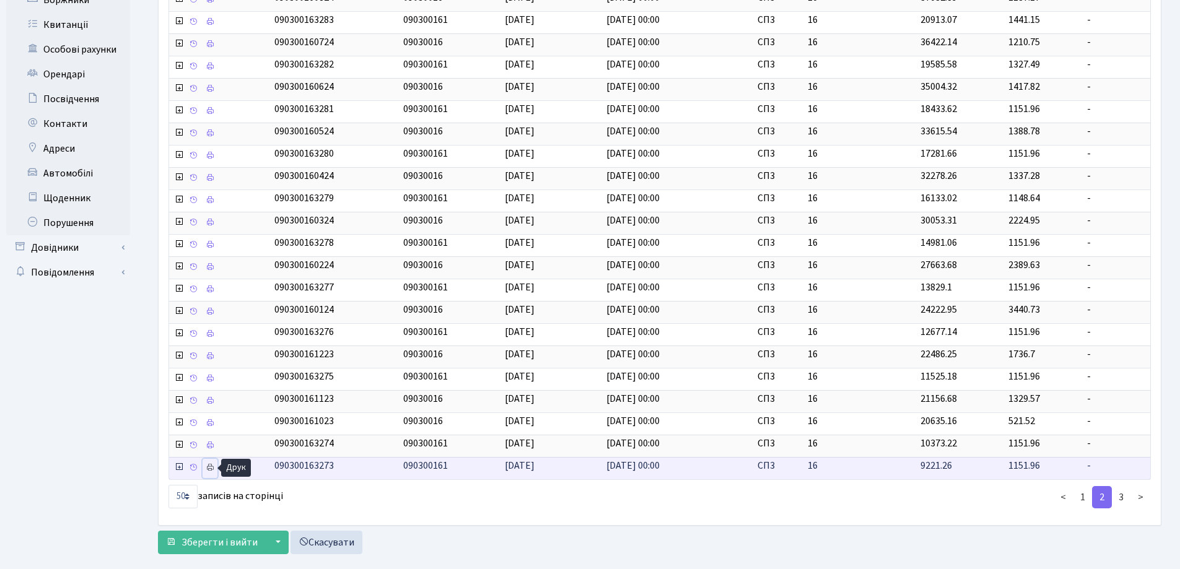
click at [208, 468] on icon at bounding box center [210, 467] width 9 height 9
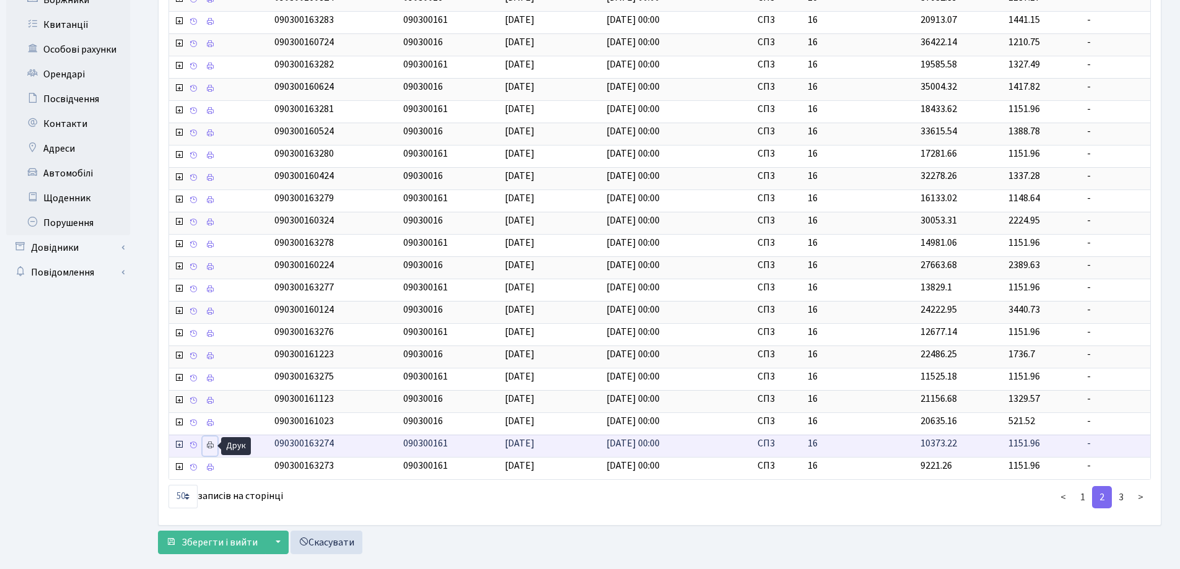
click at [211, 443] on icon at bounding box center [210, 445] width 9 height 9
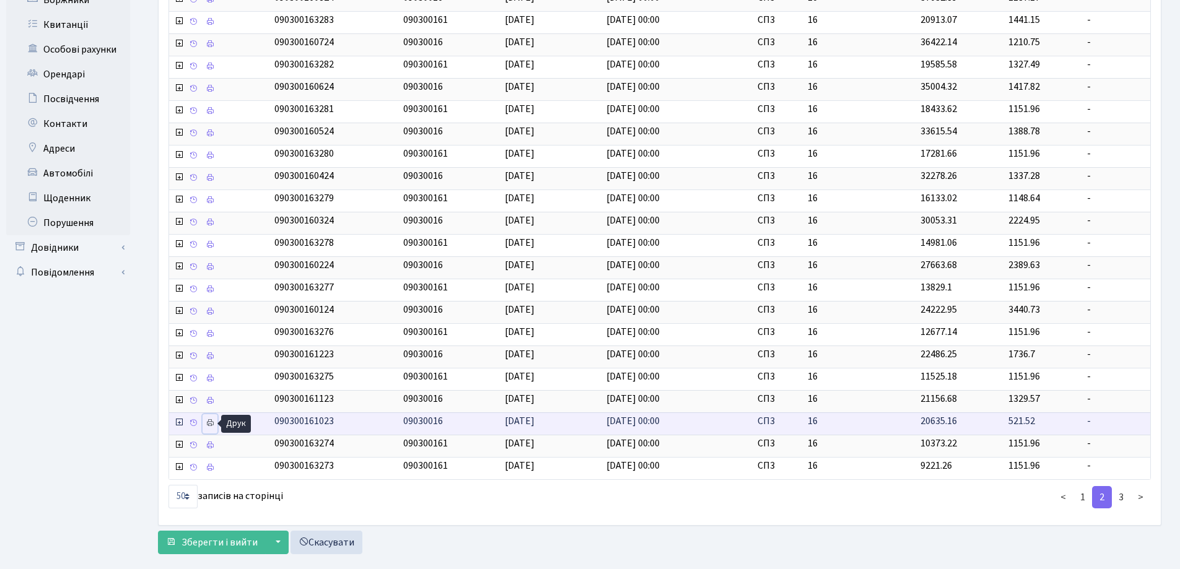
click at [212, 419] on icon at bounding box center [210, 423] width 9 height 9
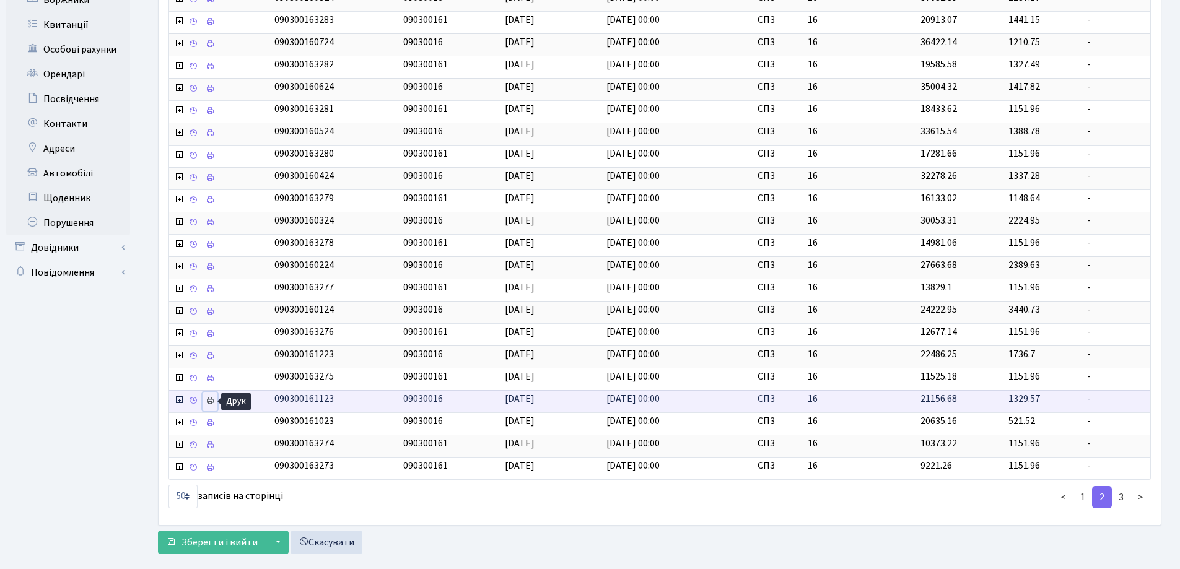
click at [213, 401] on icon at bounding box center [210, 400] width 9 height 9
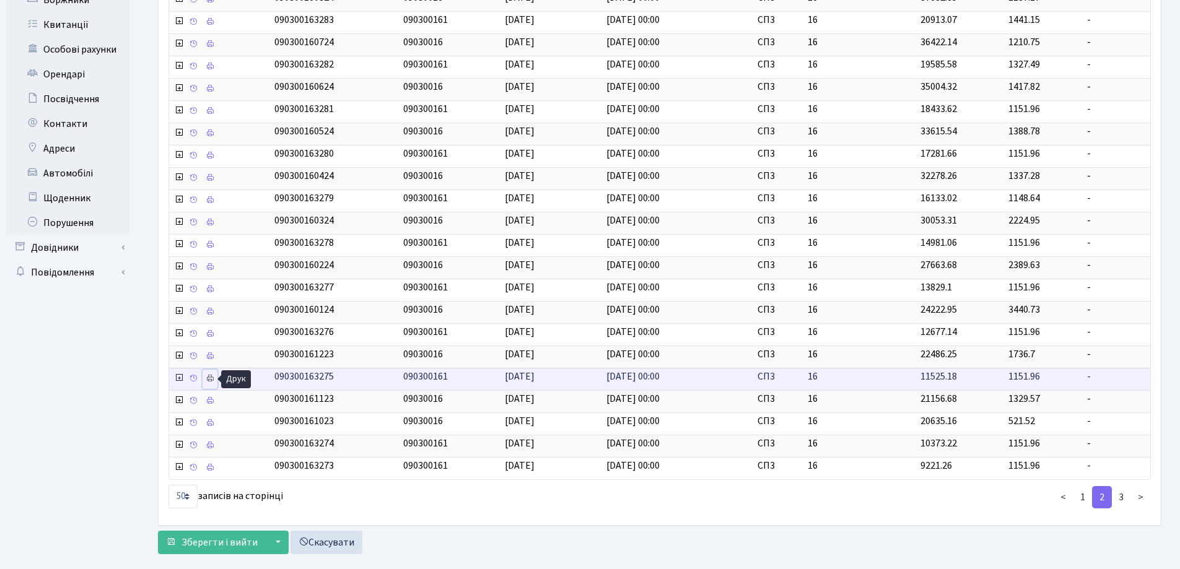
click at [211, 378] on icon at bounding box center [210, 378] width 9 height 9
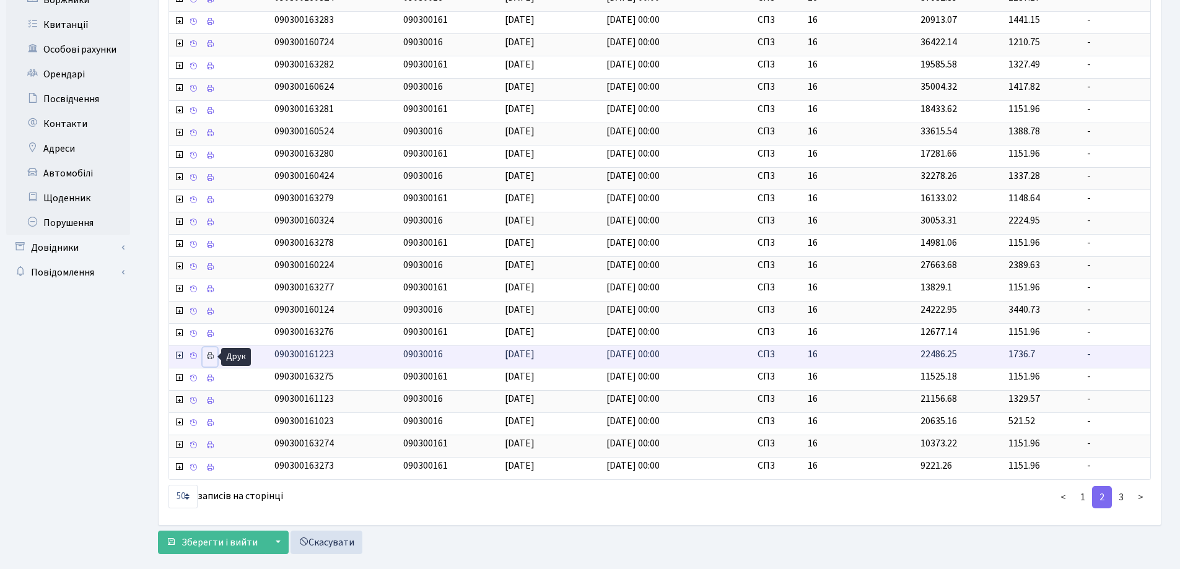
click at [209, 355] on icon at bounding box center [210, 356] width 9 height 9
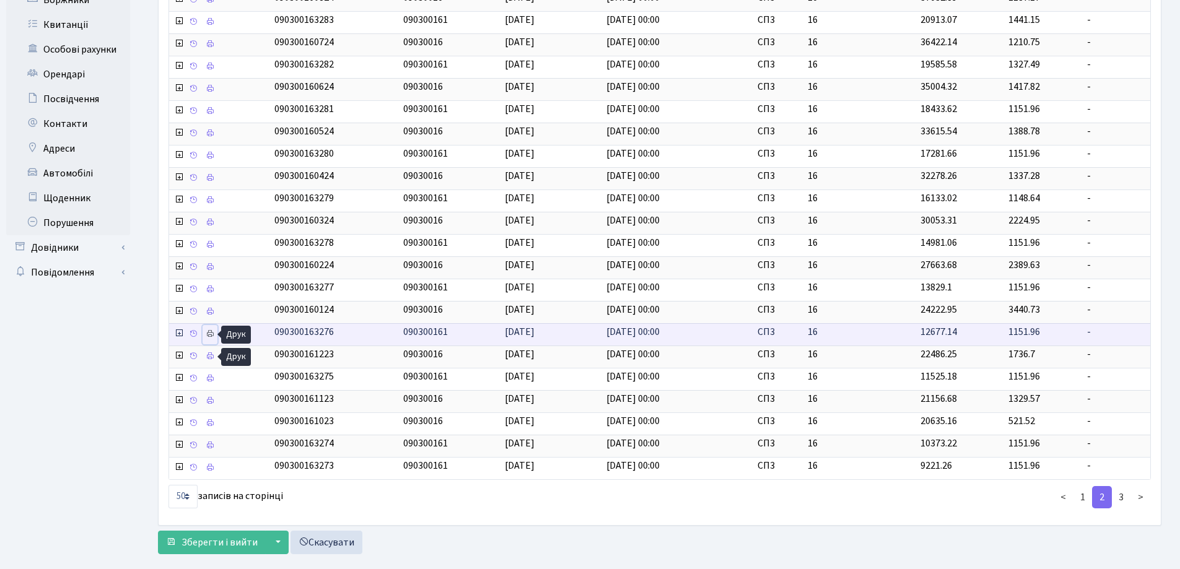
click at [212, 331] on icon at bounding box center [210, 333] width 9 height 9
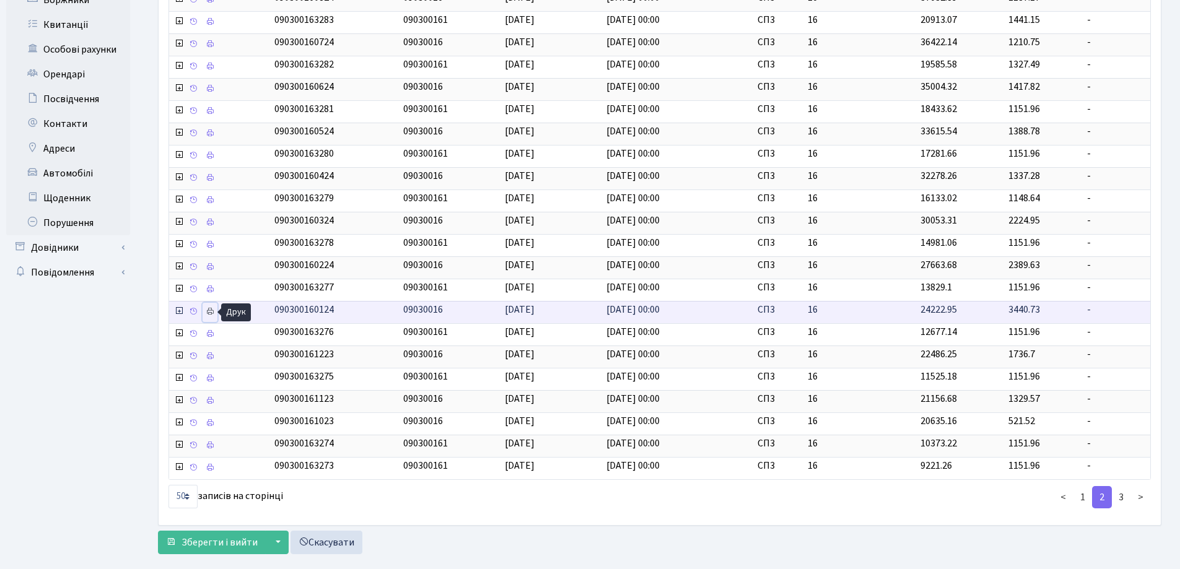
click at [206, 310] on icon at bounding box center [210, 311] width 9 height 9
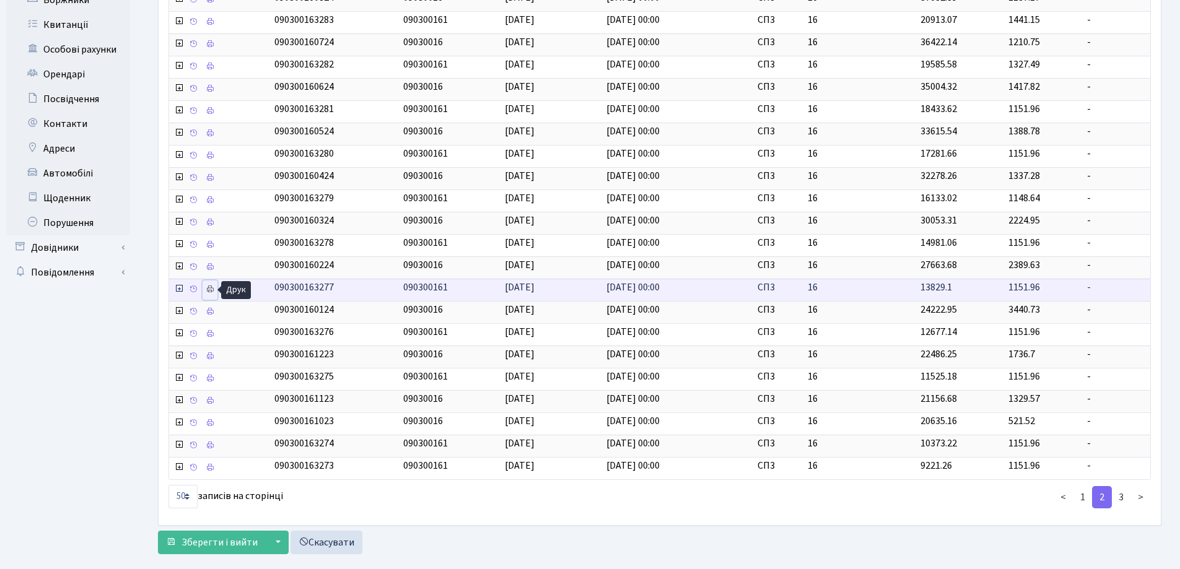
click at [209, 287] on icon at bounding box center [210, 289] width 9 height 9
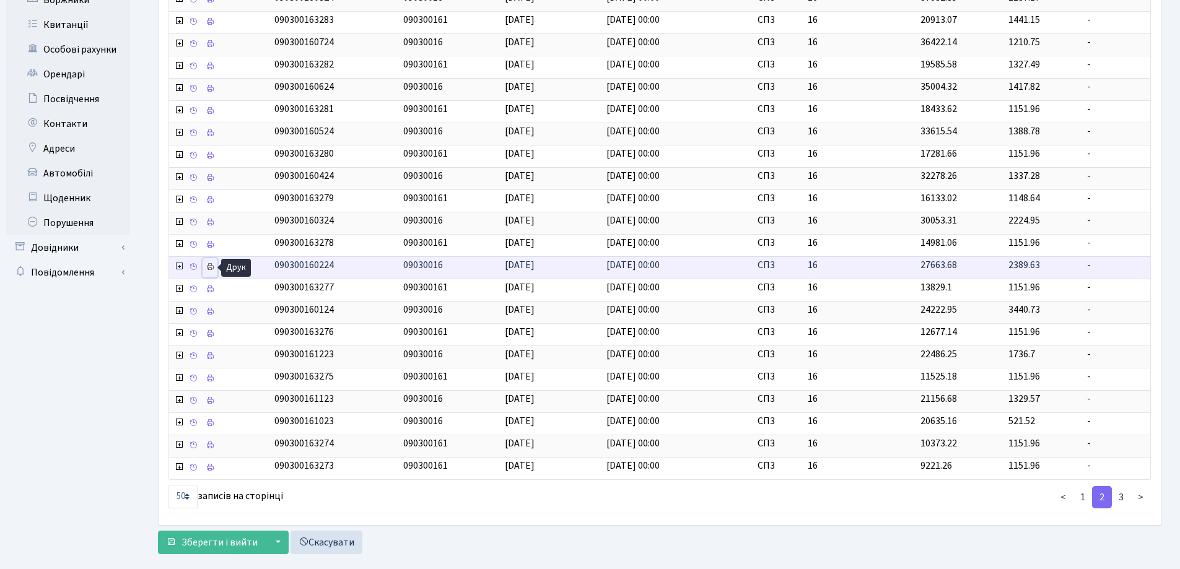
click at [209, 265] on icon at bounding box center [210, 267] width 9 height 9
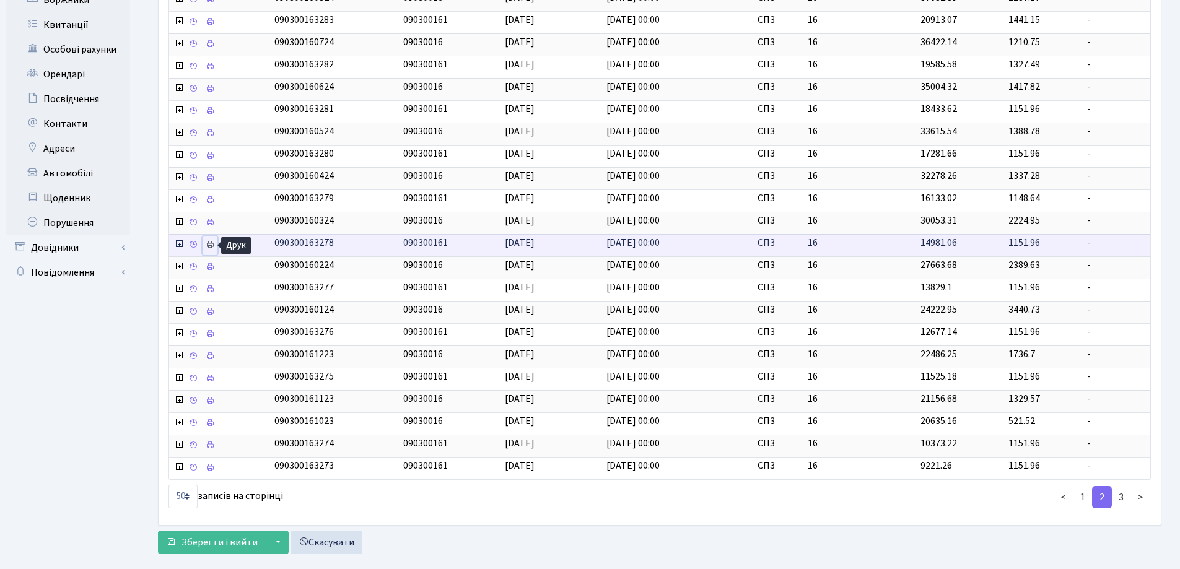
click at [207, 243] on icon at bounding box center [210, 244] width 9 height 9
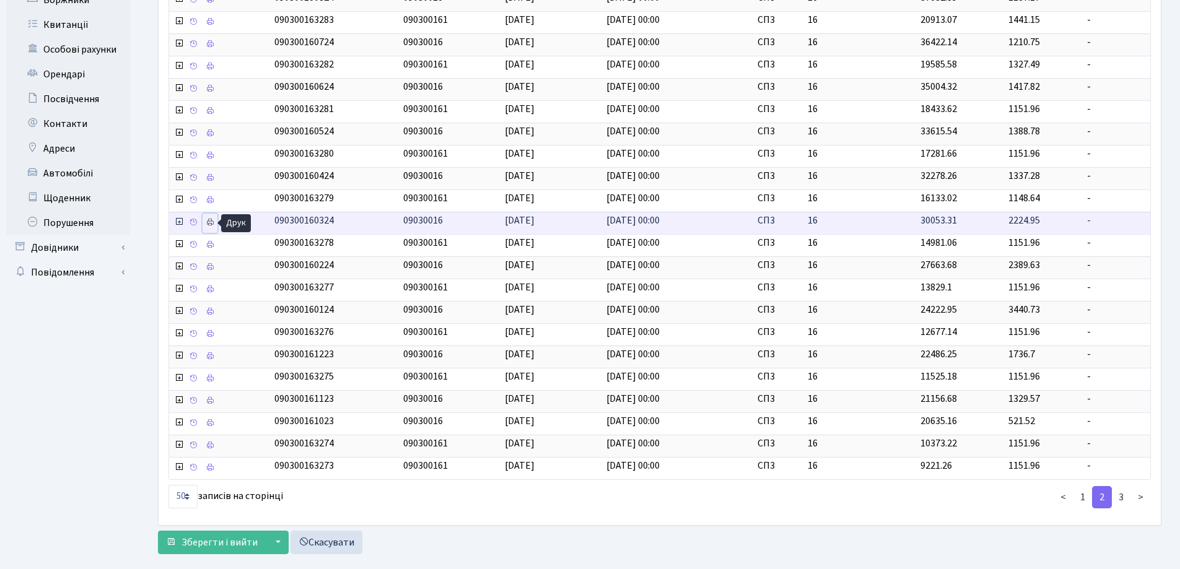
click at [211, 218] on icon at bounding box center [210, 222] width 9 height 9
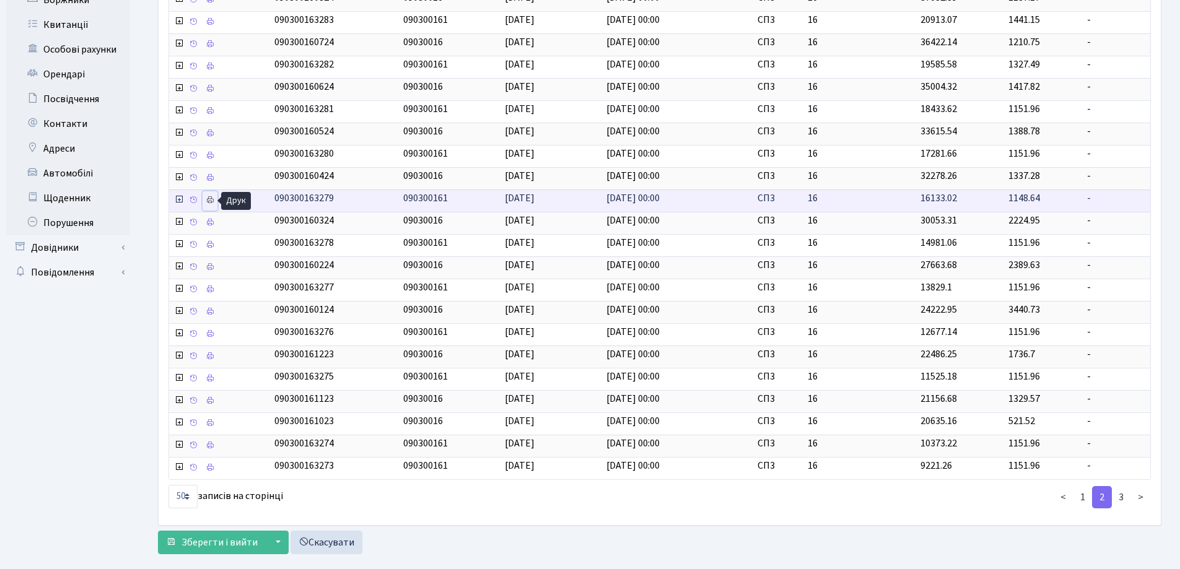
click at [212, 198] on icon at bounding box center [210, 200] width 9 height 9
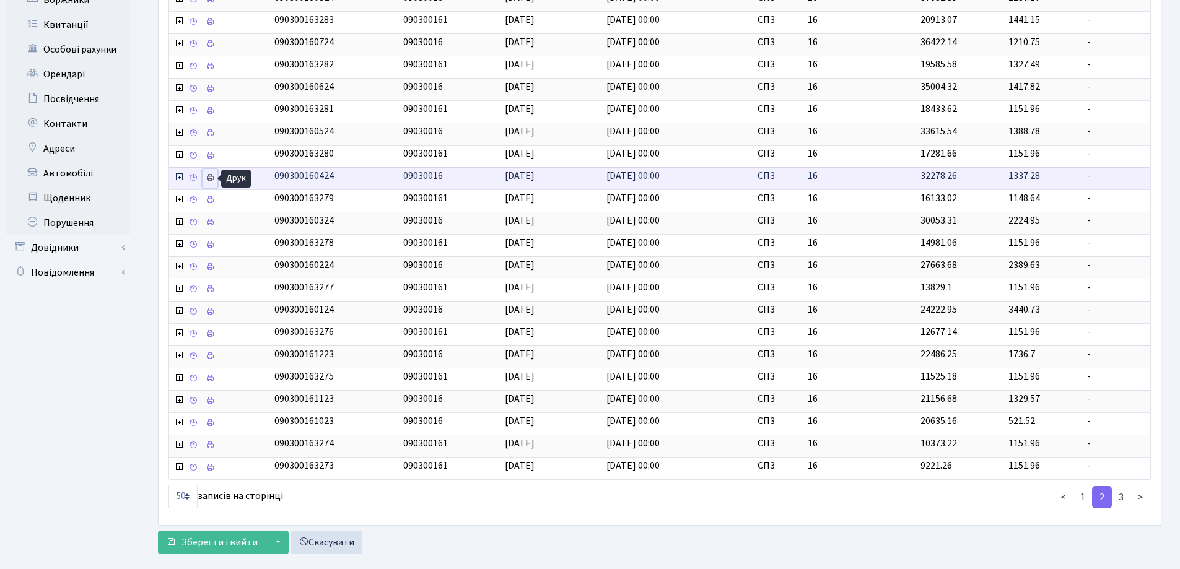
click at [207, 179] on icon at bounding box center [210, 177] width 9 height 9
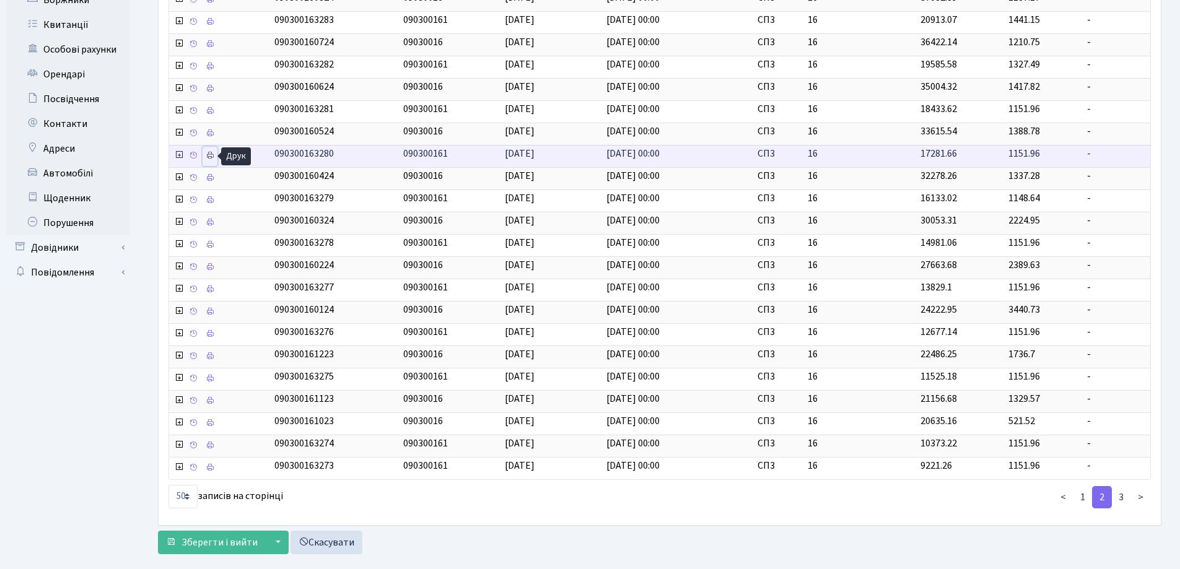
click at [209, 155] on icon at bounding box center [210, 155] width 9 height 9
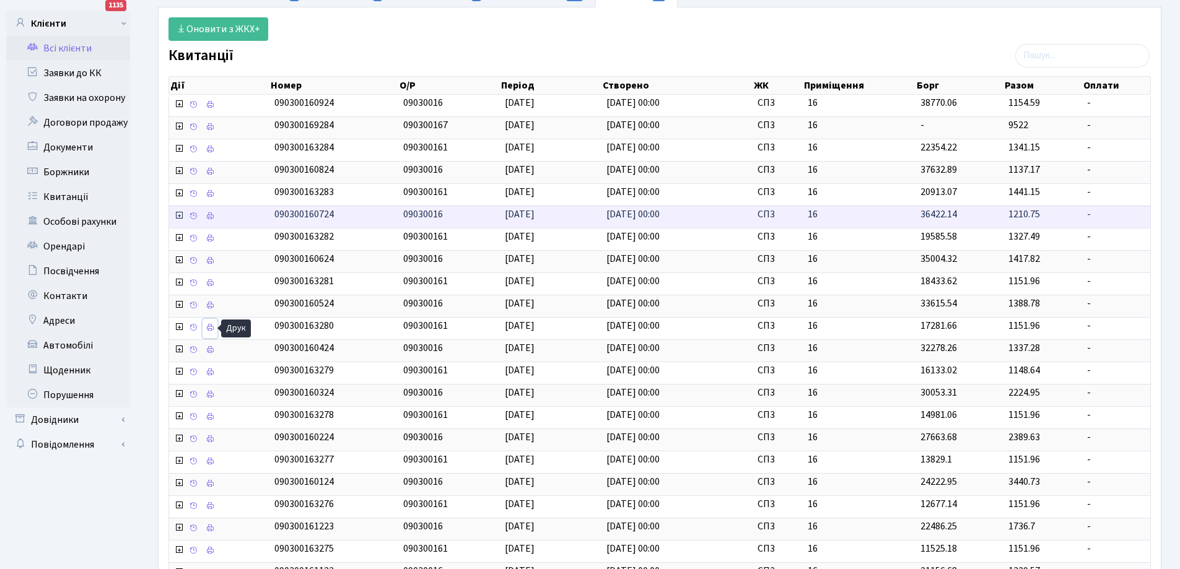
scroll to position [72, 0]
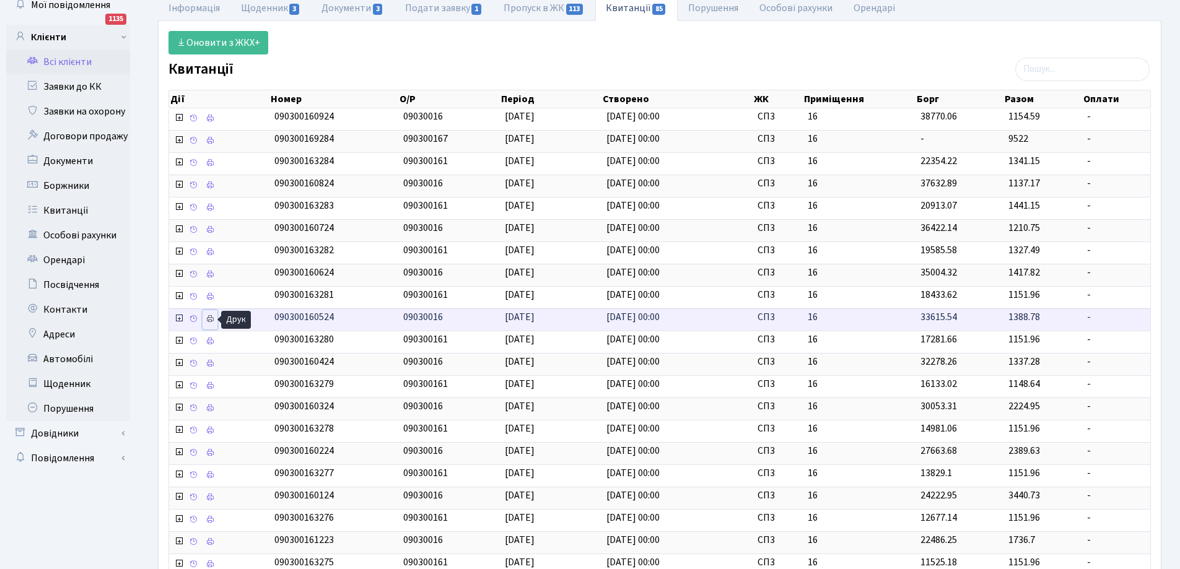
click at [208, 319] on icon at bounding box center [210, 319] width 9 height 9
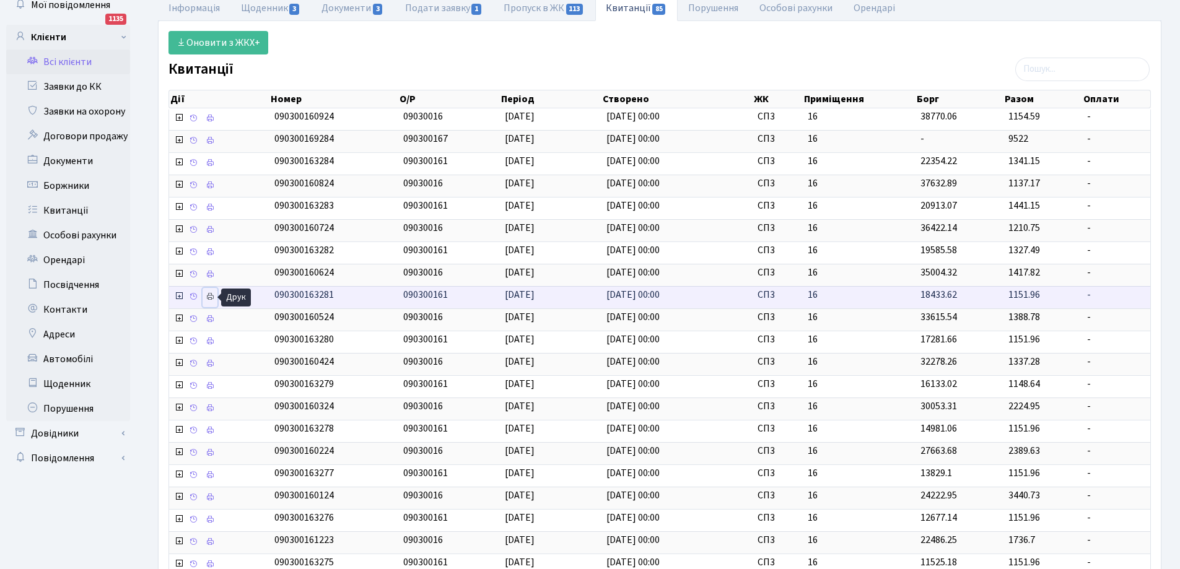
click at [209, 295] on icon at bounding box center [210, 296] width 9 height 9
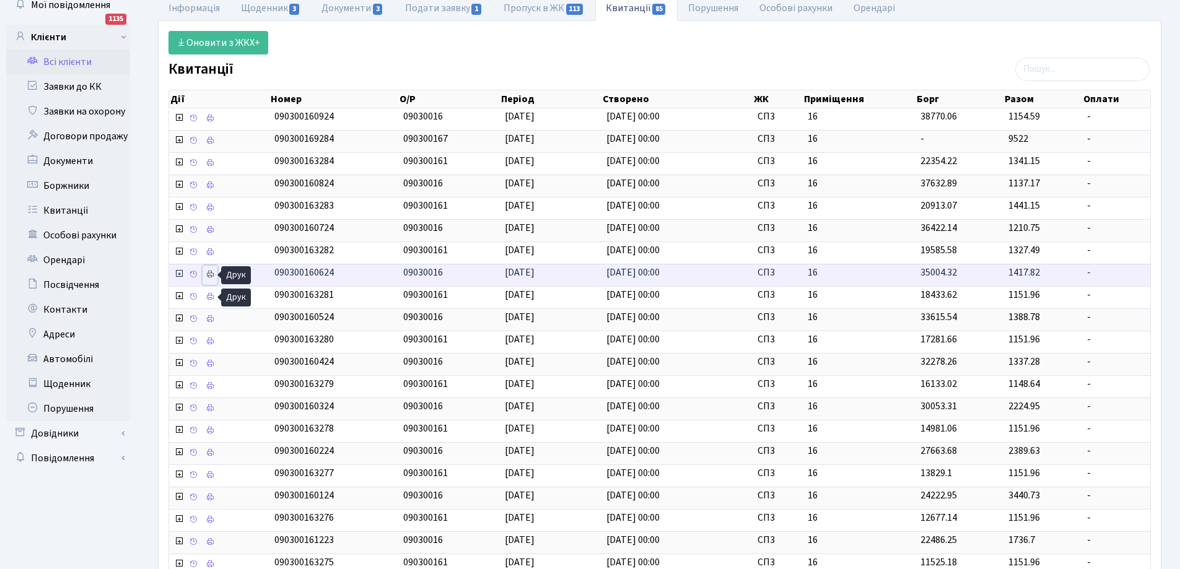
click at [209, 274] on icon at bounding box center [210, 274] width 9 height 9
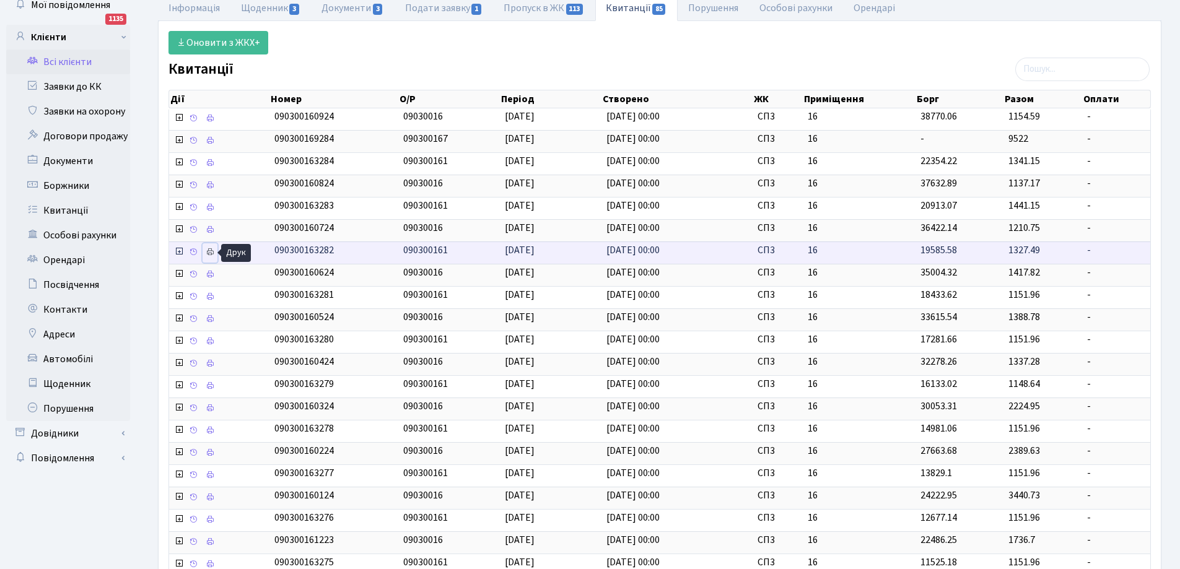
click at [212, 251] on icon at bounding box center [210, 252] width 9 height 9
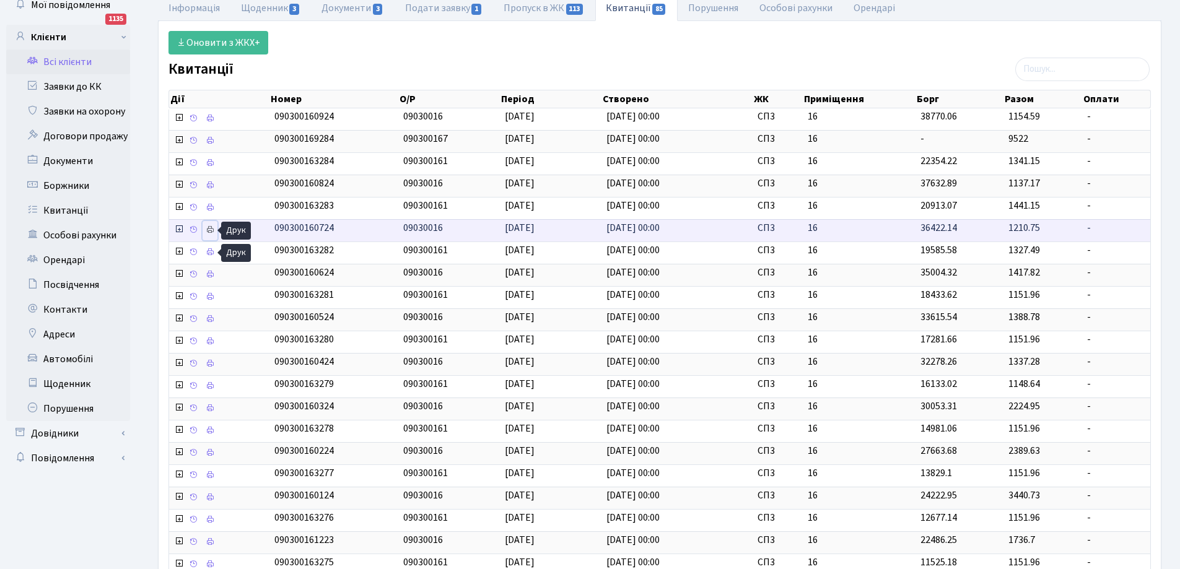
click at [211, 227] on icon at bounding box center [210, 229] width 9 height 9
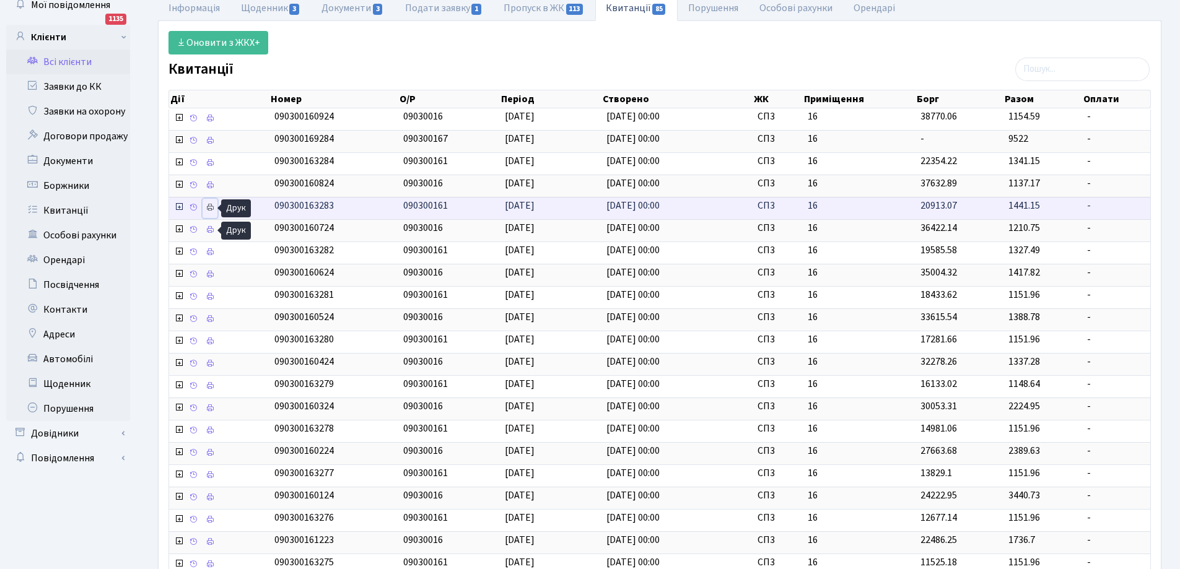
click at [209, 210] on icon at bounding box center [210, 207] width 9 height 9
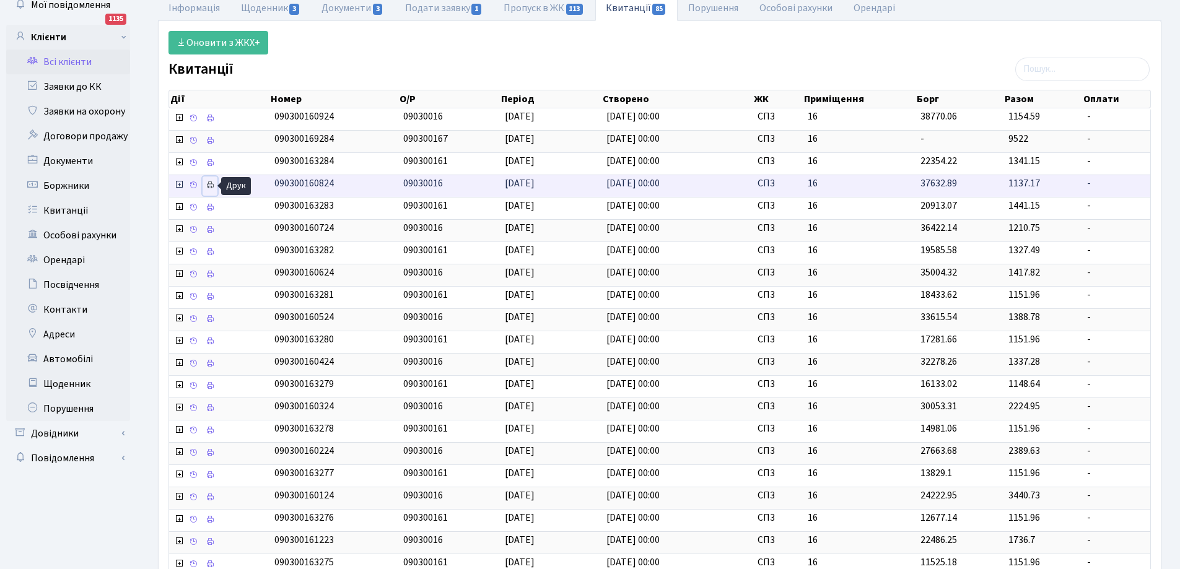
click at [210, 181] on icon at bounding box center [210, 185] width 9 height 9
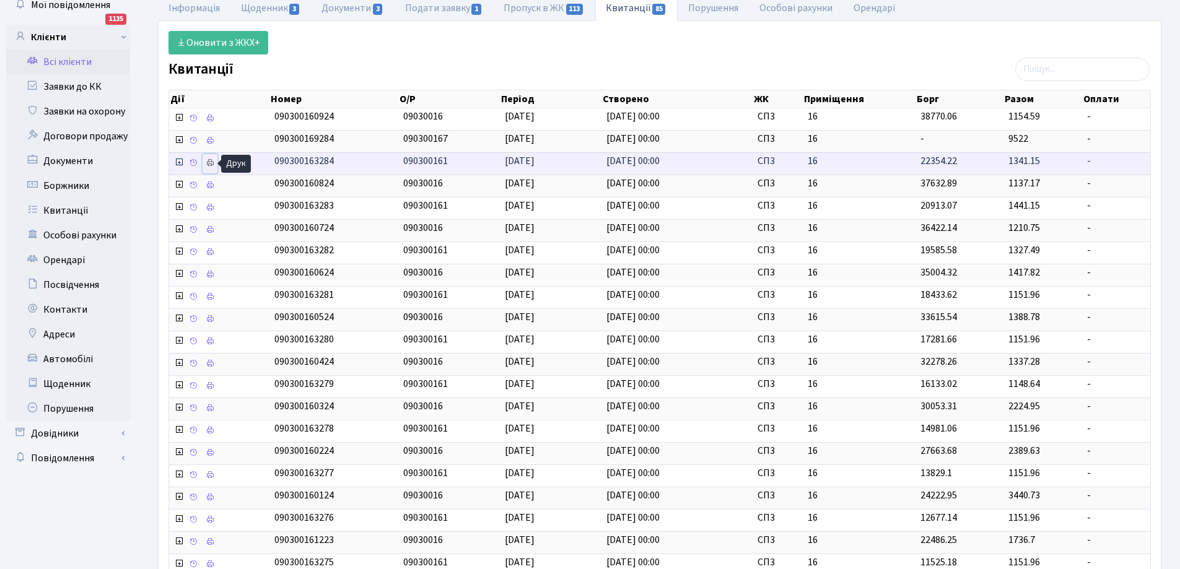
click at [210, 160] on icon at bounding box center [210, 163] width 9 height 9
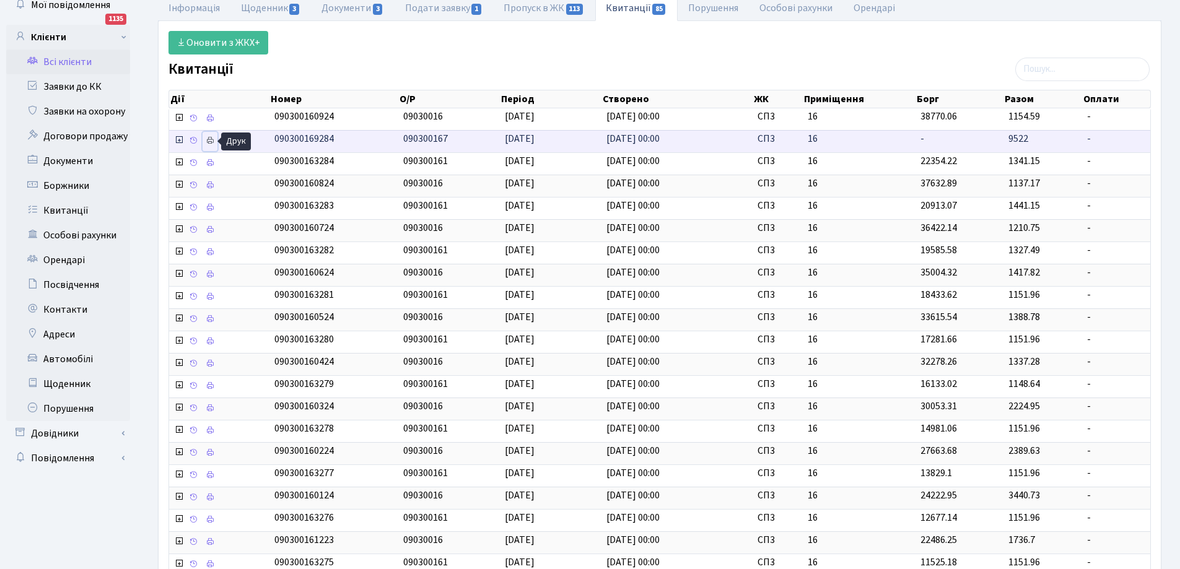
click at [209, 141] on icon at bounding box center [210, 140] width 9 height 9
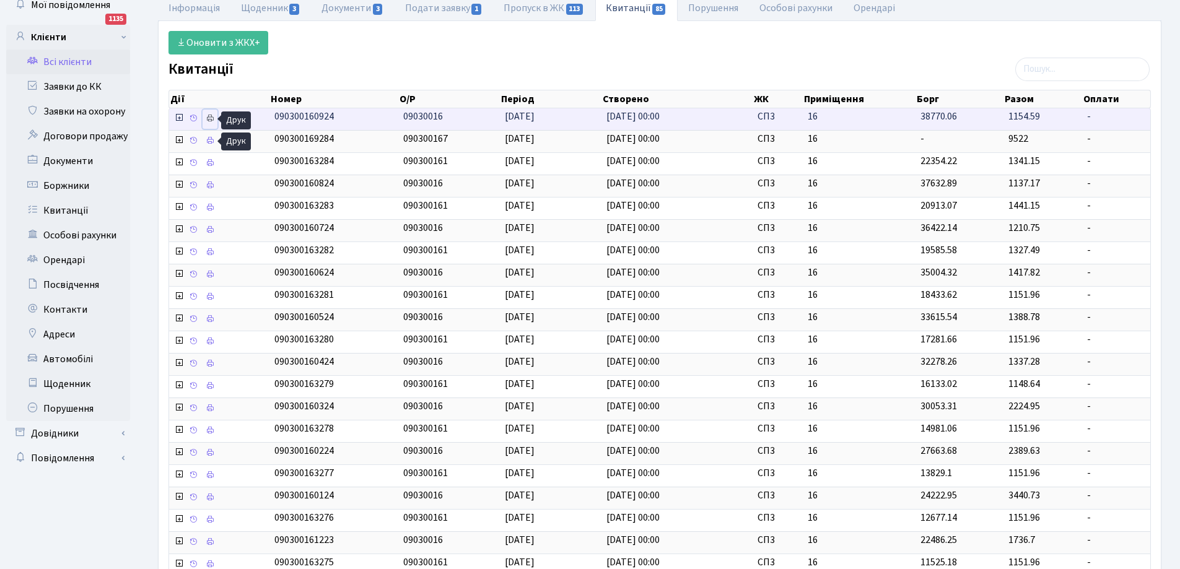
click at [212, 119] on icon at bounding box center [210, 118] width 9 height 9
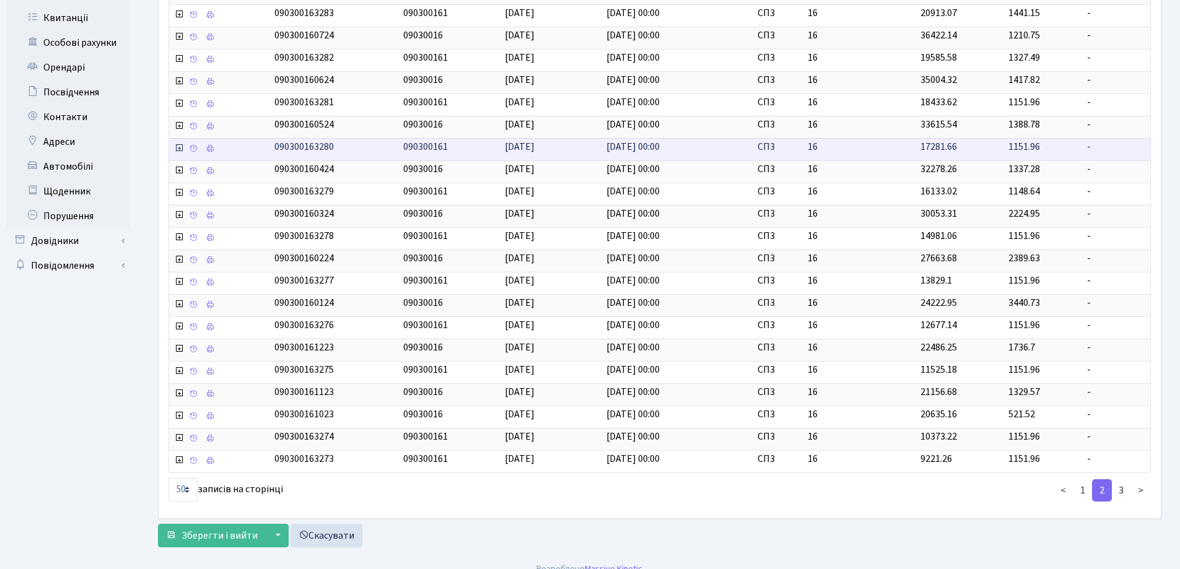
scroll to position [281, 0]
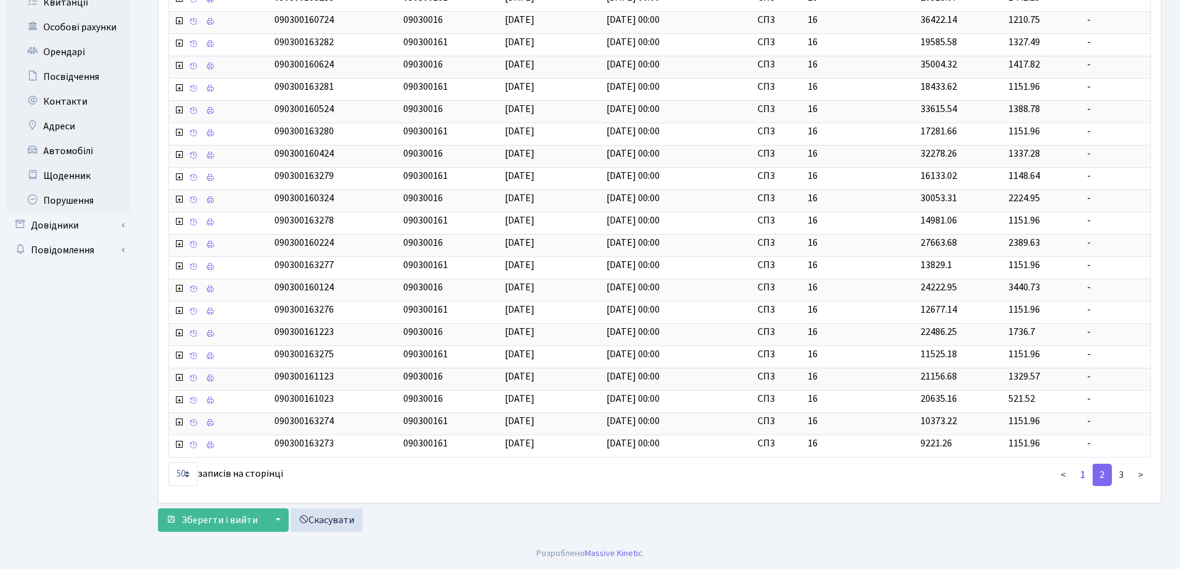
click at [1079, 476] on link "1" at bounding box center [1083, 475] width 20 height 22
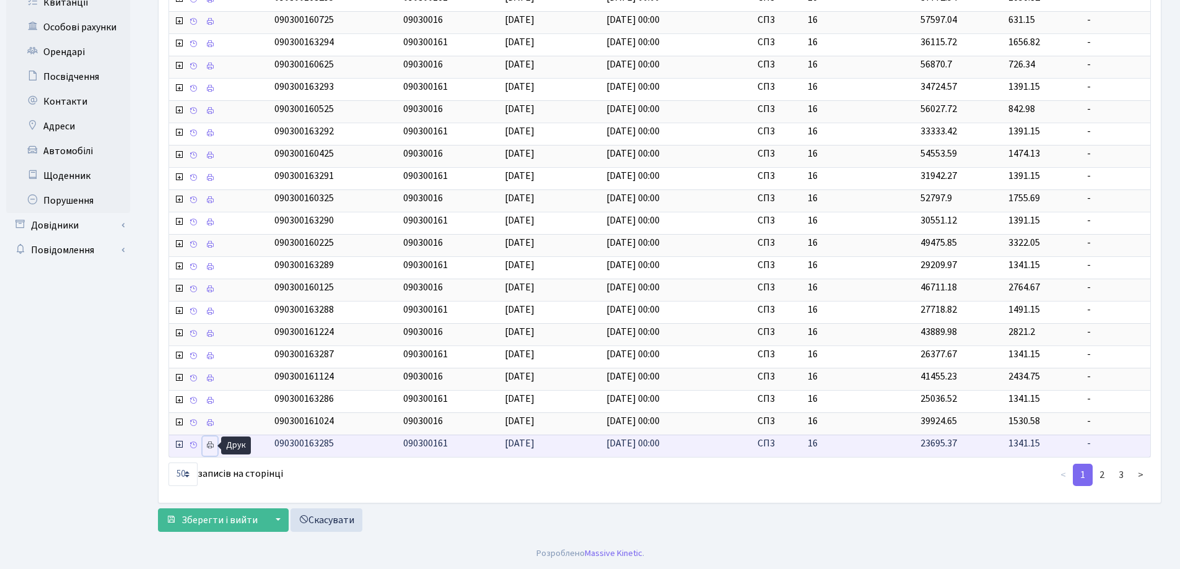
click at [211, 449] on icon at bounding box center [210, 445] width 9 height 9
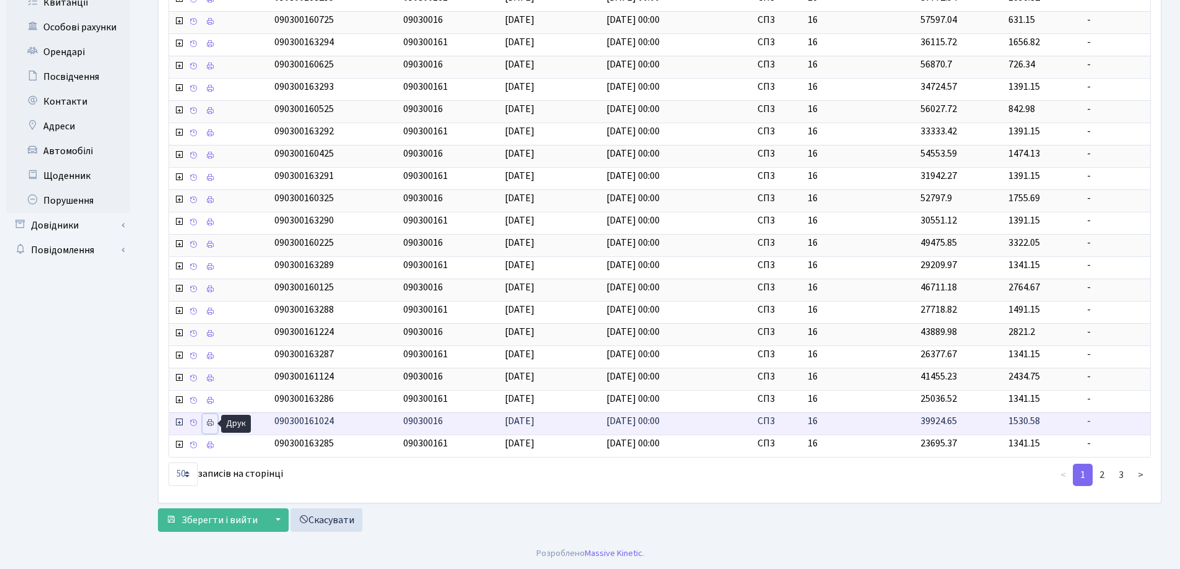
click at [211, 422] on icon at bounding box center [210, 423] width 9 height 9
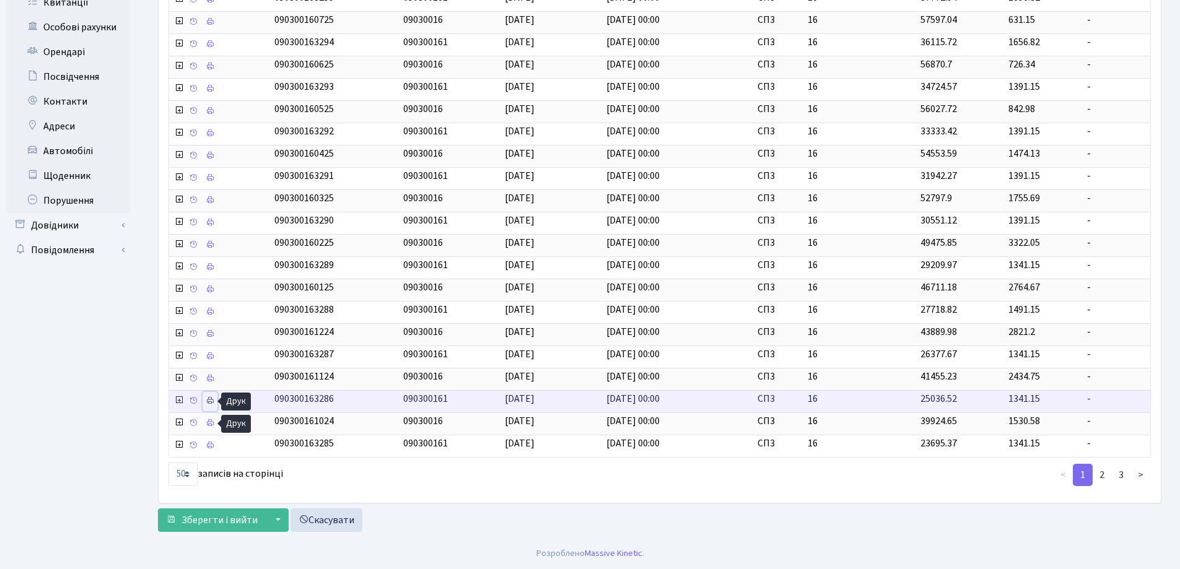
click at [211, 401] on icon at bounding box center [210, 400] width 9 height 9
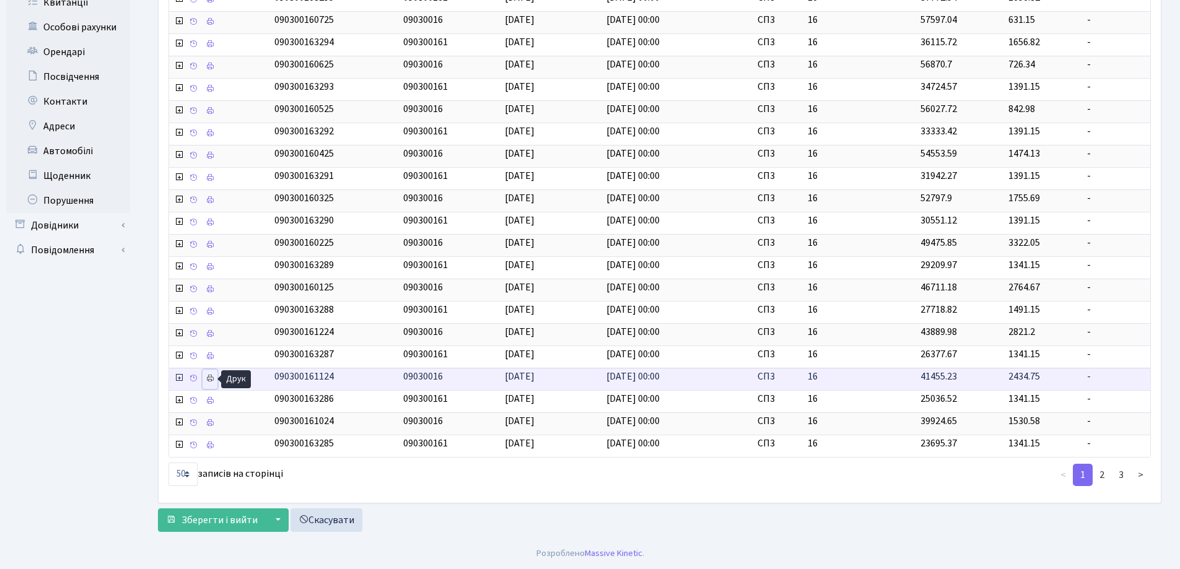
click at [208, 379] on icon at bounding box center [210, 378] width 9 height 9
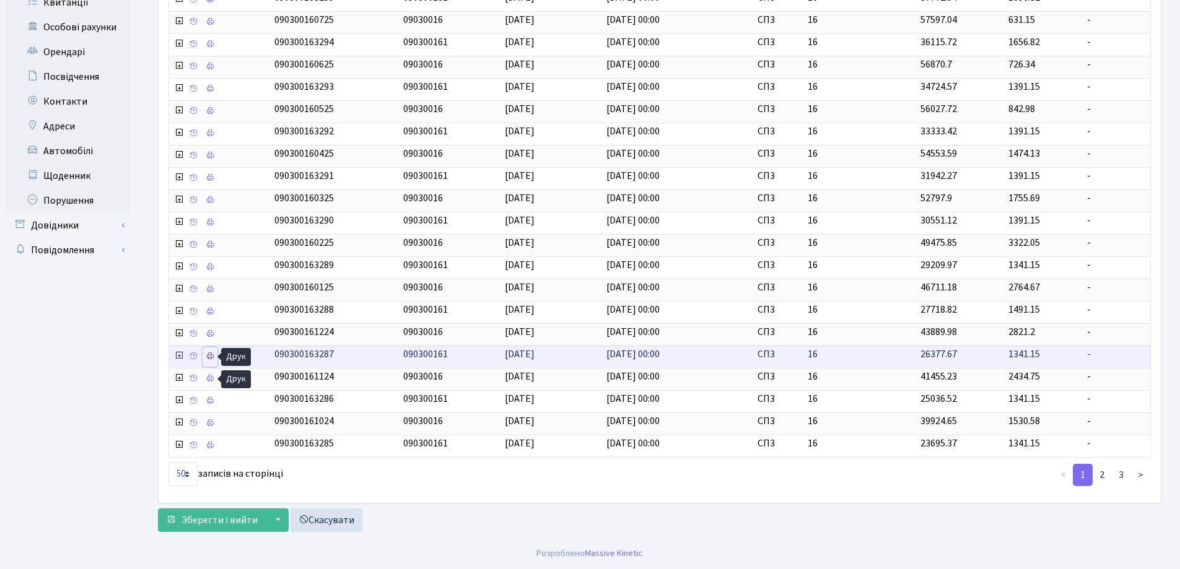
click at [208, 354] on icon at bounding box center [210, 356] width 9 height 9
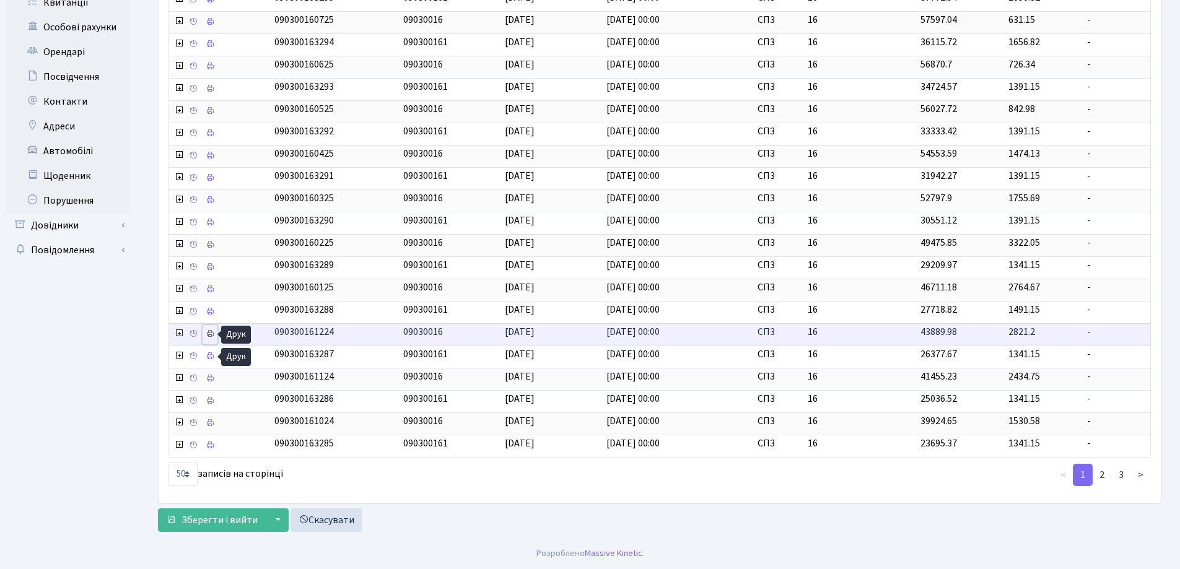
click at [211, 333] on icon at bounding box center [210, 333] width 9 height 9
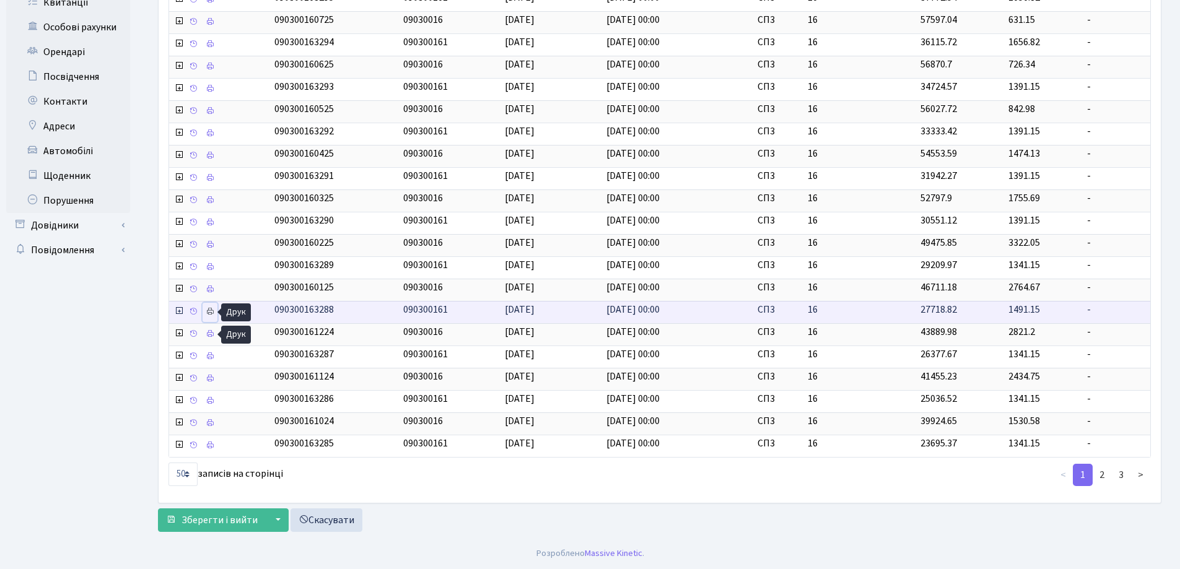
click at [208, 312] on icon at bounding box center [210, 311] width 9 height 9
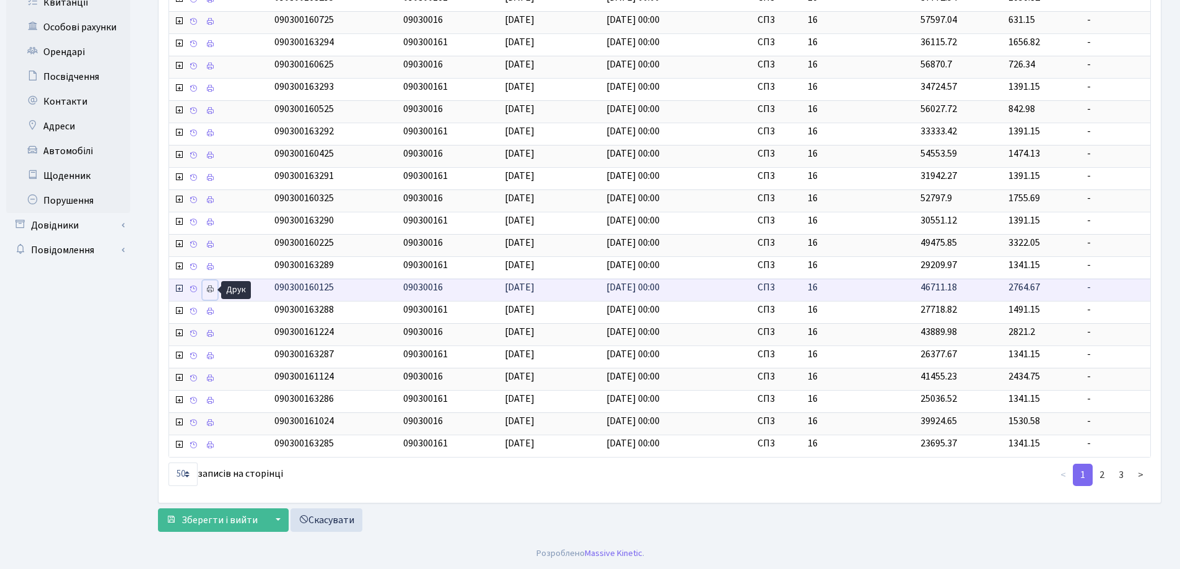
click at [209, 289] on icon at bounding box center [210, 289] width 9 height 9
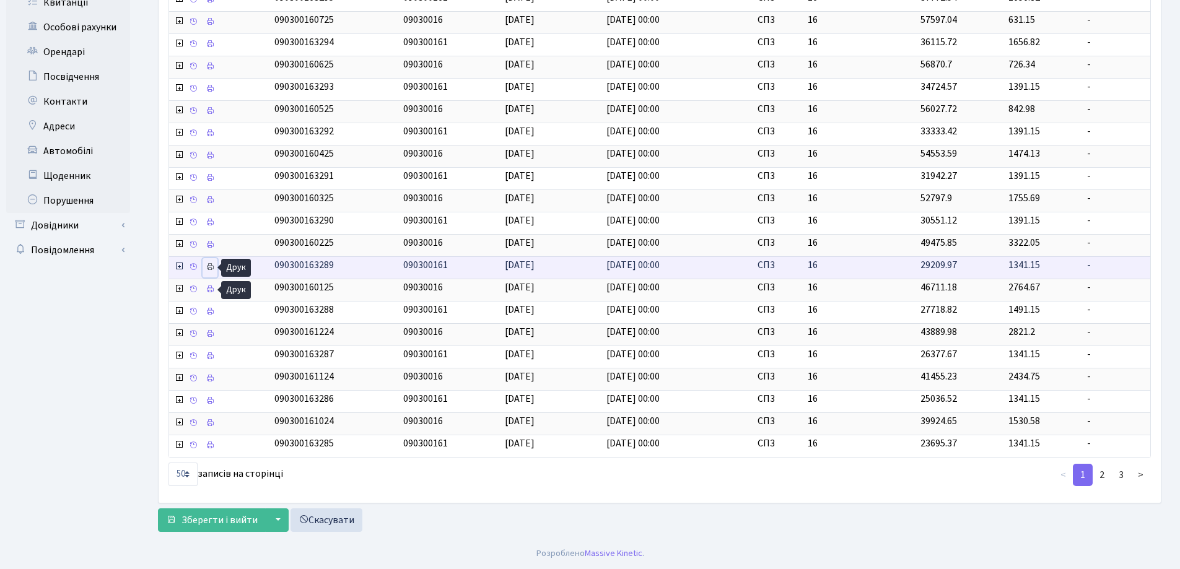
click at [210, 266] on icon at bounding box center [210, 267] width 9 height 9
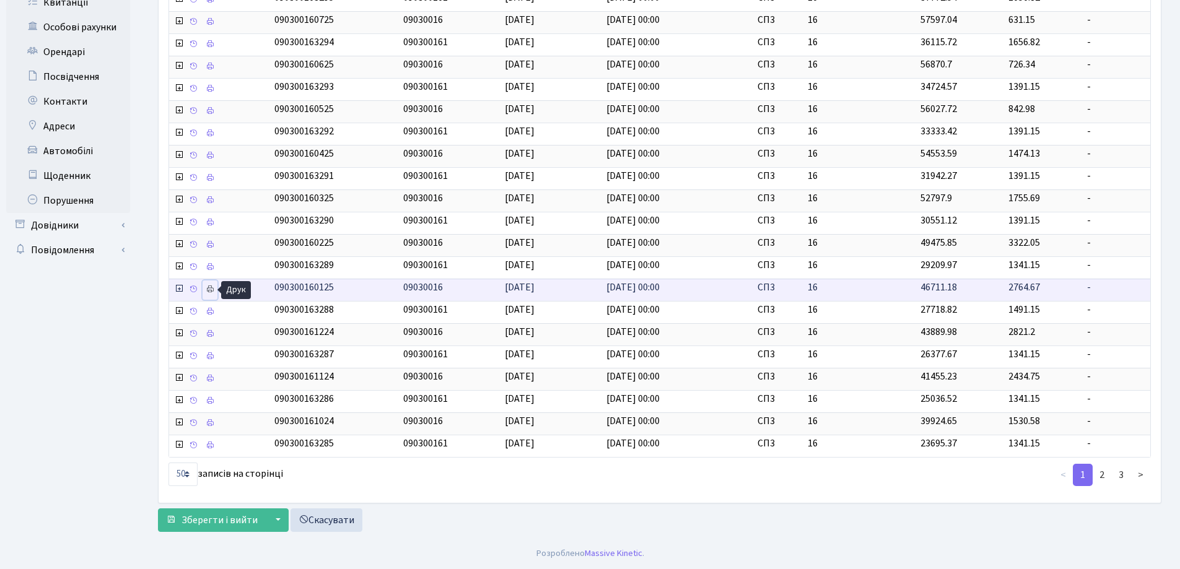
click at [209, 290] on icon at bounding box center [210, 289] width 9 height 9
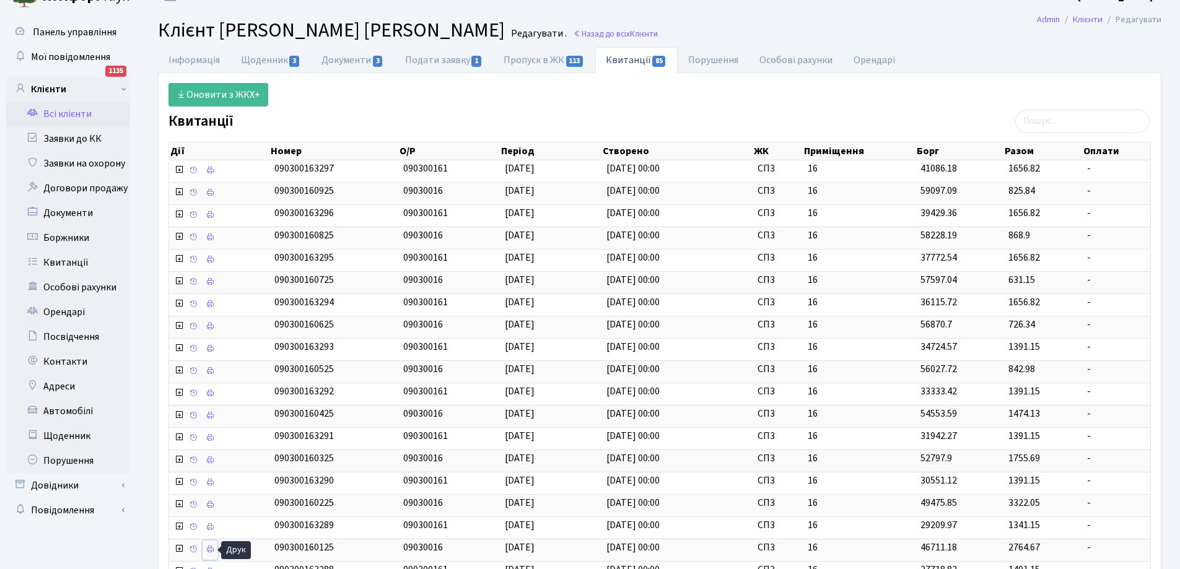
scroll to position [0, 0]
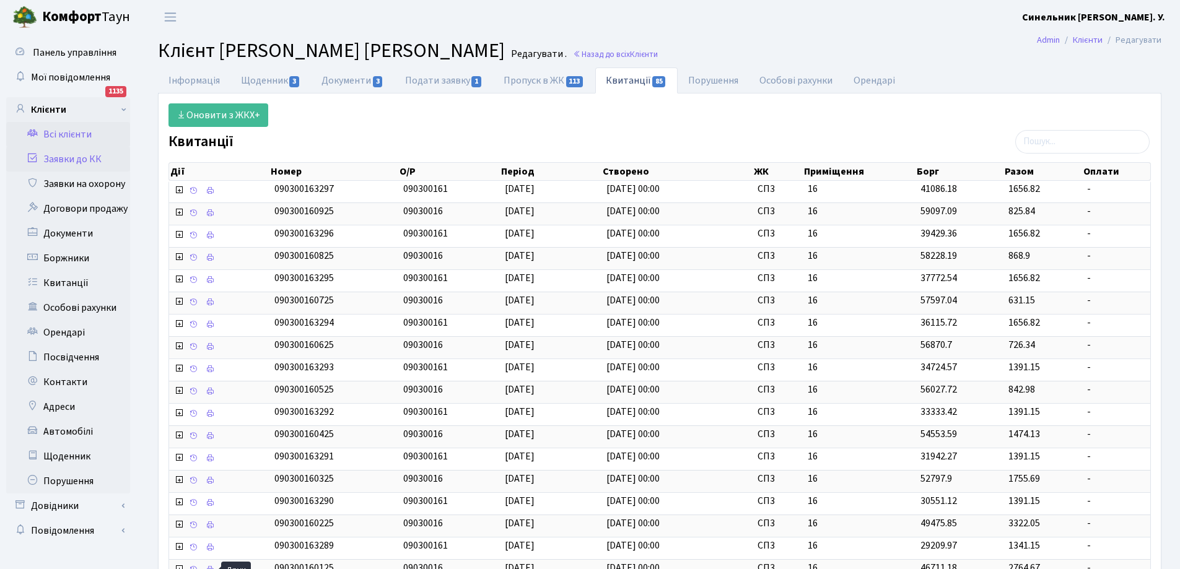
click at [75, 157] on link "Заявки до КК" at bounding box center [68, 159] width 124 height 25
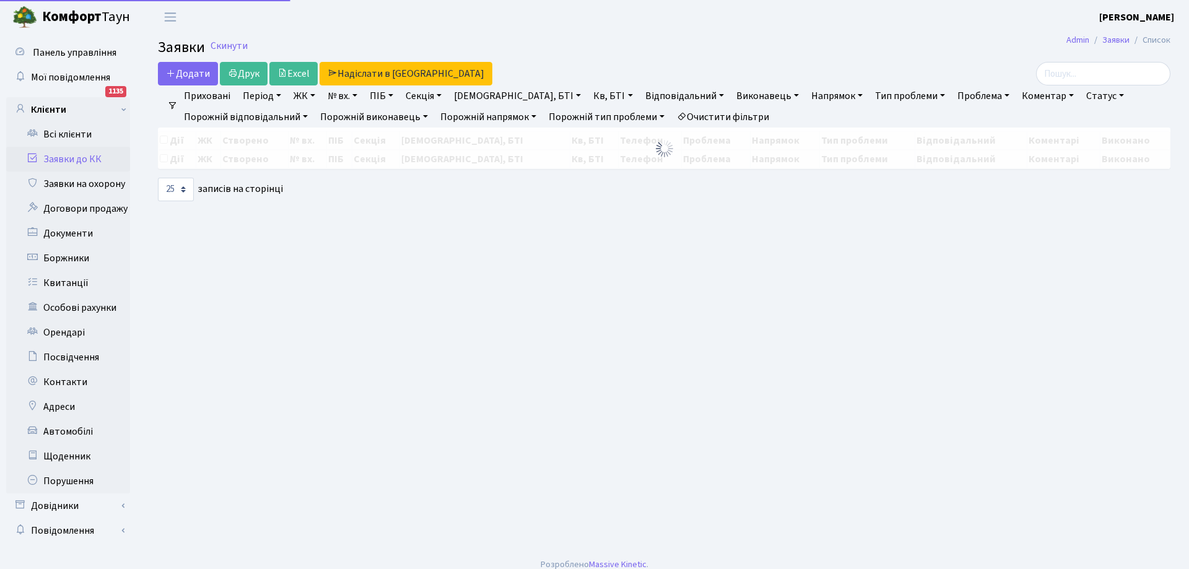
select select "25"
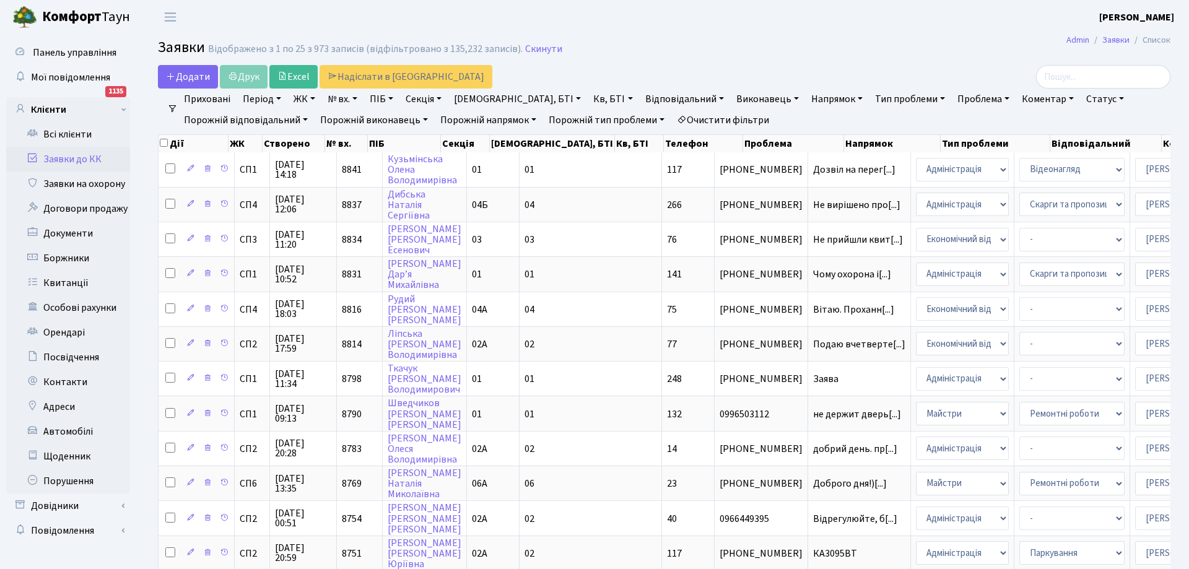
select select "25"
